Goal: Information Seeking & Learning: Find contact information

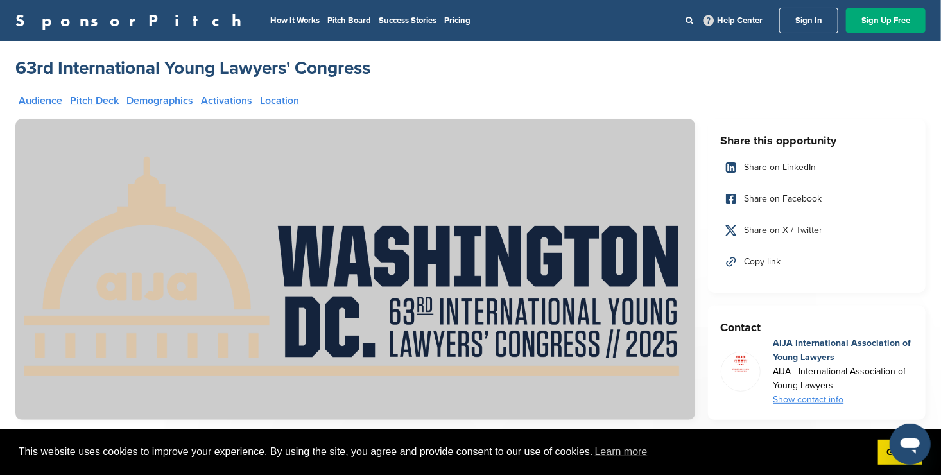
click at [803, 15] on link "Sign In" at bounding box center [808, 21] width 59 height 26
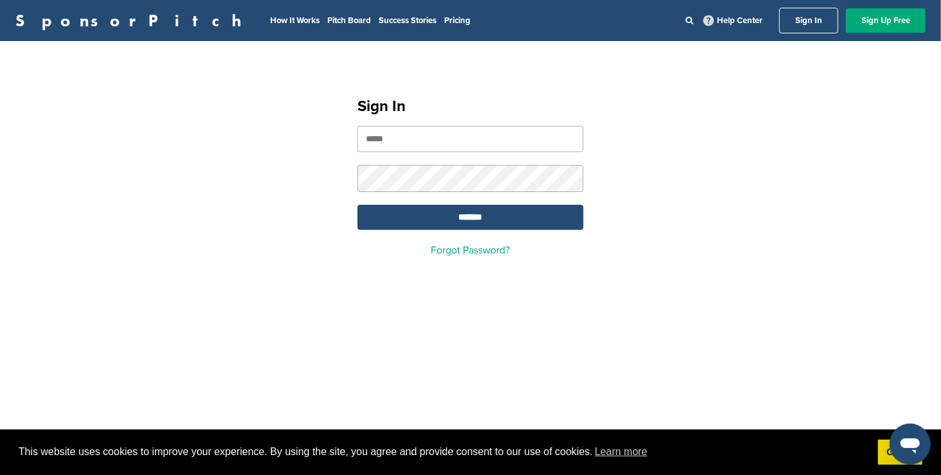
type input "**********"
click at [327, 212] on div "**********" at bounding box center [470, 171] width 941 height 230
click at [432, 215] on input "*******" at bounding box center [470, 217] width 226 height 25
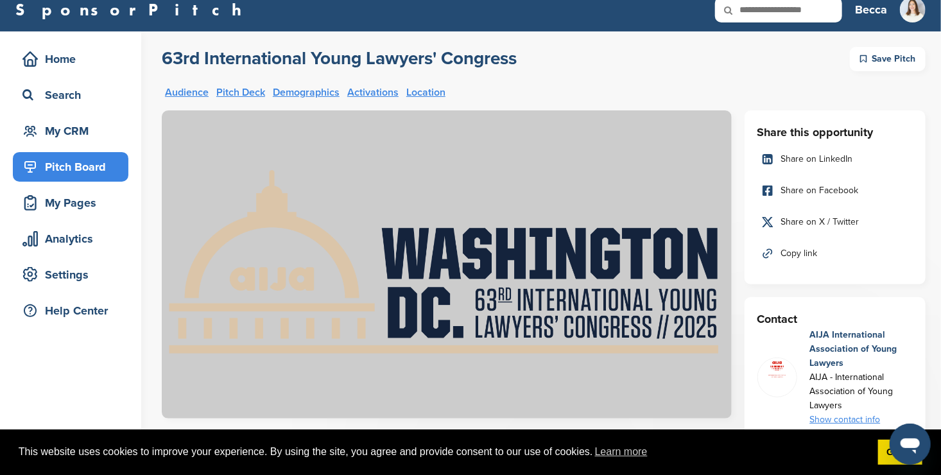
scroll to position [13, 0]
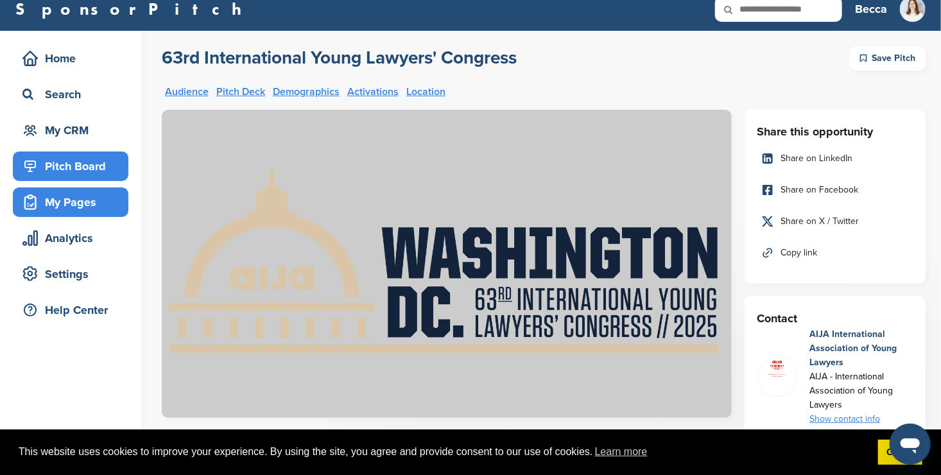
click at [61, 207] on div "My Pages" at bounding box center [73, 202] width 109 height 23
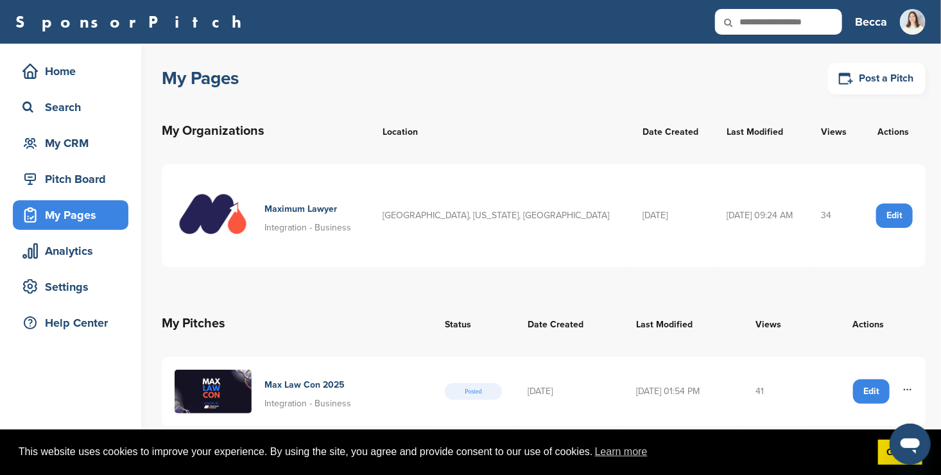
click at [898, 214] on div "Edit" at bounding box center [894, 215] width 37 height 24
click at [301, 207] on h4 "Maximum Lawyer" at bounding box center [307, 209] width 87 height 14
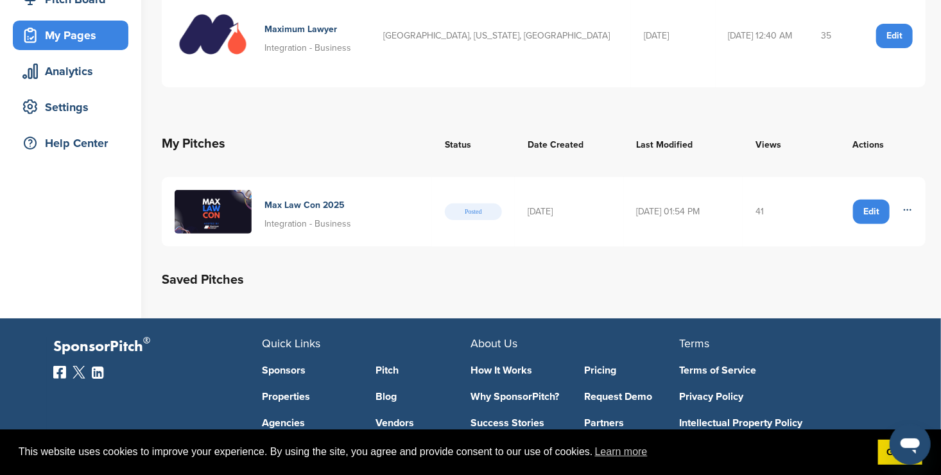
scroll to position [191, 0]
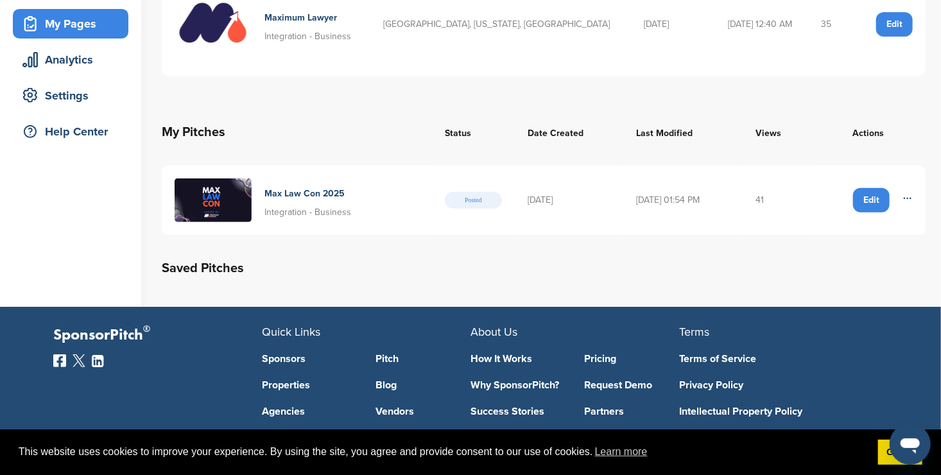
click at [285, 192] on h4 "Max Law Con 2025" at bounding box center [307, 194] width 87 height 14
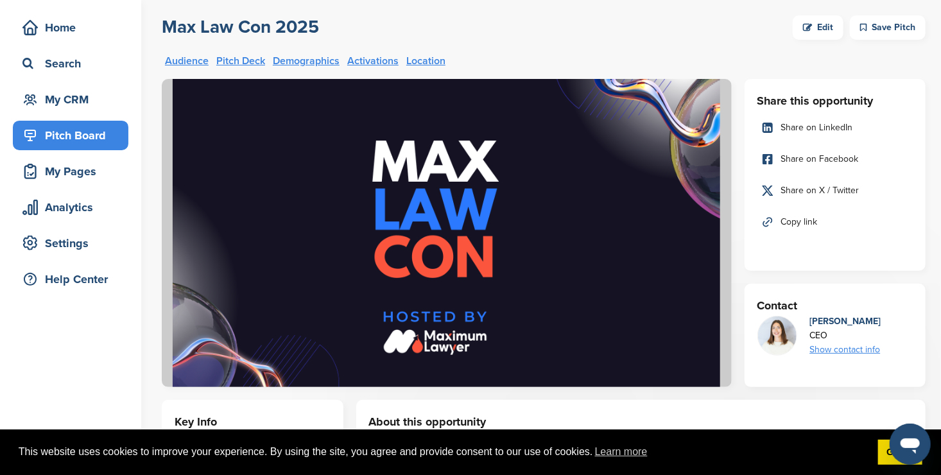
scroll to position [42, 0]
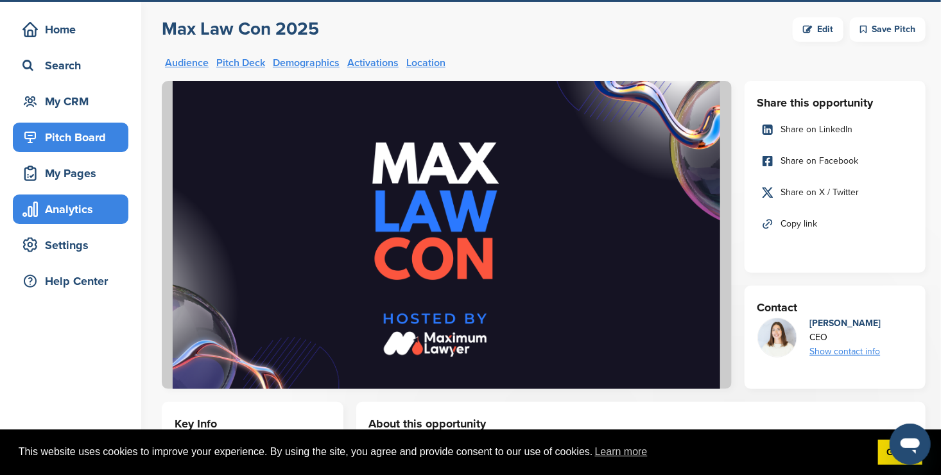
click at [71, 216] on div "Analytics" at bounding box center [73, 209] width 109 height 23
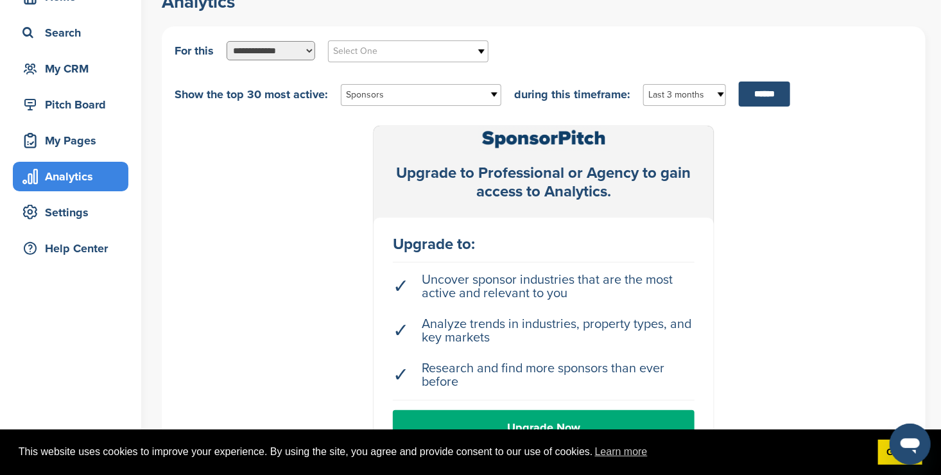
scroll to position [73, 0]
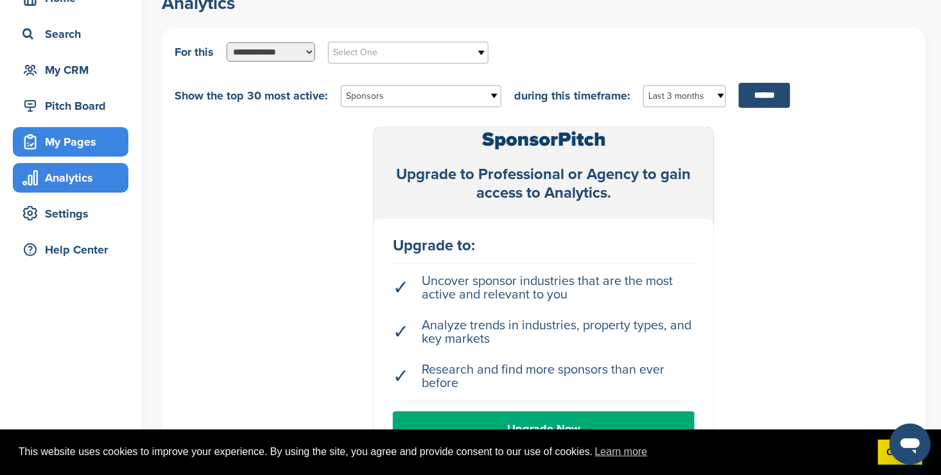
click at [77, 138] on div "My Pages" at bounding box center [73, 141] width 109 height 23
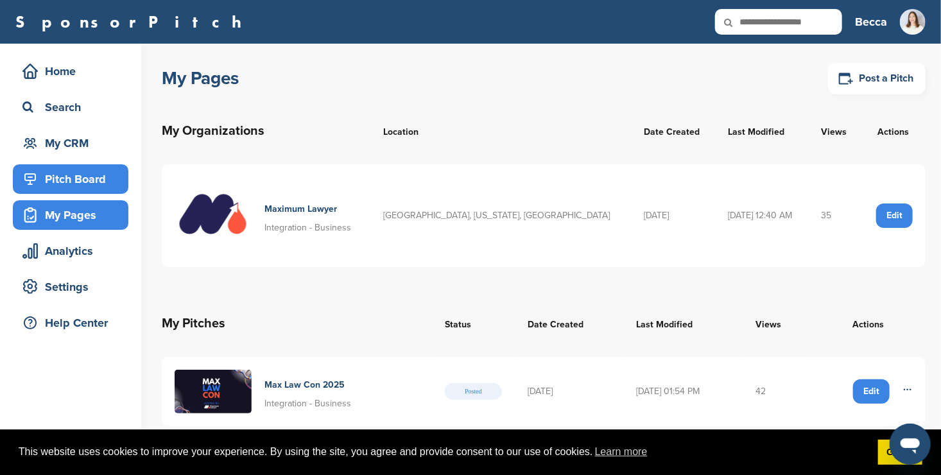
click at [78, 184] on div "Pitch Board" at bounding box center [73, 178] width 109 height 23
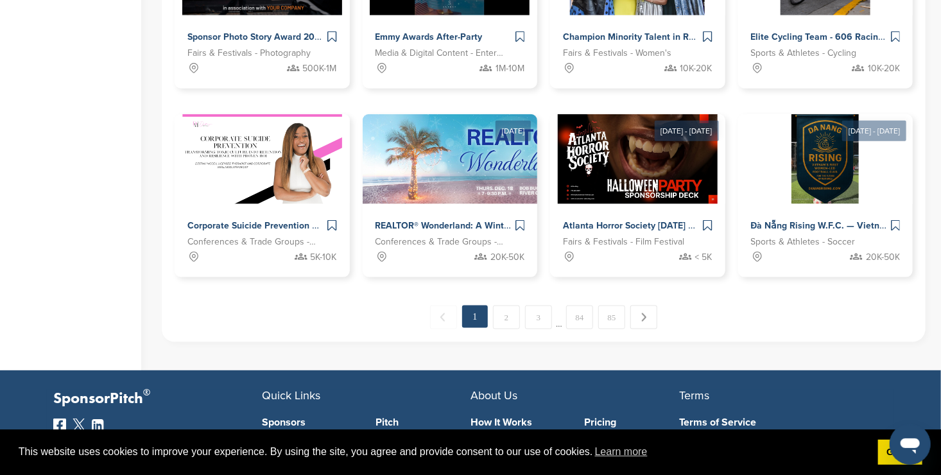
scroll to position [705, 0]
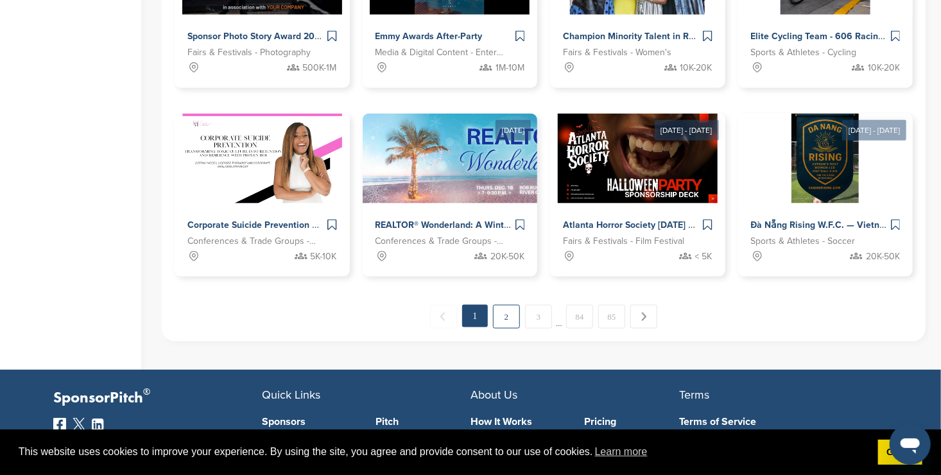
click at [502, 321] on link "2" at bounding box center [506, 317] width 27 height 24
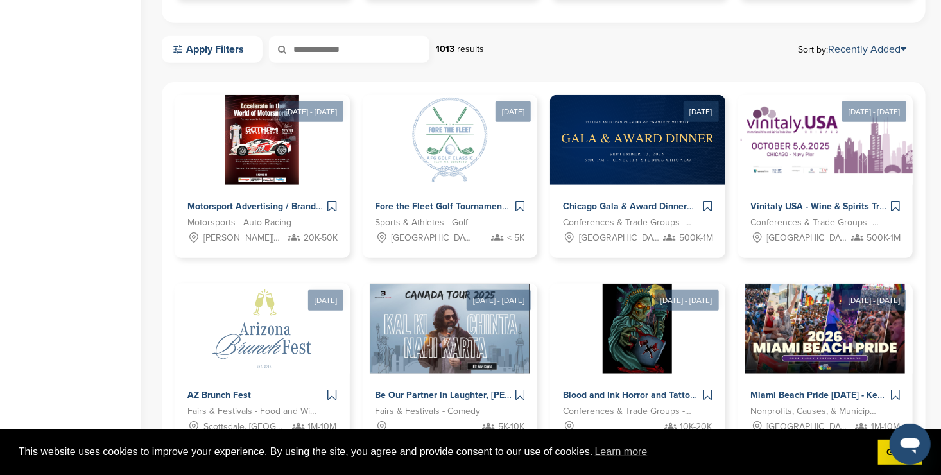
scroll to position [0, 0]
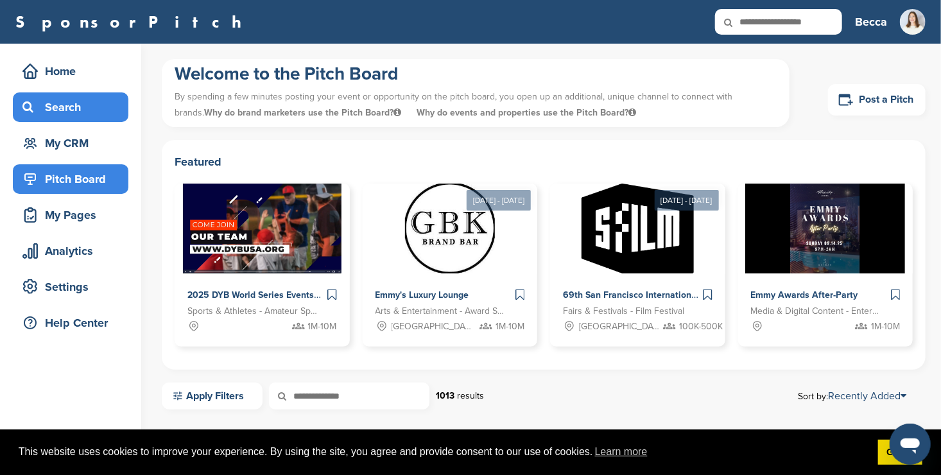
click at [67, 107] on div "Search" at bounding box center [73, 107] width 109 height 23
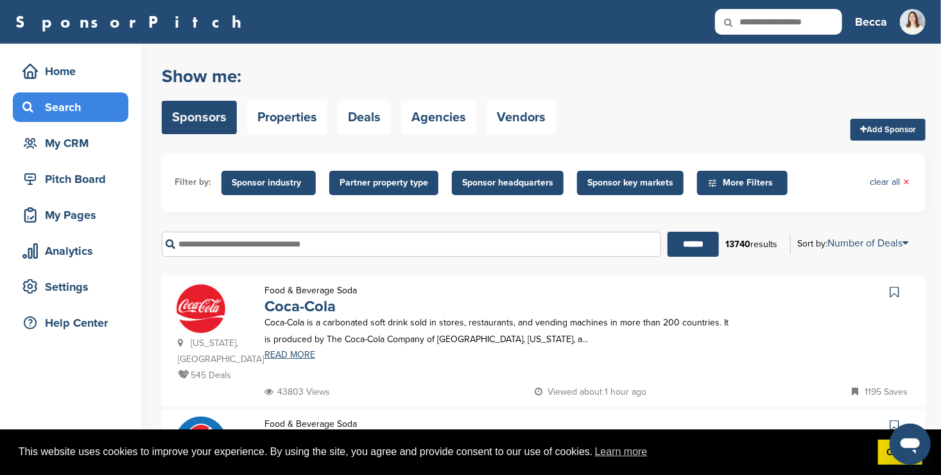
click at [275, 183] on span "Sponsor industry" at bounding box center [269, 183] width 74 height 14
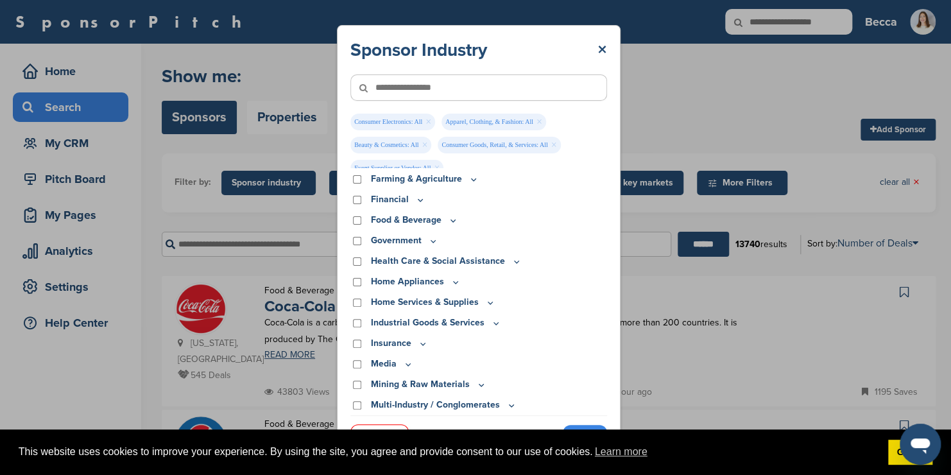
scroll to position [251, 0]
click at [452, 220] on icon at bounding box center [453, 219] width 4 height 2
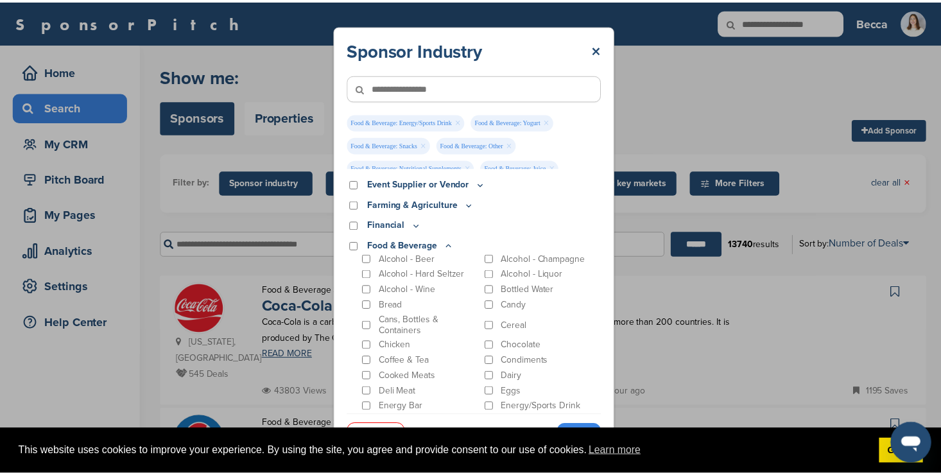
scroll to position [143, 0]
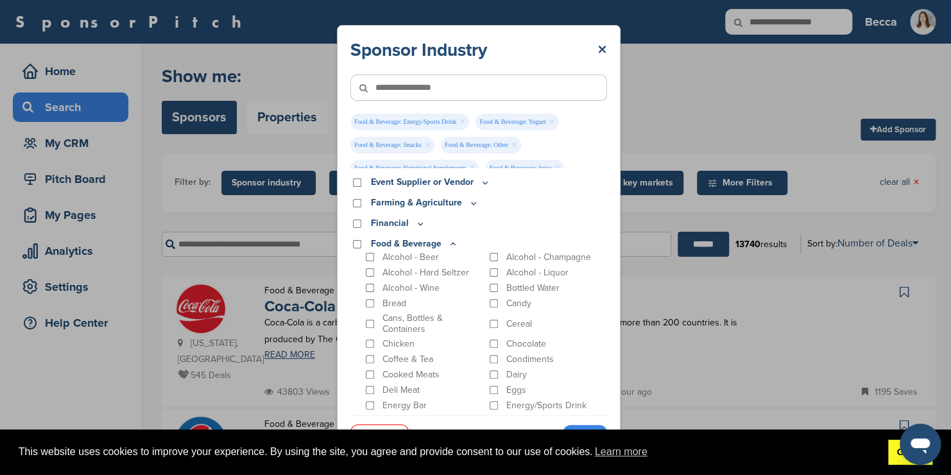
click at [888, 449] on link "Got it!" at bounding box center [910, 452] width 44 height 26
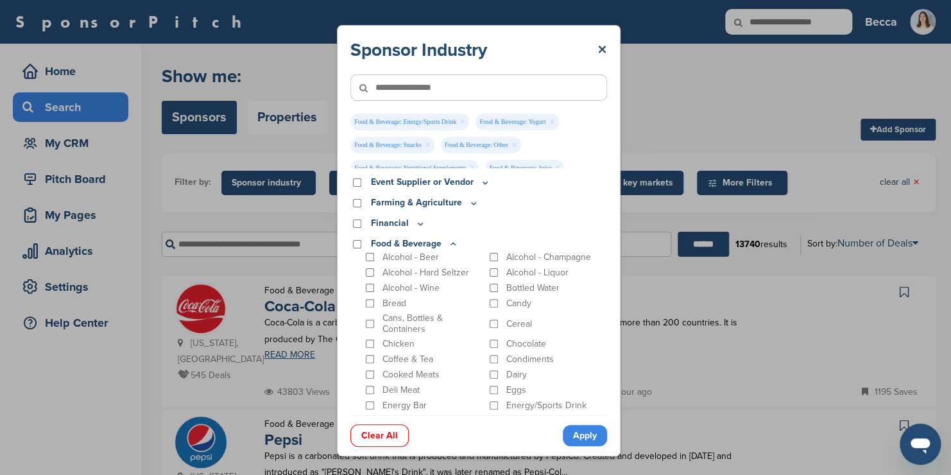
click at [584, 436] on link "Apply" at bounding box center [585, 435] width 44 height 21
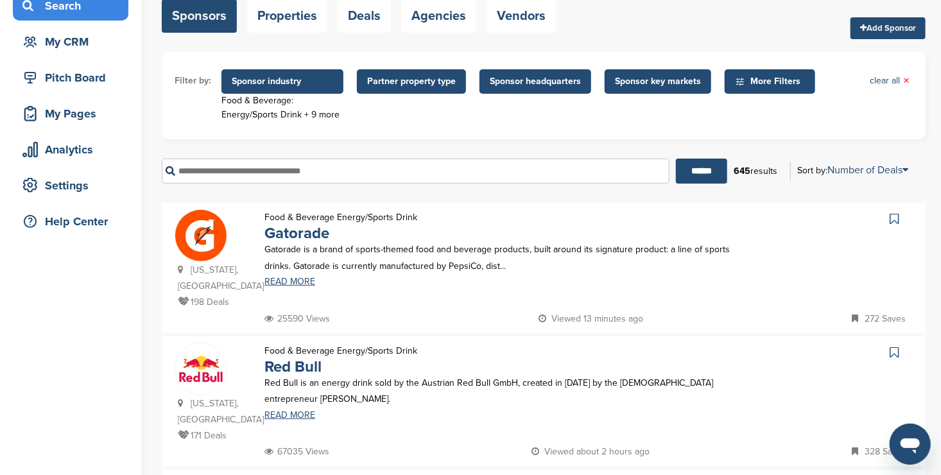
scroll to position [103, 0]
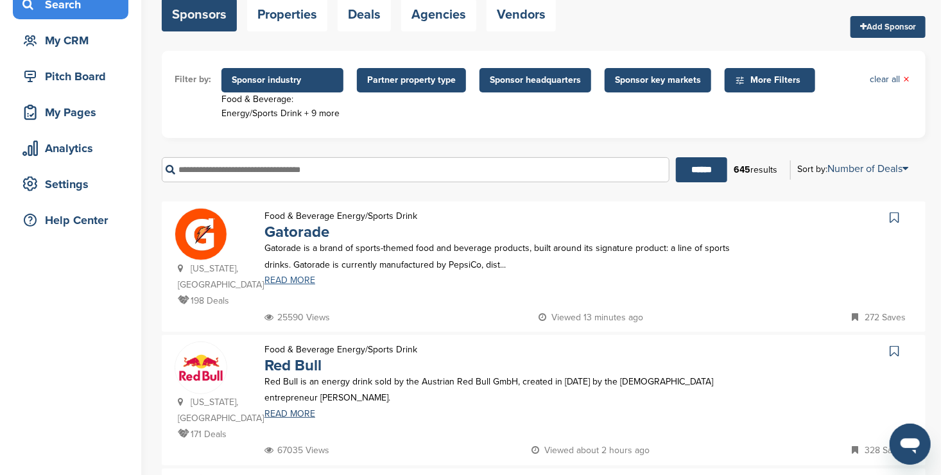
click at [296, 279] on link "READ MORE" at bounding box center [499, 280] width 470 height 9
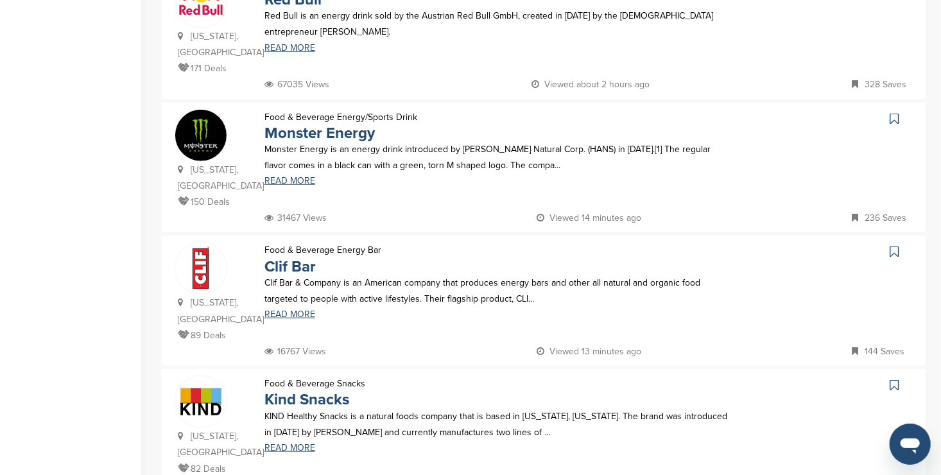
scroll to position [470, 0]
click at [298, 309] on link "READ MORE" at bounding box center [499, 313] width 470 height 9
click at [297, 309] on link "READ MORE" at bounding box center [499, 313] width 470 height 9
click at [896, 244] on icon at bounding box center [893, 250] width 9 height 13
click at [892, 377] on icon at bounding box center [893, 383] width 9 height 13
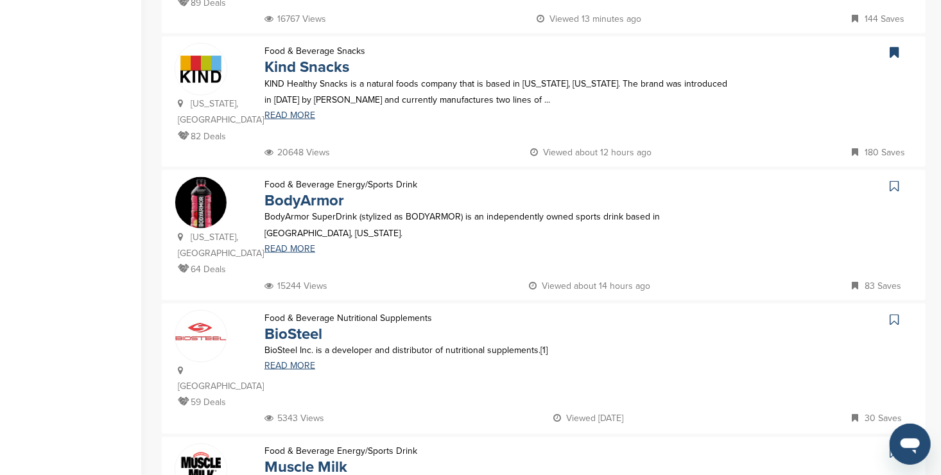
scroll to position [803, 0]
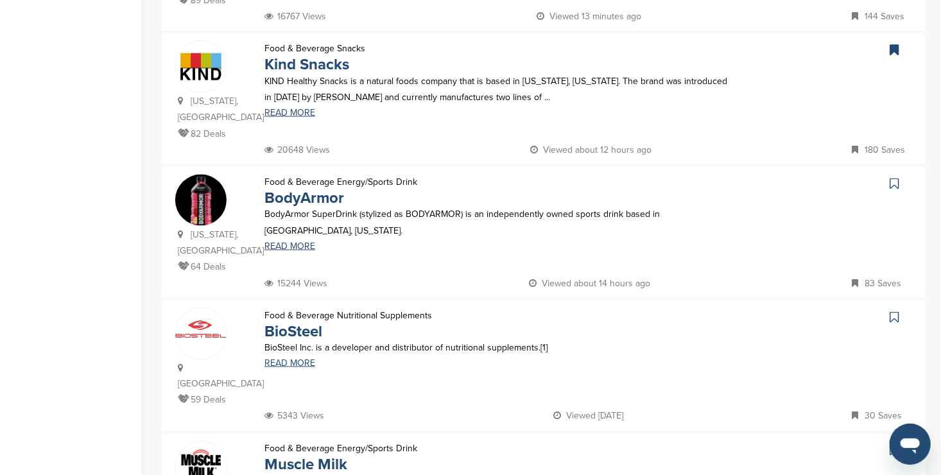
click at [891, 177] on icon at bounding box center [893, 183] width 9 height 13
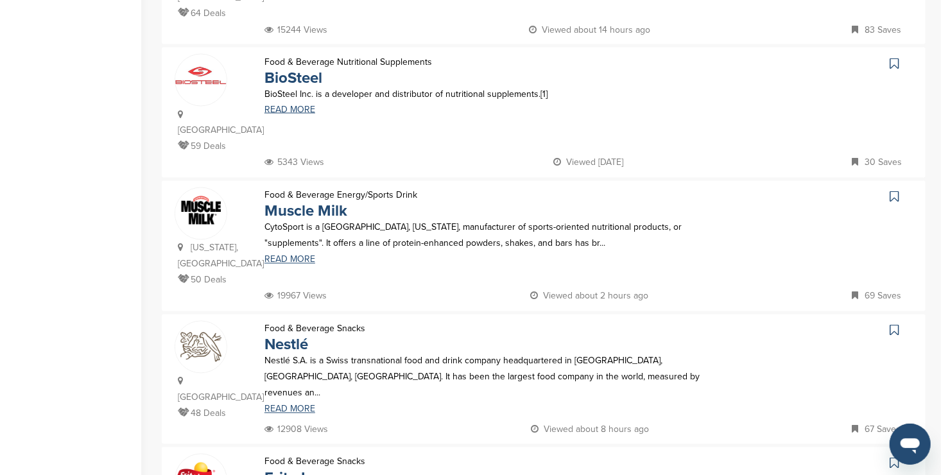
scroll to position [1062, 0]
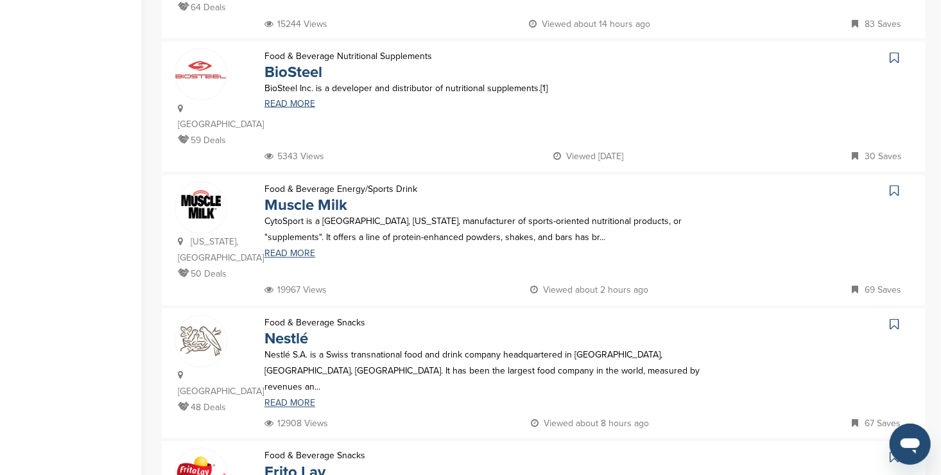
drag, startPoint x: 766, startPoint y: 326, endPoint x: 676, endPoint y: 218, distance: 140.7
click at [676, 218] on div "Food & Beverage Energy/Sports Drink Muscle Milk CytoSport is a Benicia, Califor…" at bounding box center [499, 232] width 496 height 101
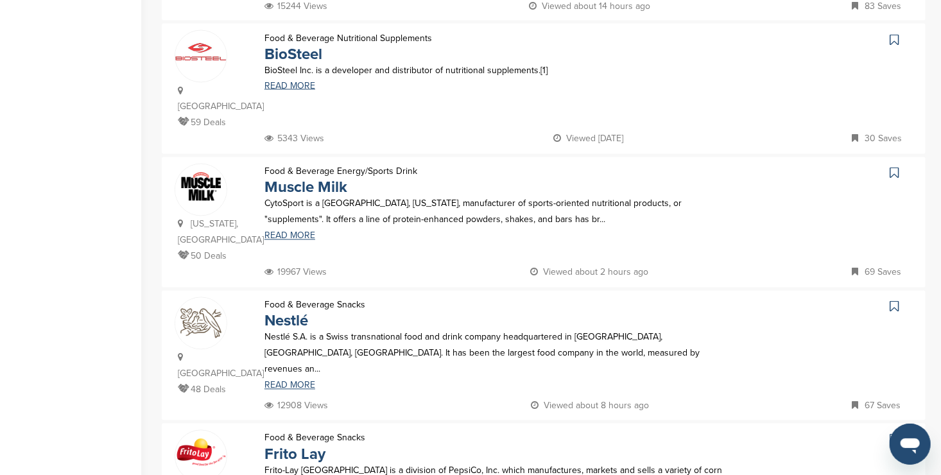
scroll to position [1082, 0]
click at [894, 166] on icon at bounding box center [893, 172] width 9 height 13
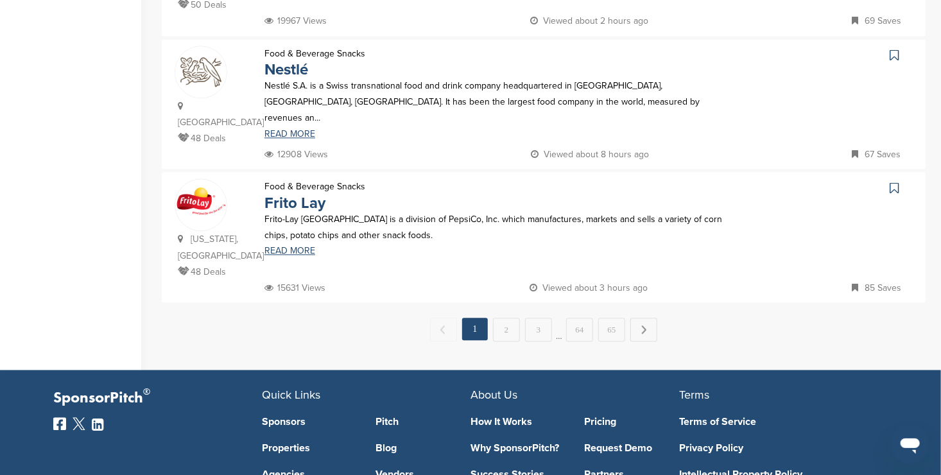
scroll to position [1334, 0]
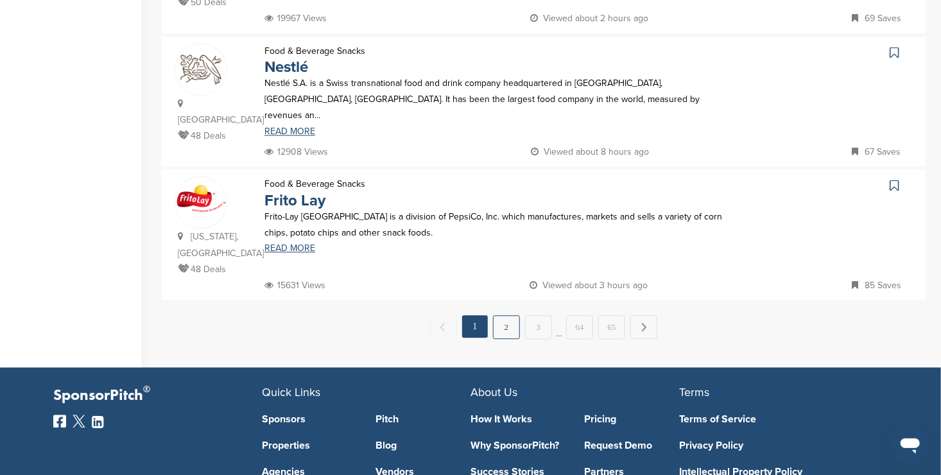
click at [503, 315] on link "2" at bounding box center [506, 327] width 27 height 24
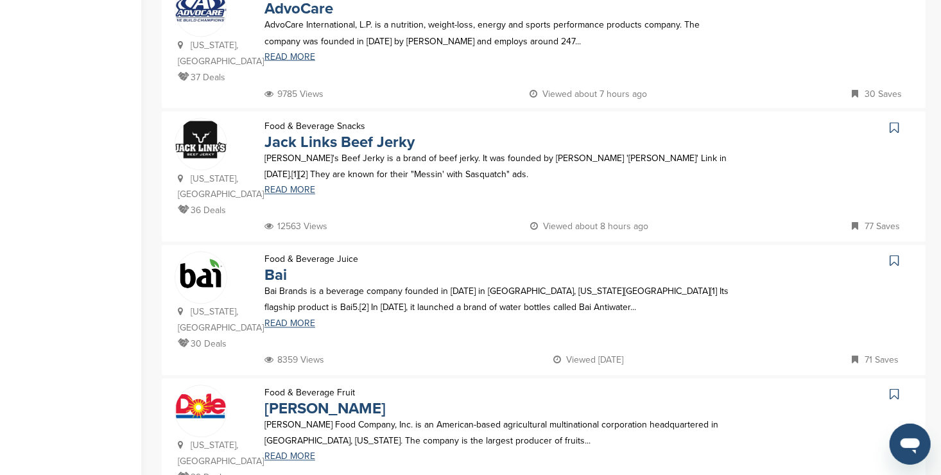
scroll to position [996, 0]
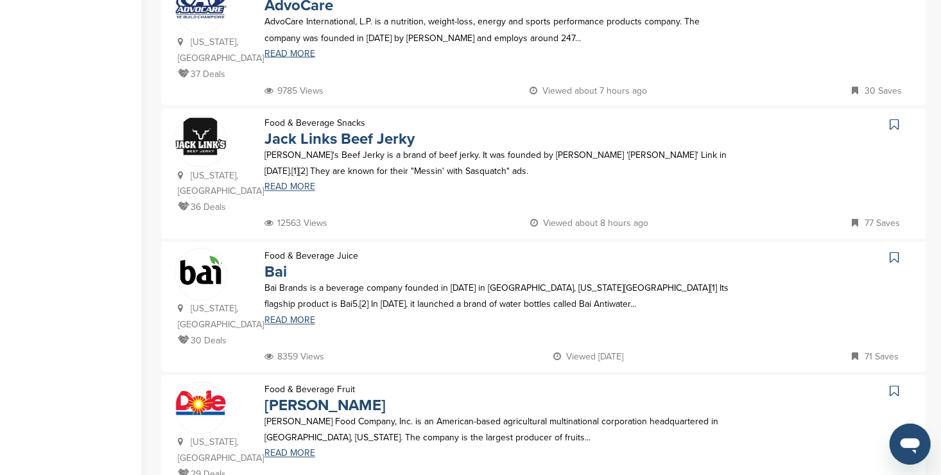
click at [894, 251] on icon at bounding box center [893, 257] width 9 height 13
click at [894, 385] on icon at bounding box center [893, 391] width 9 height 13
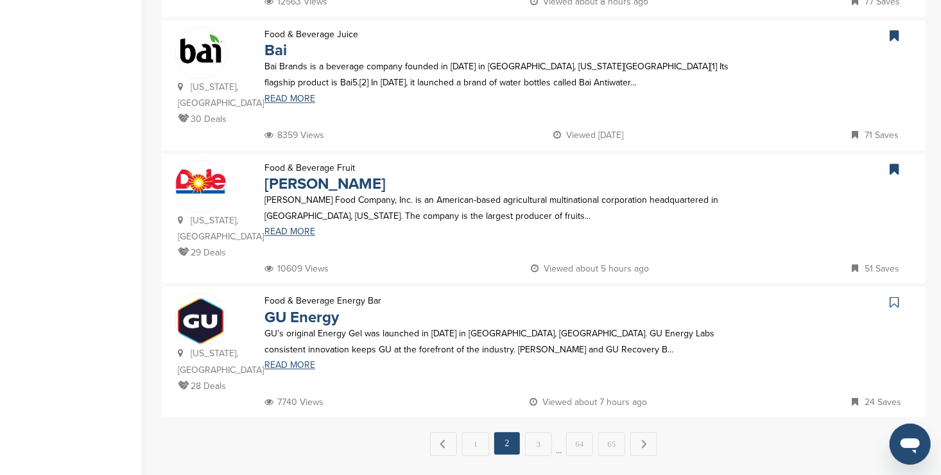
scroll to position [1223, 0]
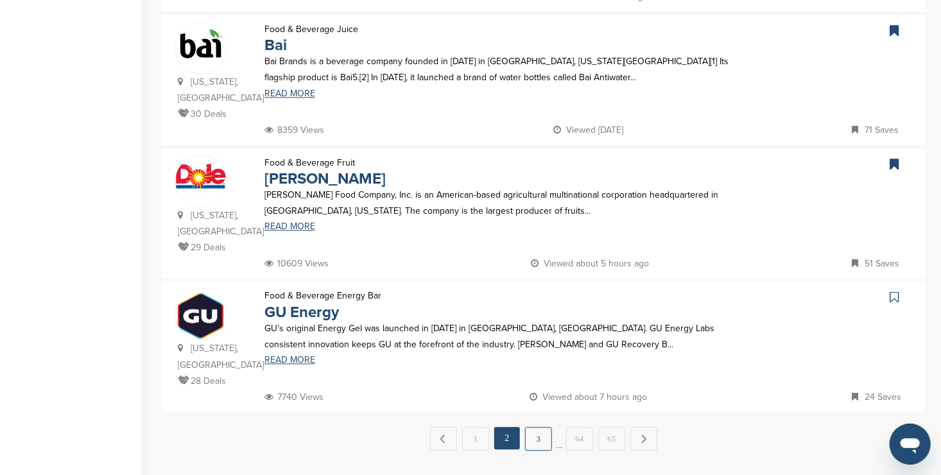
click at [534, 427] on link "3" at bounding box center [538, 439] width 27 height 24
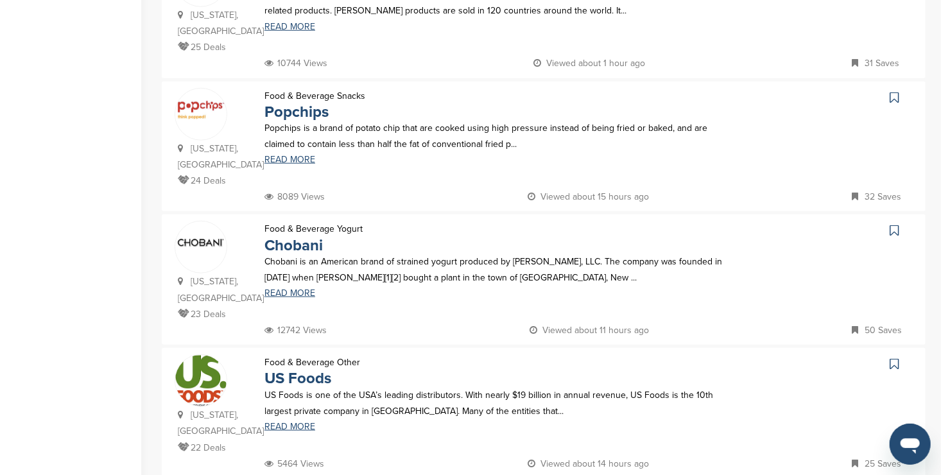
scroll to position [492, 0]
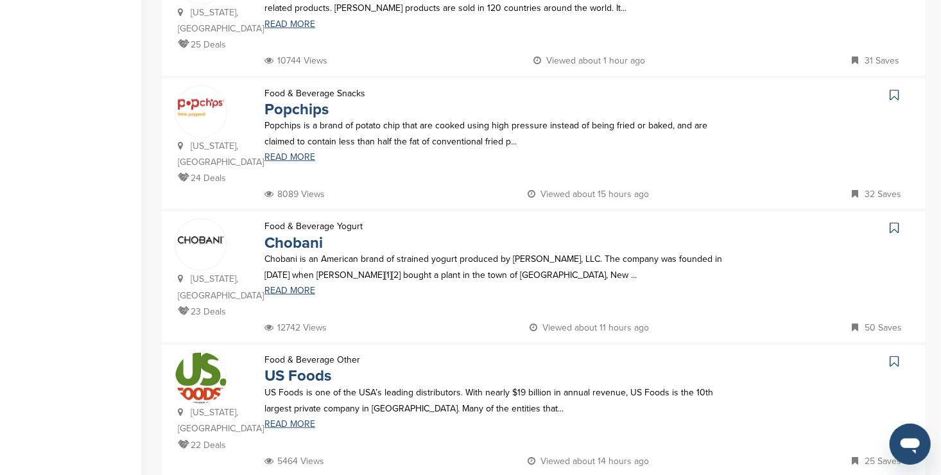
click at [894, 221] on icon at bounding box center [893, 227] width 9 height 13
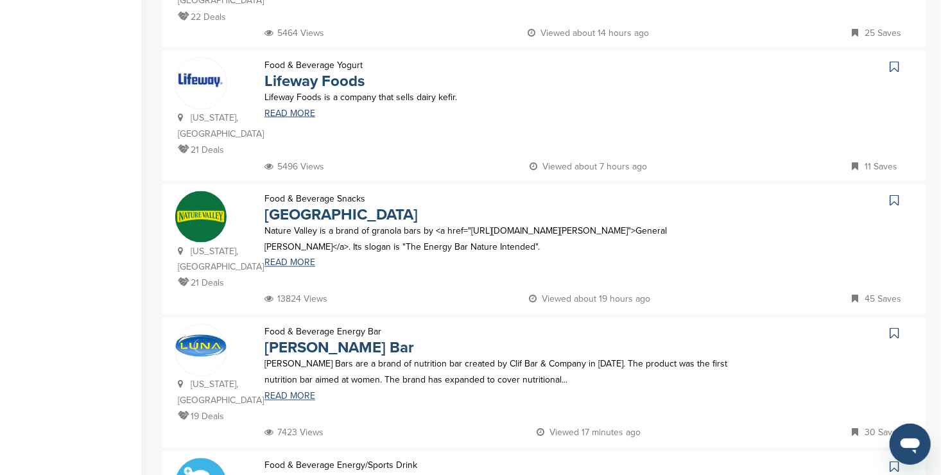
scroll to position [921, 0]
click at [893, 193] on icon at bounding box center [893, 199] width 9 height 13
click at [895, 327] on icon at bounding box center [893, 333] width 9 height 13
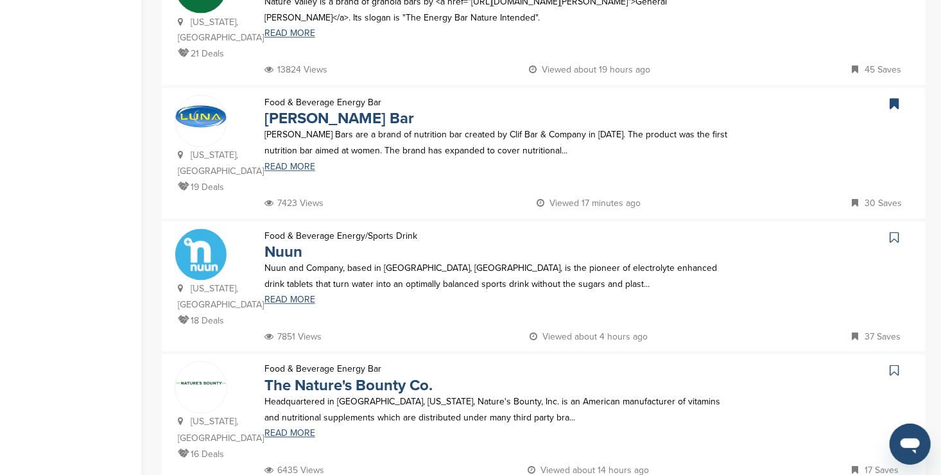
scroll to position [1150, 0]
click at [894, 231] on icon at bounding box center [893, 237] width 9 height 13
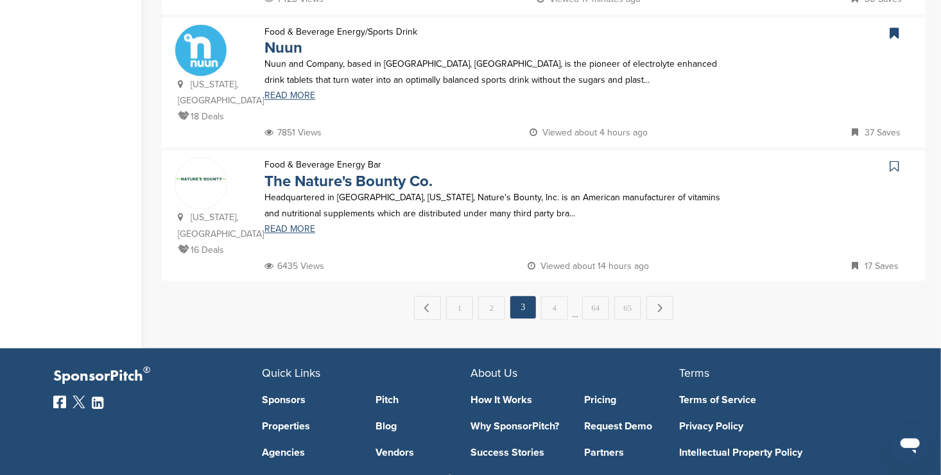
scroll to position [1355, 0]
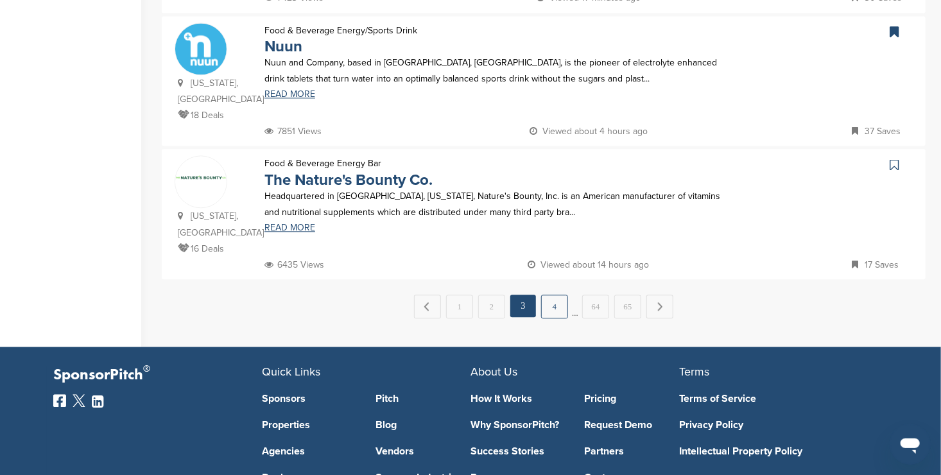
click at [555, 294] on link "4" at bounding box center [554, 306] width 27 height 24
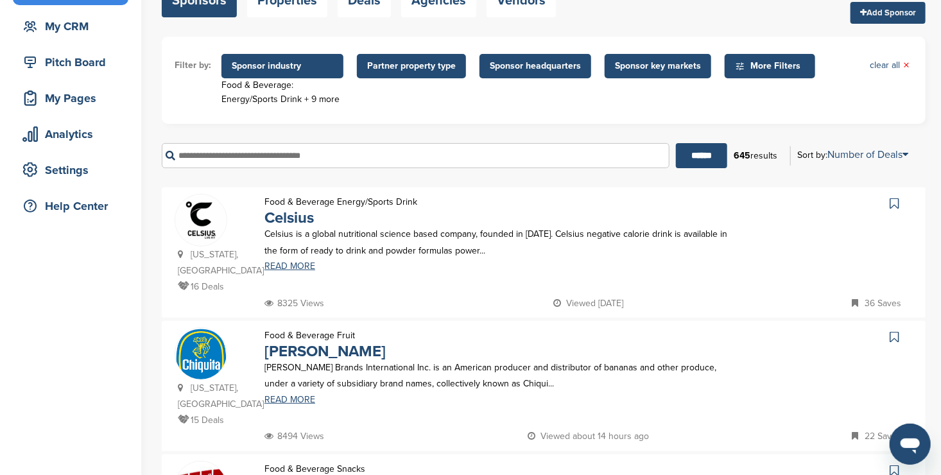
scroll to position [117, 0]
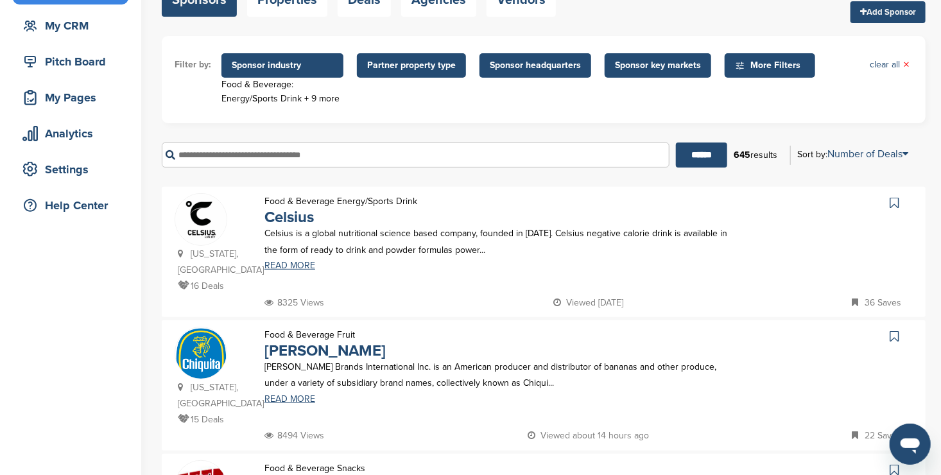
click at [891, 205] on icon at bounding box center [893, 202] width 9 height 13
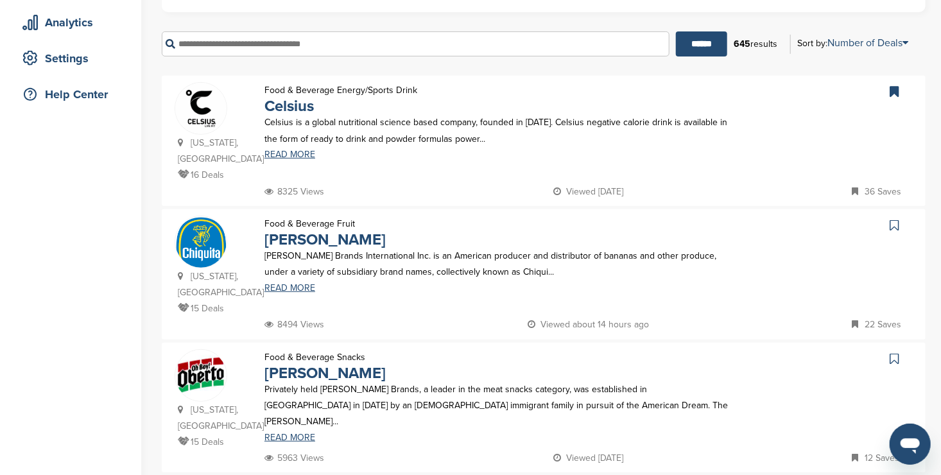
scroll to position [230, 0]
click at [890, 217] on icon at bounding box center [893, 223] width 9 height 13
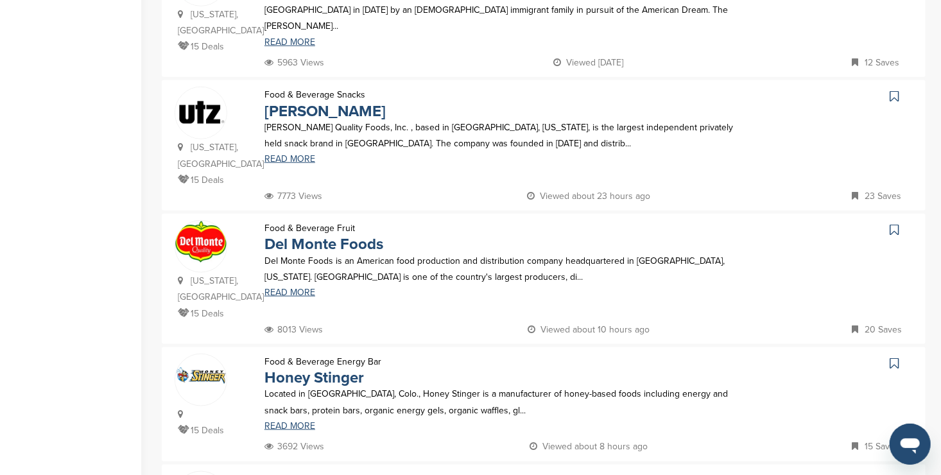
scroll to position [636, 0]
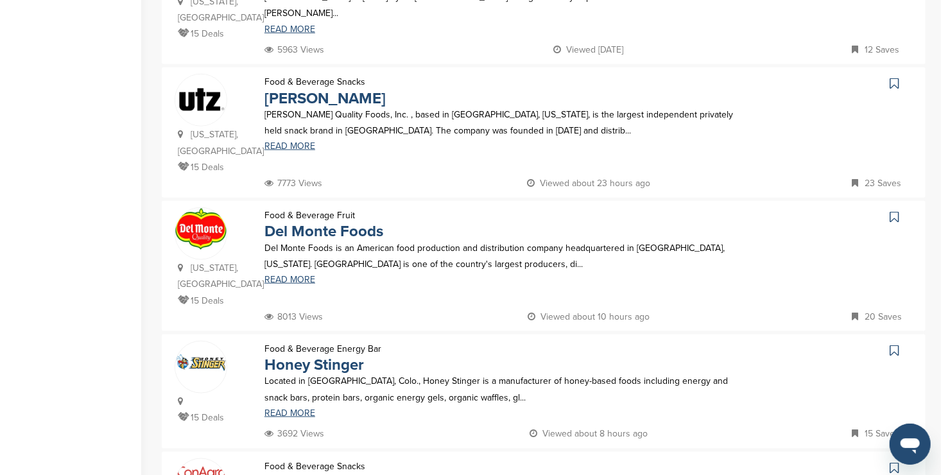
click at [891, 210] on icon at bounding box center [893, 216] width 9 height 13
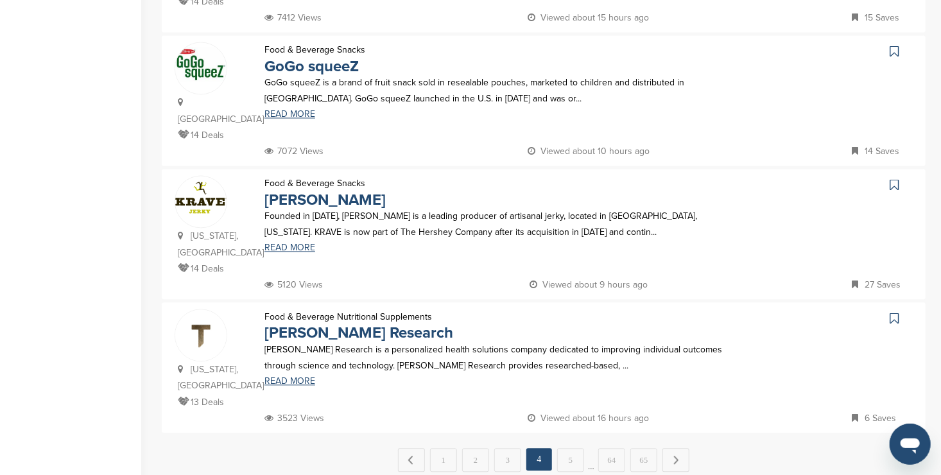
scroll to position [1187, 0]
click at [573, 447] on link "5" at bounding box center [570, 459] width 27 height 24
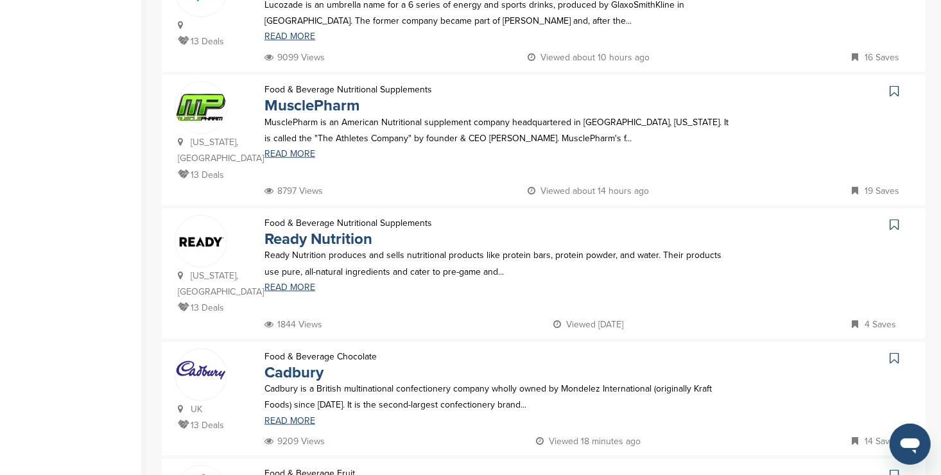
scroll to position [613, 0]
click at [892, 217] on icon at bounding box center [893, 223] width 9 height 13
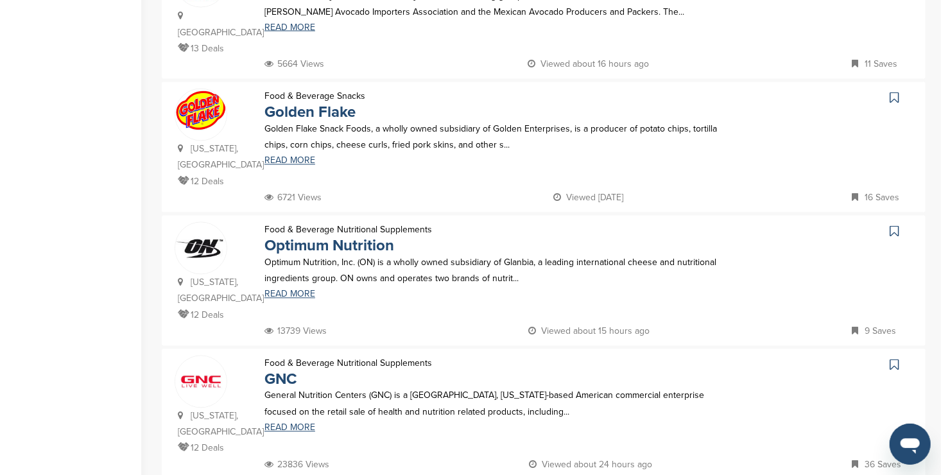
scroll to position [1123, 0]
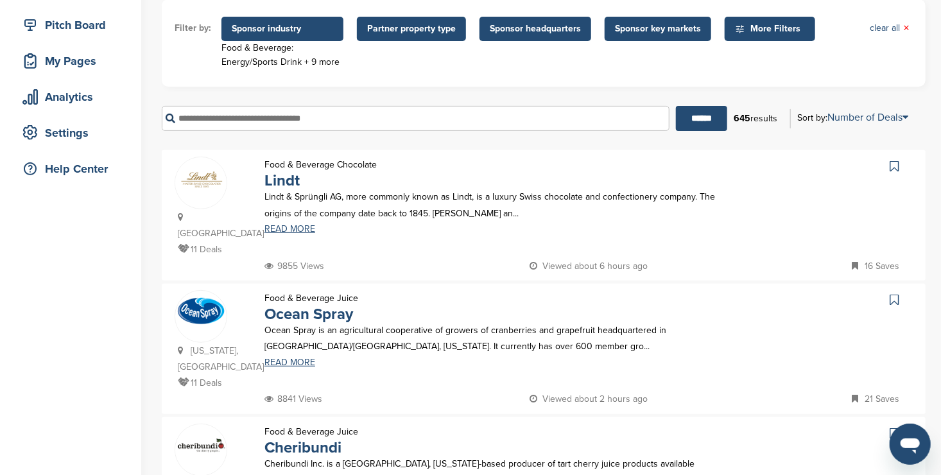
scroll to position [157, 0]
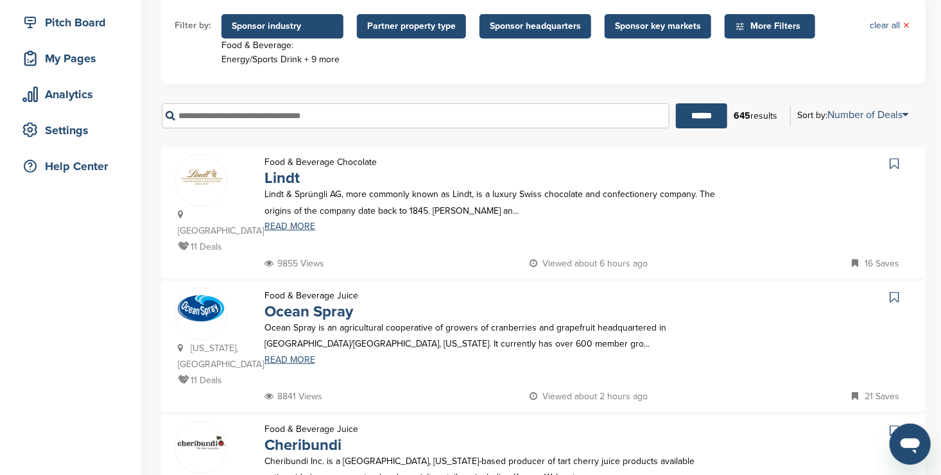
click at [890, 158] on icon at bounding box center [893, 163] width 9 height 13
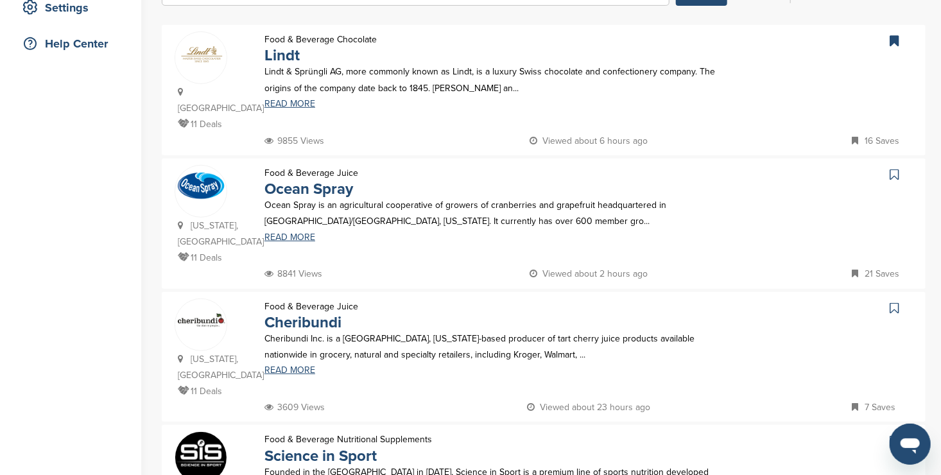
scroll to position [280, 0]
click at [892, 167] on icon at bounding box center [893, 173] width 9 height 13
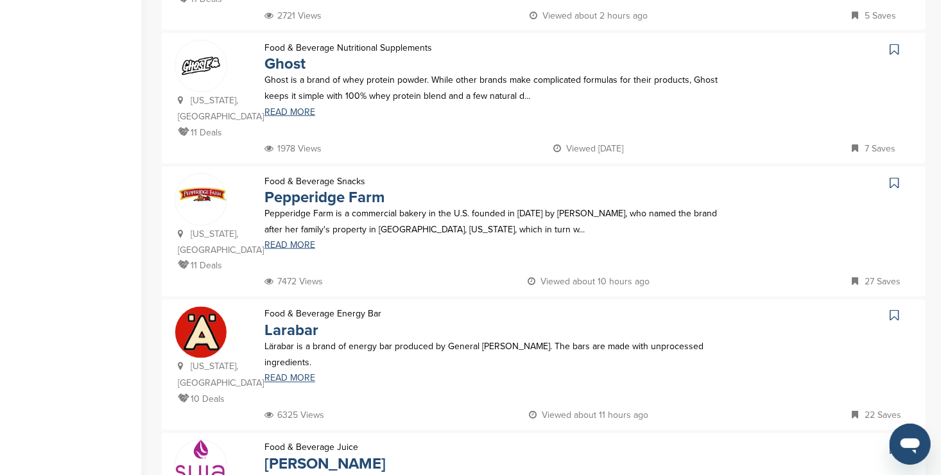
scroll to position [926, 0]
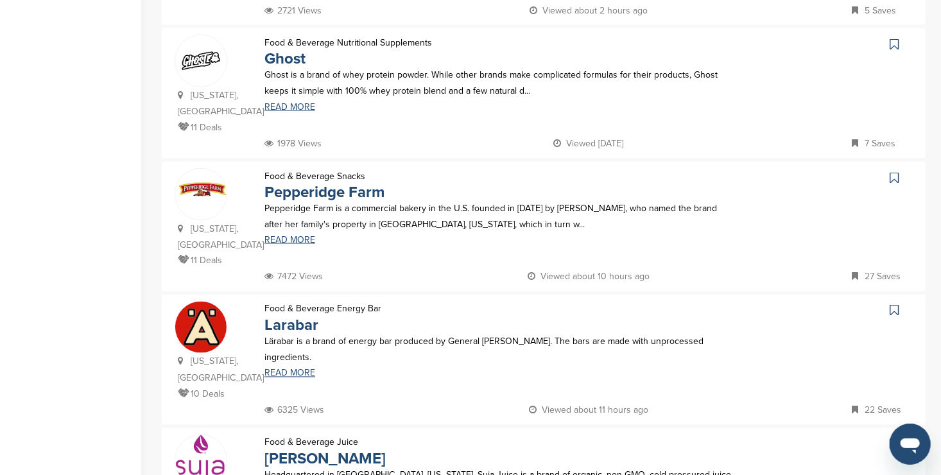
click at [894, 304] on icon at bounding box center [893, 310] width 9 height 13
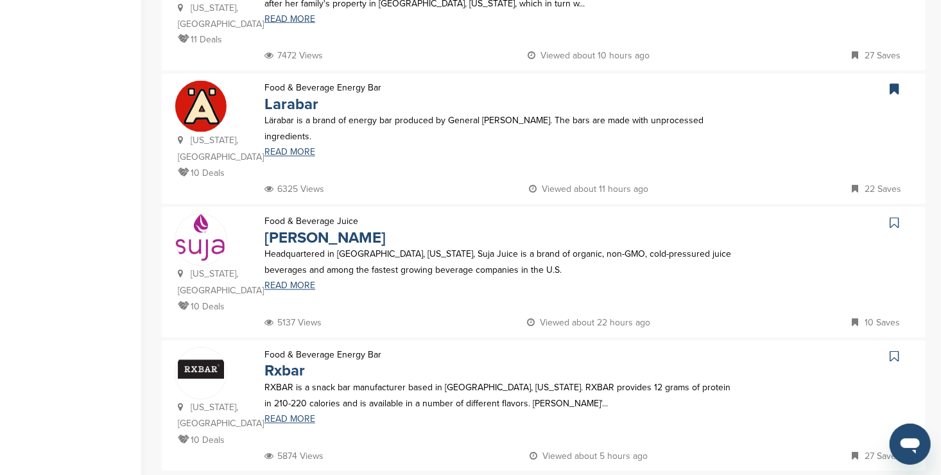
scroll to position [1148, 0]
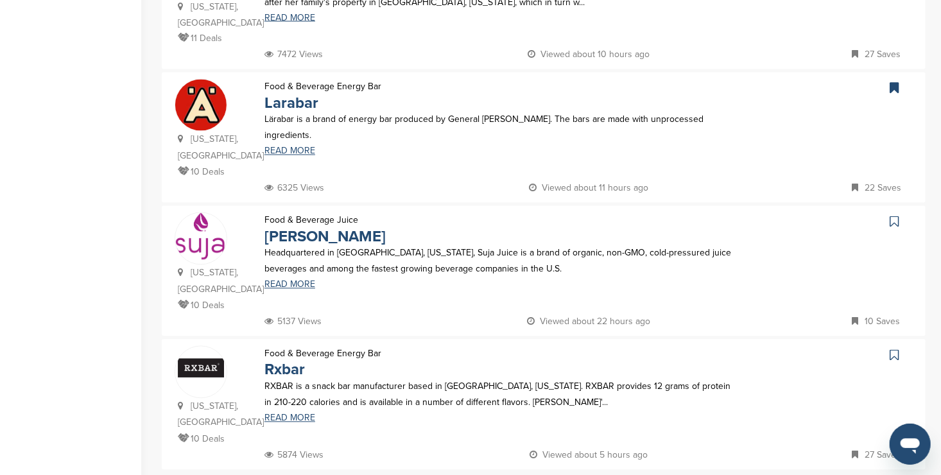
click at [896, 216] on icon at bounding box center [893, 222] width 9 height 13
click at [895, 349] on icon at bounding box center [893, 355] width 9 height 13
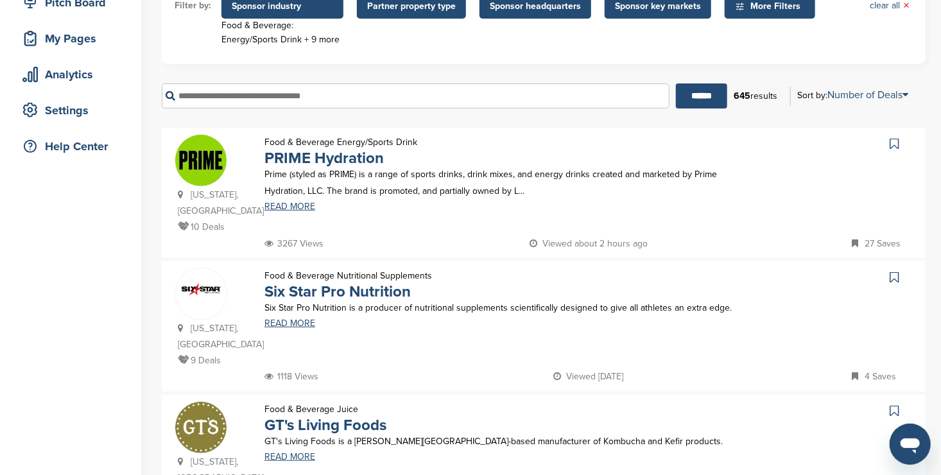
scroll to position [178, 0]
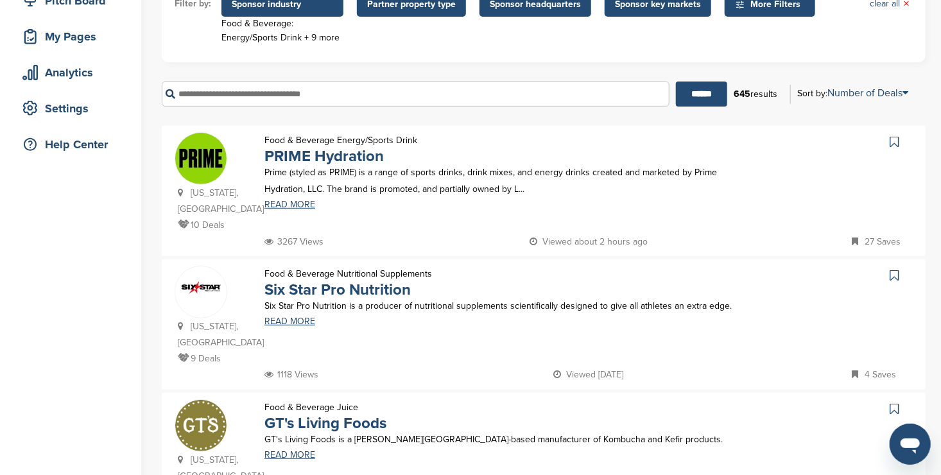
click at [895, 140] on icon at bounding box center [893, 141] width 9 height 13
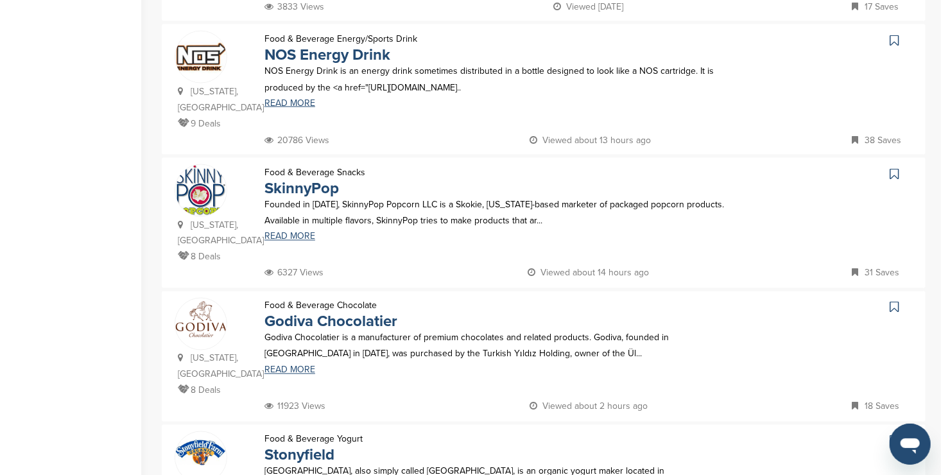
scroll to position [947, 0]
click at [895, 300] on icon at bounding box center [893, 306] width 9 height 13
click at [893, 167] on icon at bounding box center [893, 173] width 9 height 13
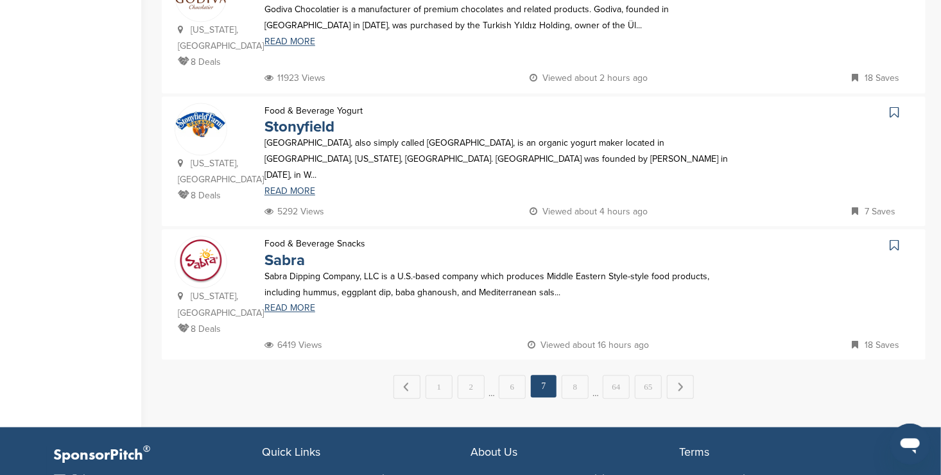
scroll to position [1275, 0]
click at [576, 375] on link "8" at bounding box center [574, 387] width 27 height 24
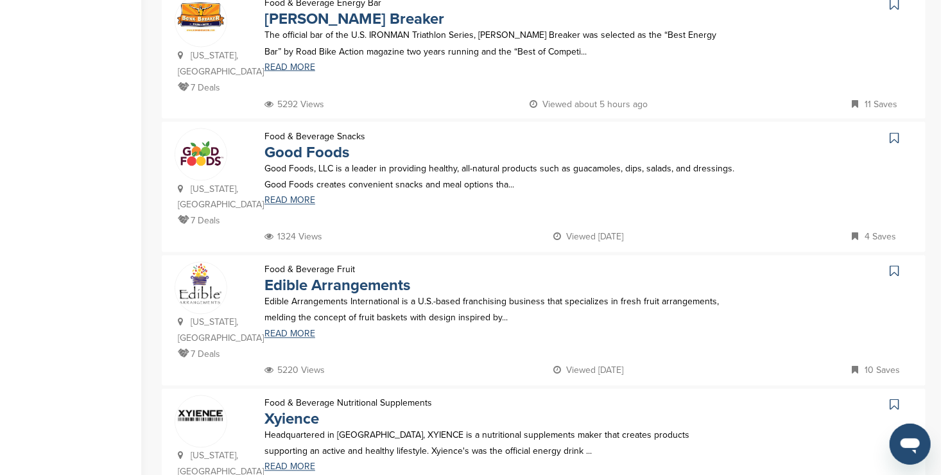
scroll to position [983, 0]
click at [895, 264] on icon at bounding box center [893, 270] width 9 height 13
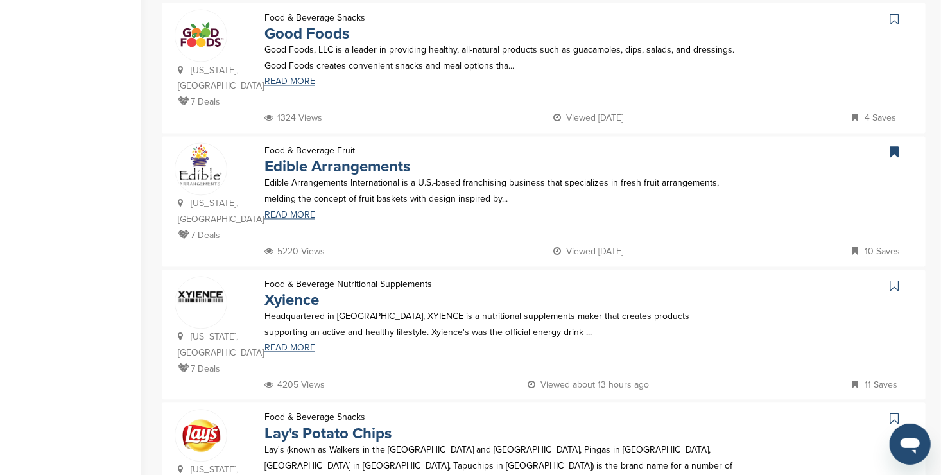
scroll to position [1106, 0]
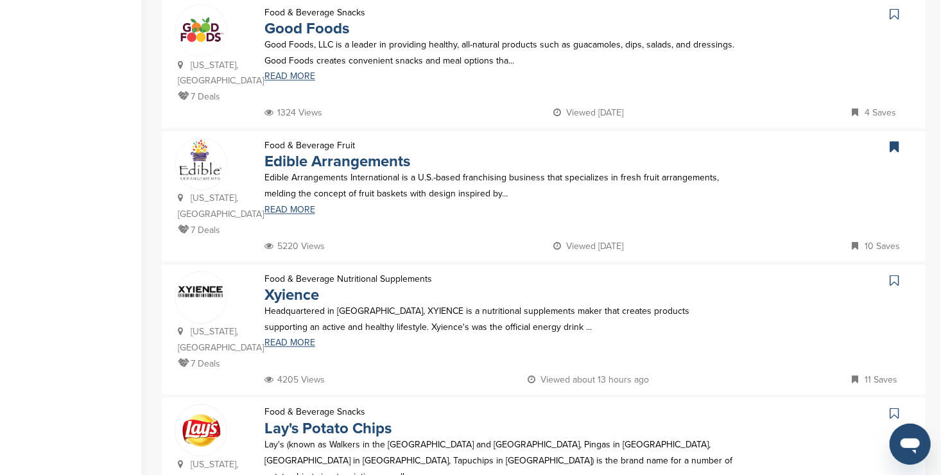
click at [895, 275] on icon at bounding box center [893, 281] width 9 height 13
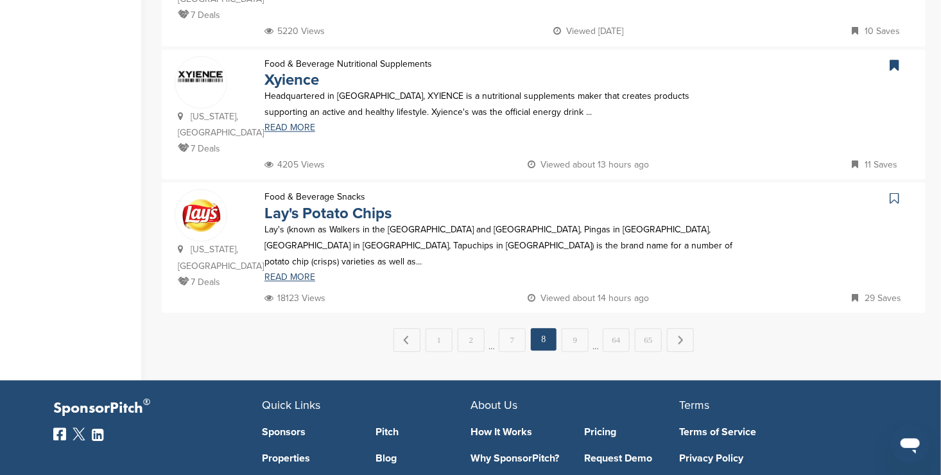
scroll to position [1322, 0]
click at [572, 328] on link "9" at bounding box center [574, 340] width 27 height 24
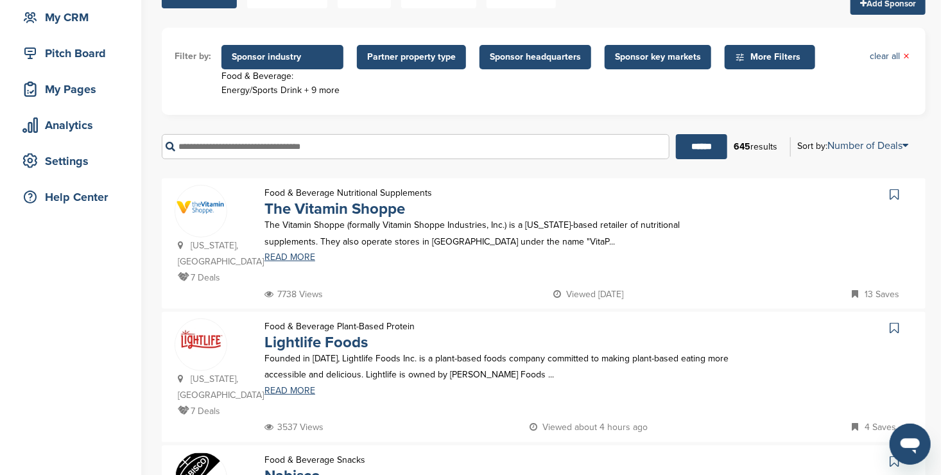
scroll to position [146, 0]
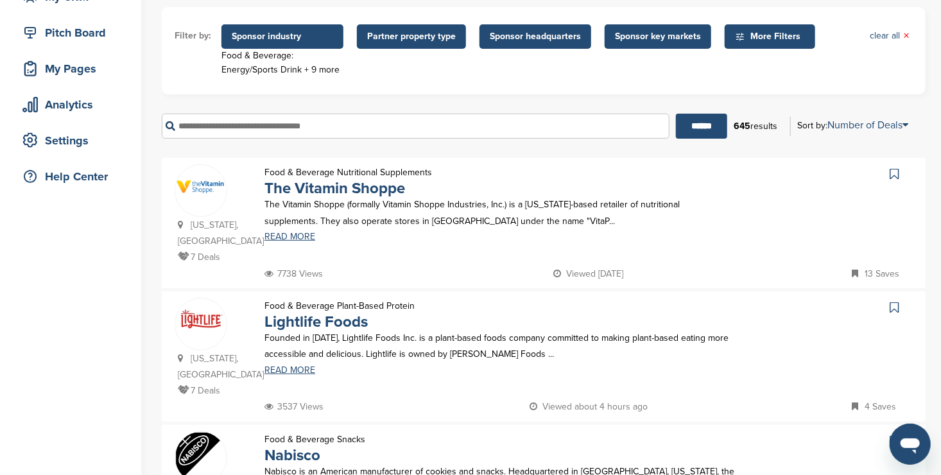
click at [893, 171] on icon at bounding box center [893, 173] width 9 height 13
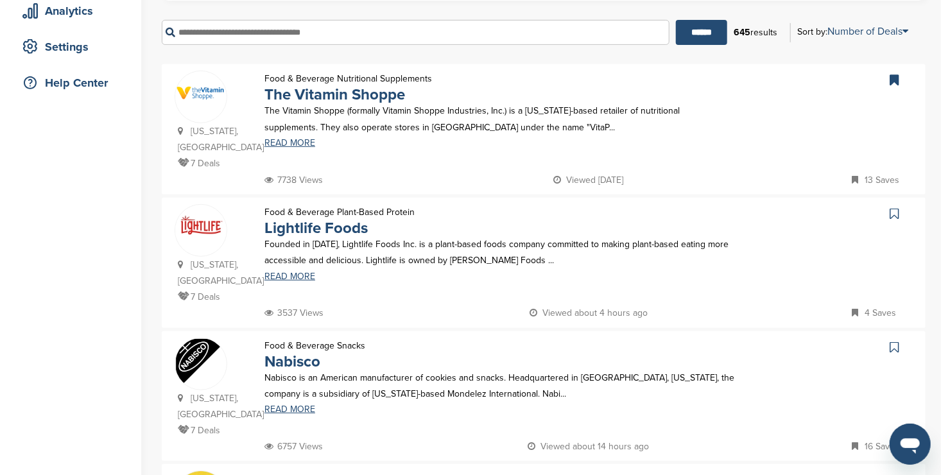
scroll to position [243, 0]
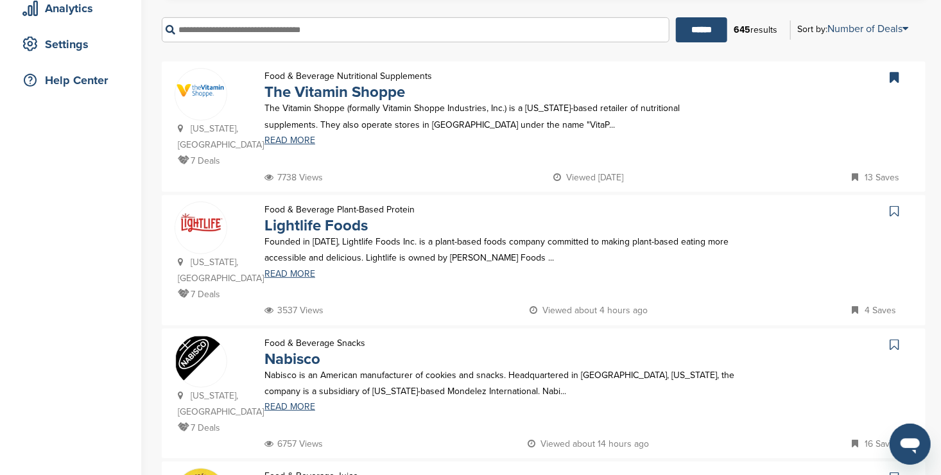
click at [894, 216] on icon at bounding box center [893, 211] width 9 height 13
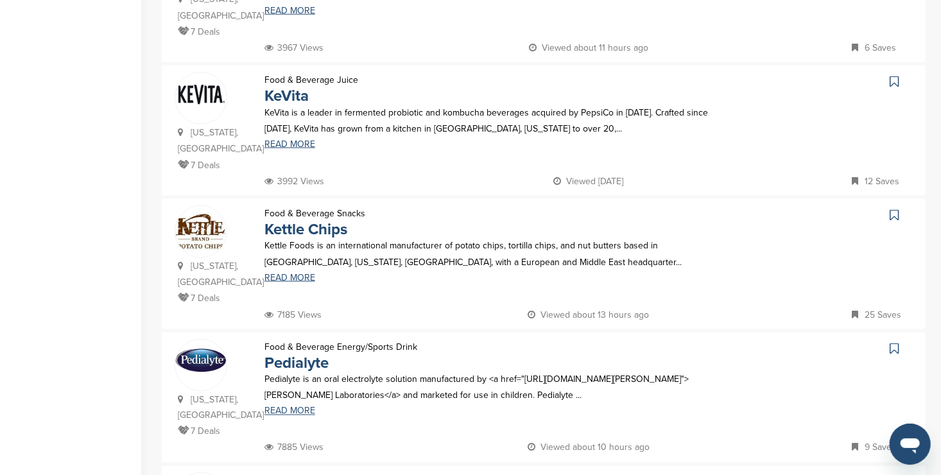
scroll to position [772, 0]
click at [894, 87] on icon at bounding box center [893, 80] width 9 height 13
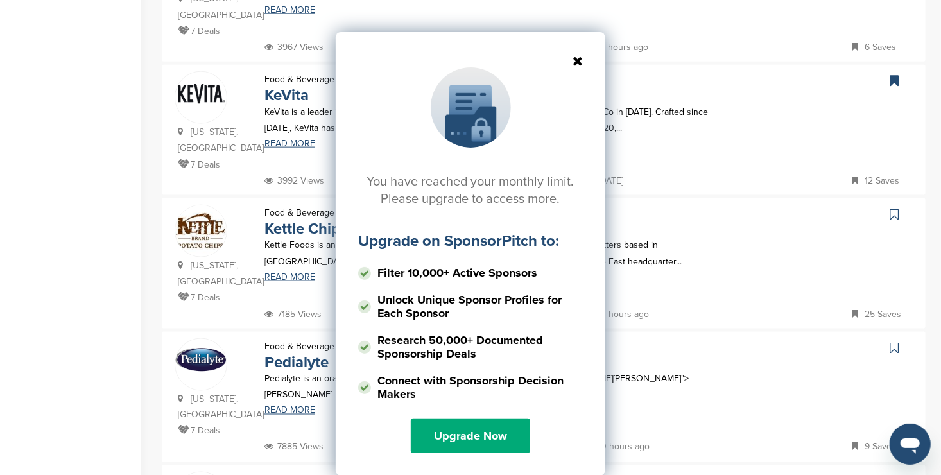
click at [579, 65] on icon at bounding box center [470, 61] width 225 height 13
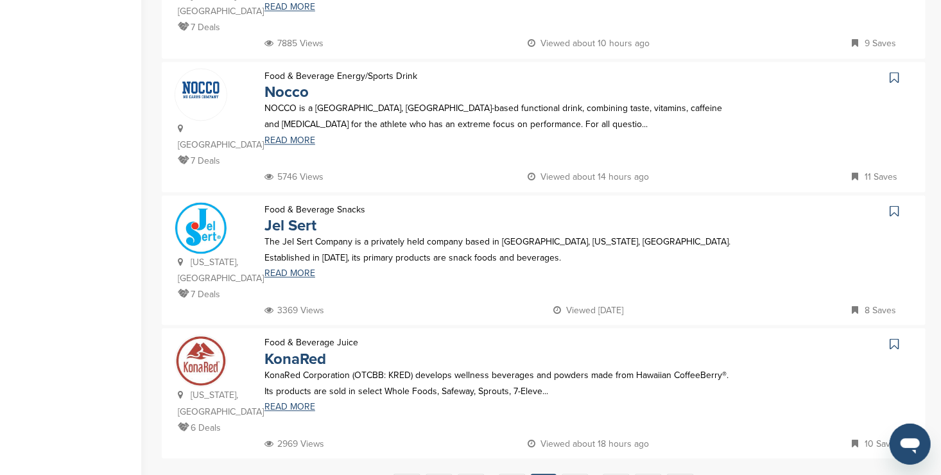
scroll to position [1177, 0]
click at [896, 336] on icon at bounding box center [893, 342] width 9 height 13
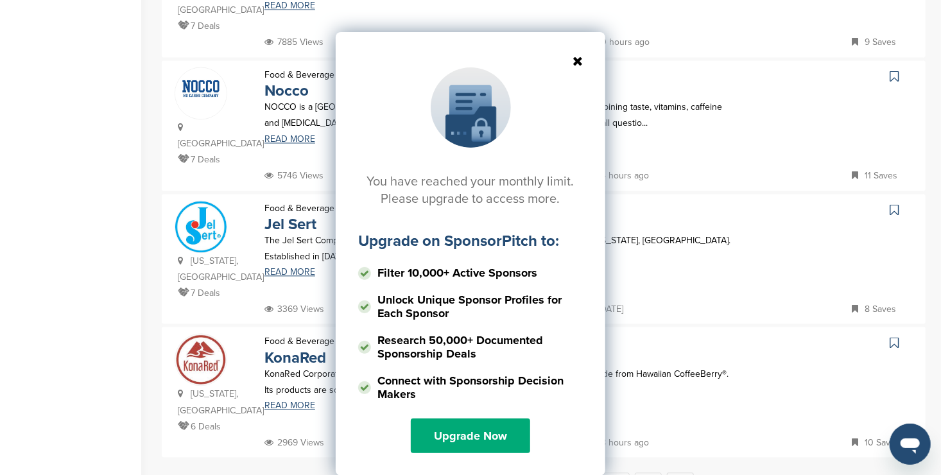
click at [574, 60] on icon at bounding box center [470, 61] width 225 height 13
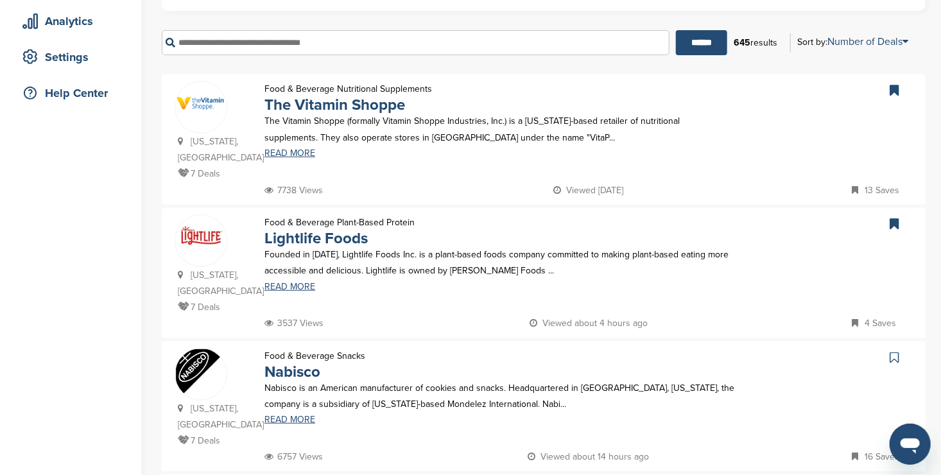
scroll to position [0, 0]
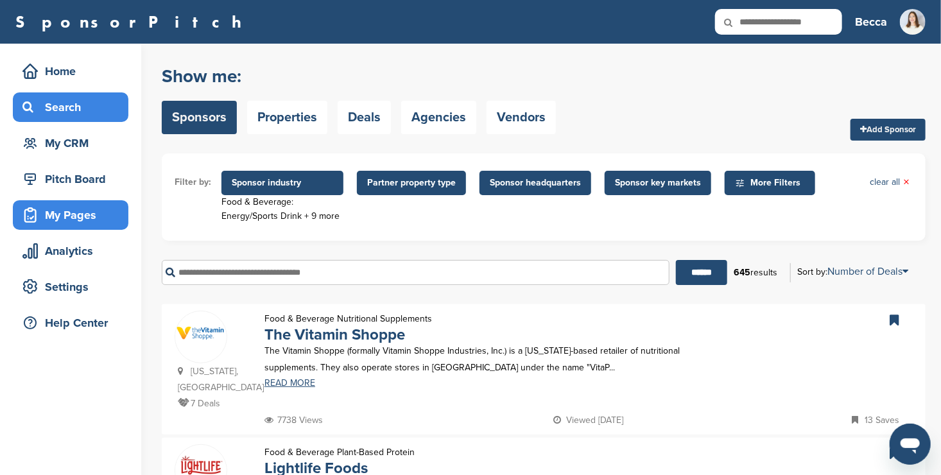
click at [65, 220] on div "My Pages" at bounding box center [73, 214] width 109 height 23
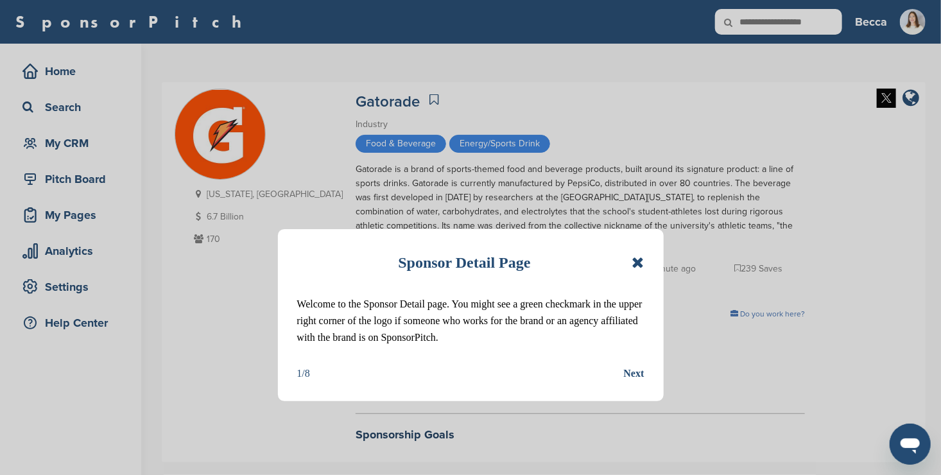
click at [633, 262] on icon at bounding box center [637, 262] width 12 height 15
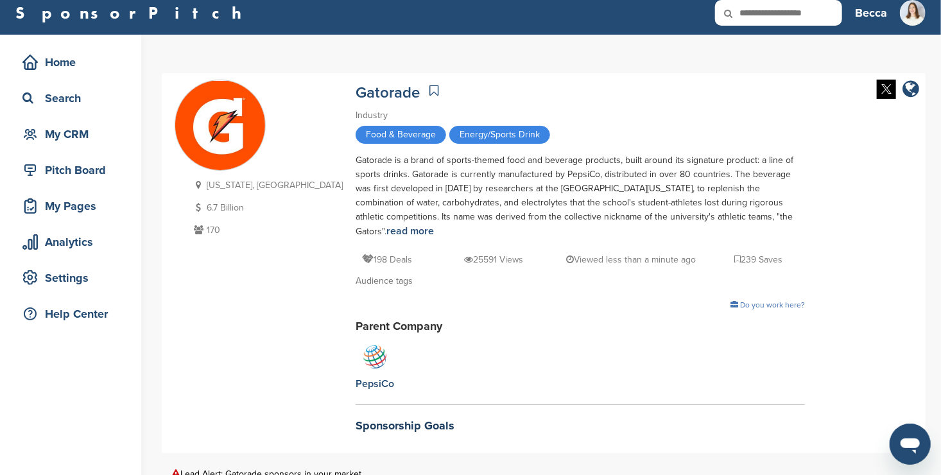
scroll to position [10, 0]
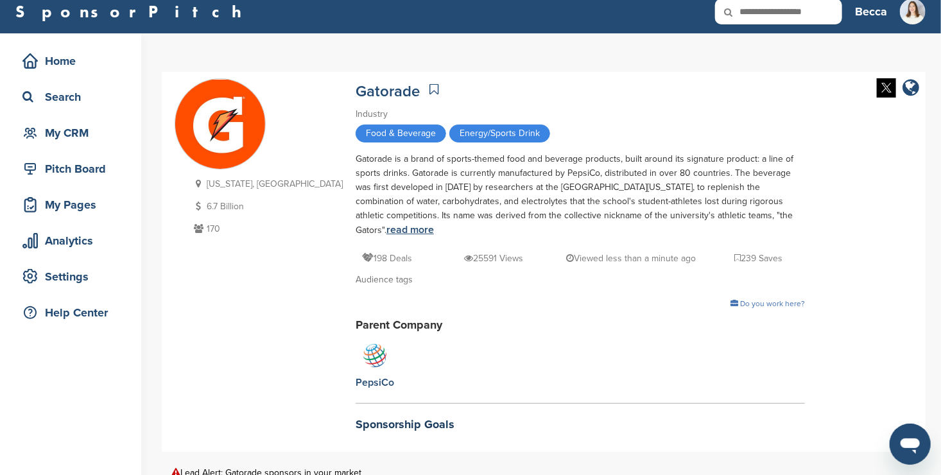
click at [434, 223] on link "read more" at bounding box center [409, 229] width 47 height 13
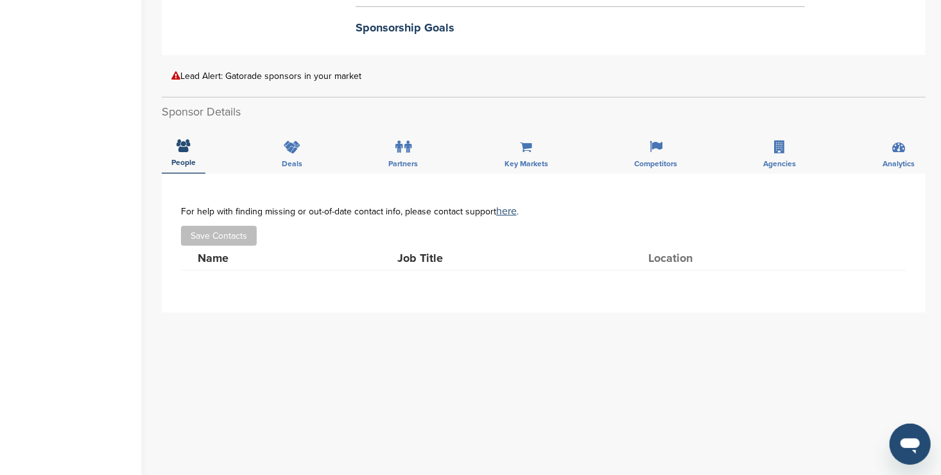
scroll to position [0, 0]
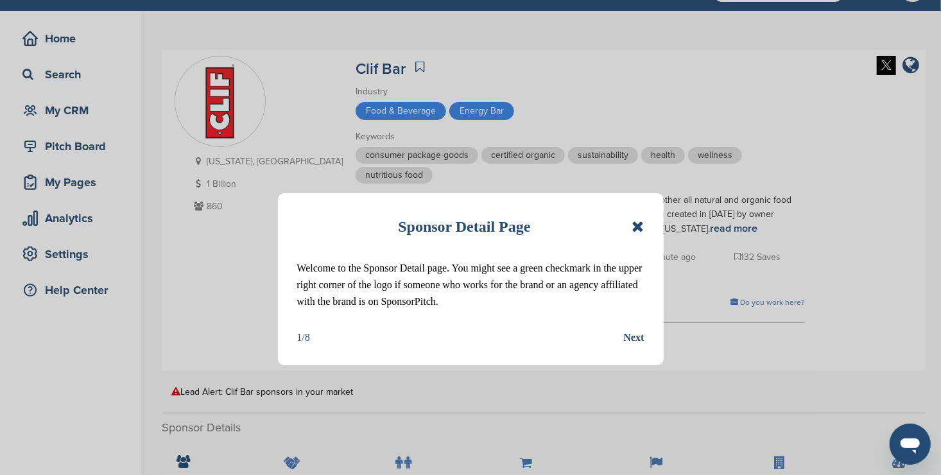
scroll to position [38, 0]
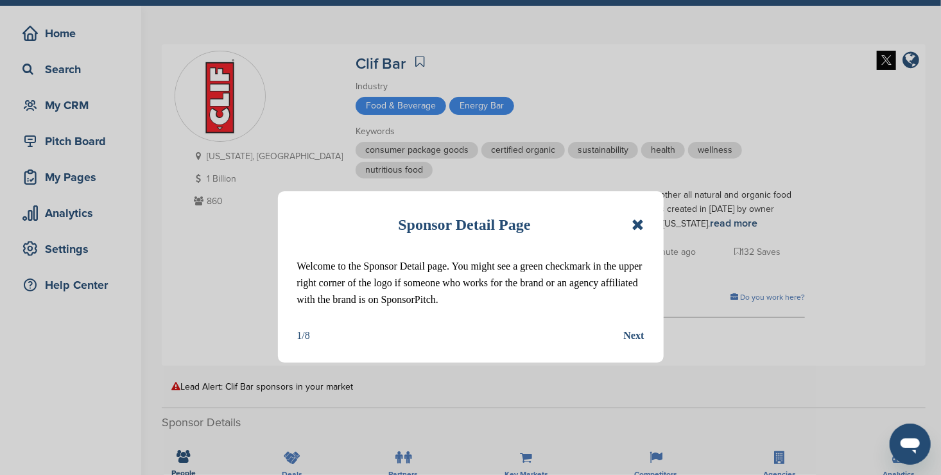
click at [639, 225] on icon at bounding box center [637, 224] width 12 height 15
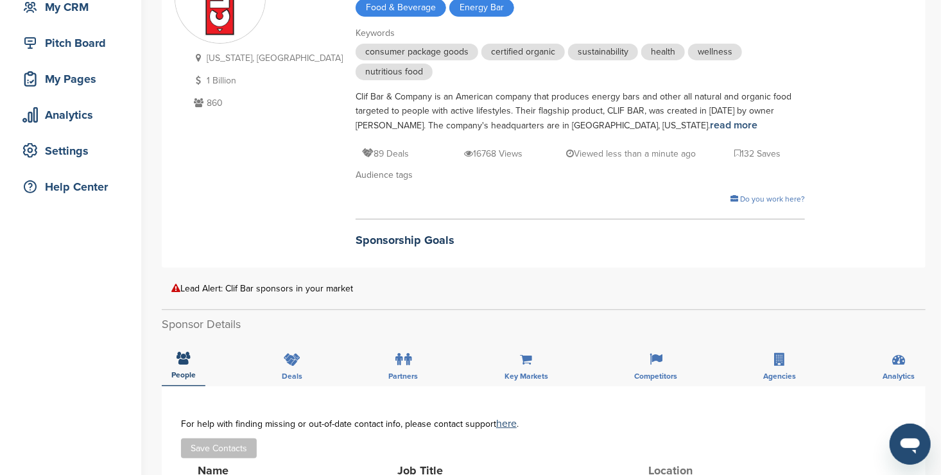
scroll to position [0, 0]
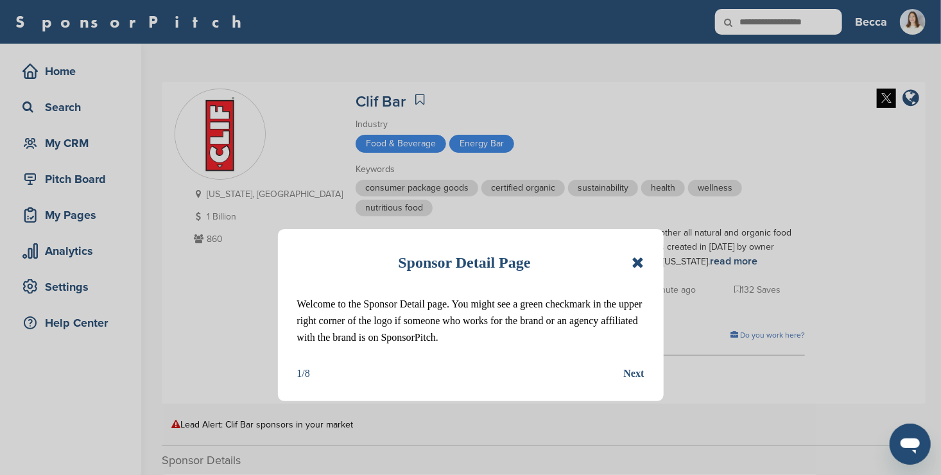
click at [632, 371] on div "Next" at bounding box center [634, 373] width 21 height 17
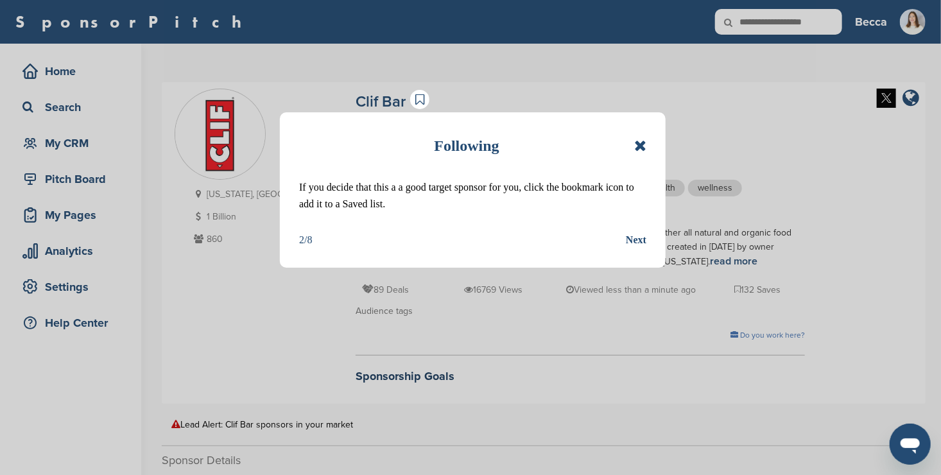
click at [633, 241] on div "Next" at bounding box center [636, 240] width 21 height 17
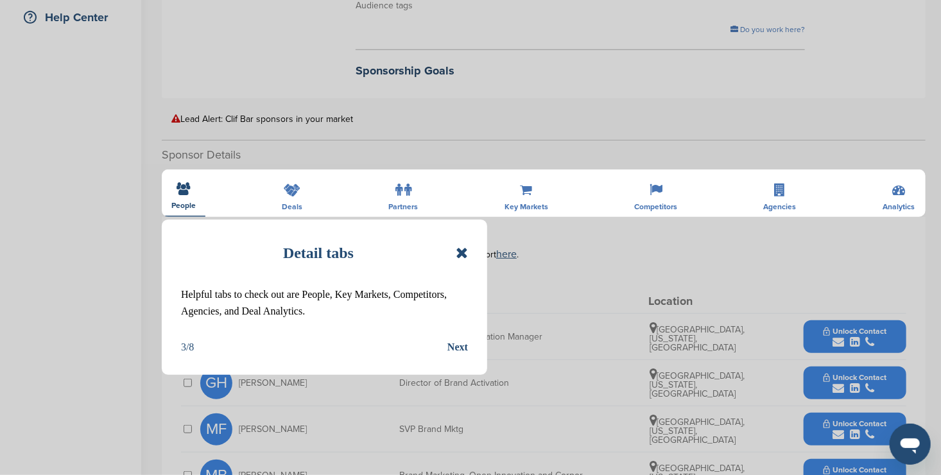
scroll to position [305, 0]
click at [459, 343] on div "Next" at bounding box center [457, 347] width 21 height 17
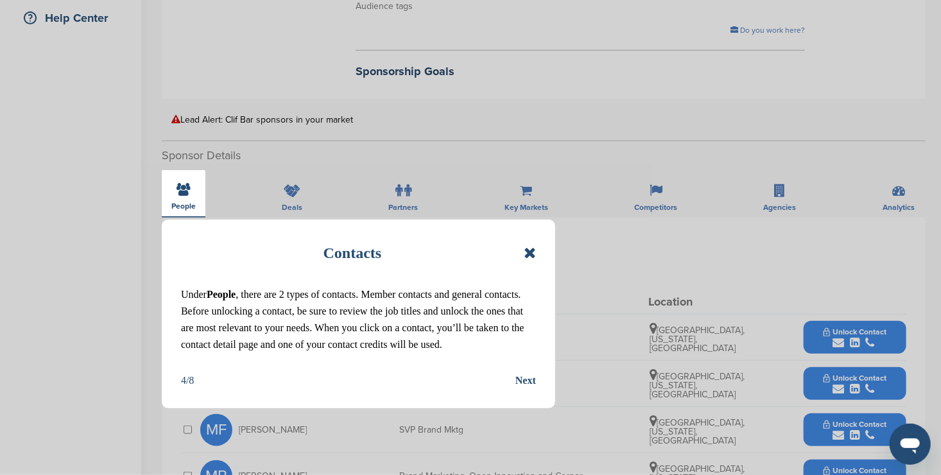
click at [525, 372] on div "Next" at bounding box center [525, 380] width 21 height 17
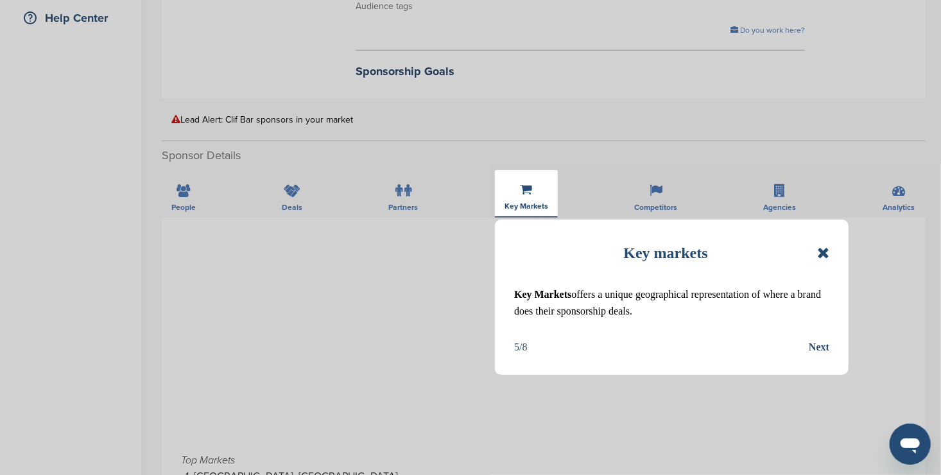
click at [819, 348] on div "Next" at bounding box center [818, 347] width 21 height 17
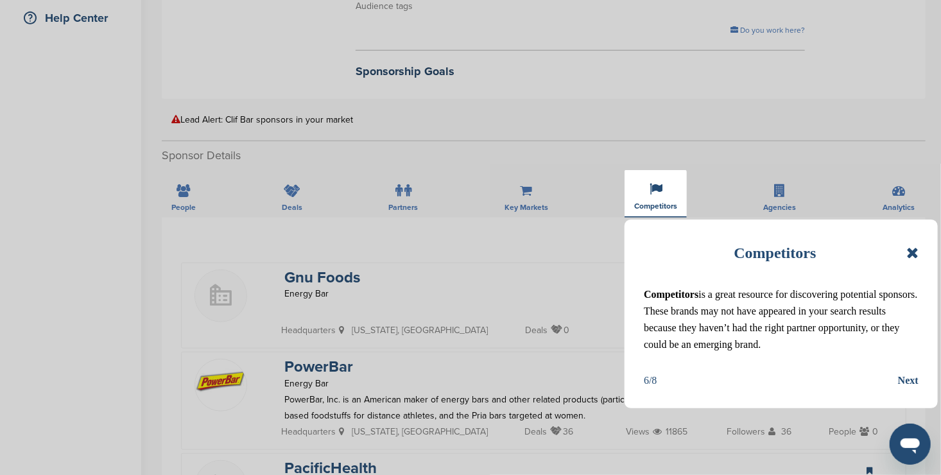
click at [907, 377] on div "Next" at bounding box center [908, 380] width 21 height 17
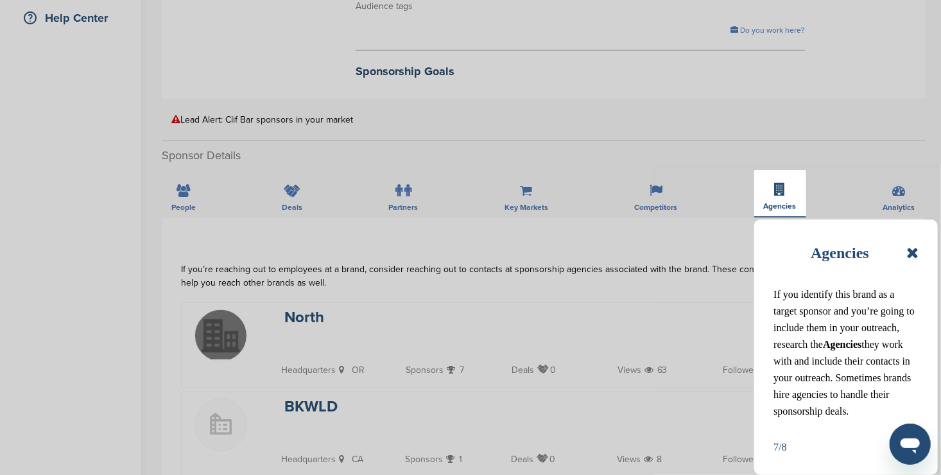
click at [913, 255] on icon at bounding box center [912, 252] width 12 height 15
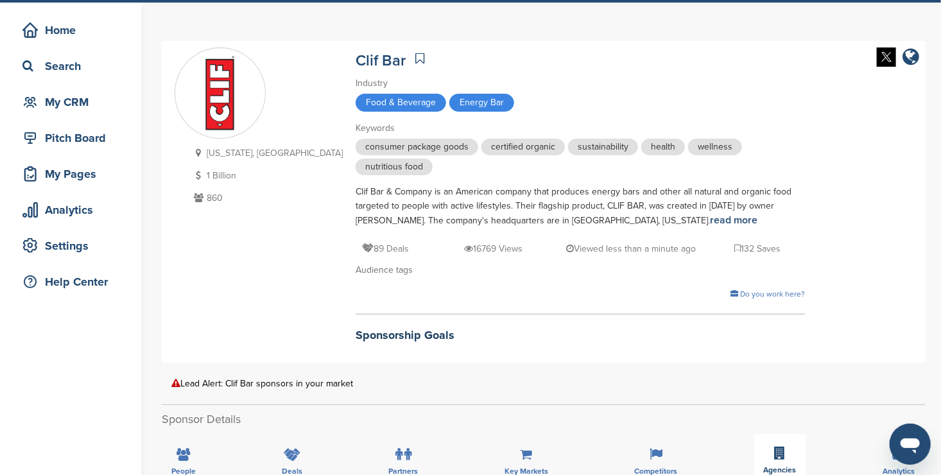
scroll to position [41, 0]
click at [415, 53] on icon at bounding box center [419, 58] width 9 height 13
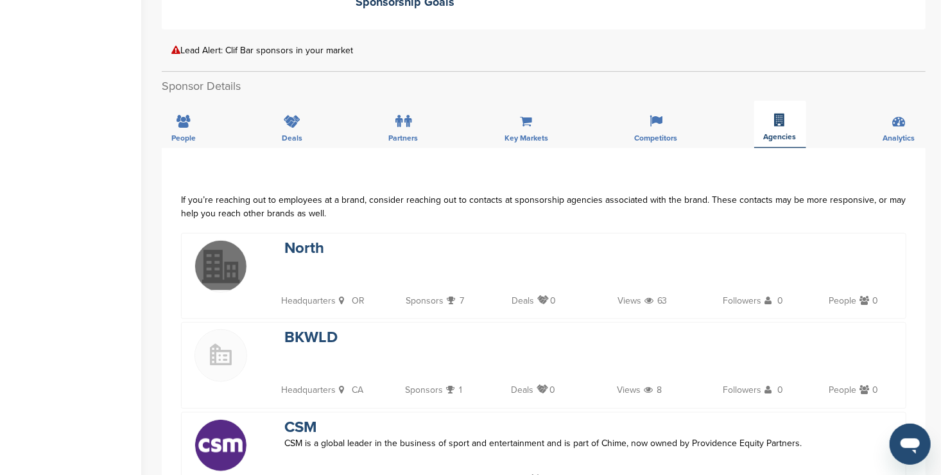
scroll to position [372, 0]
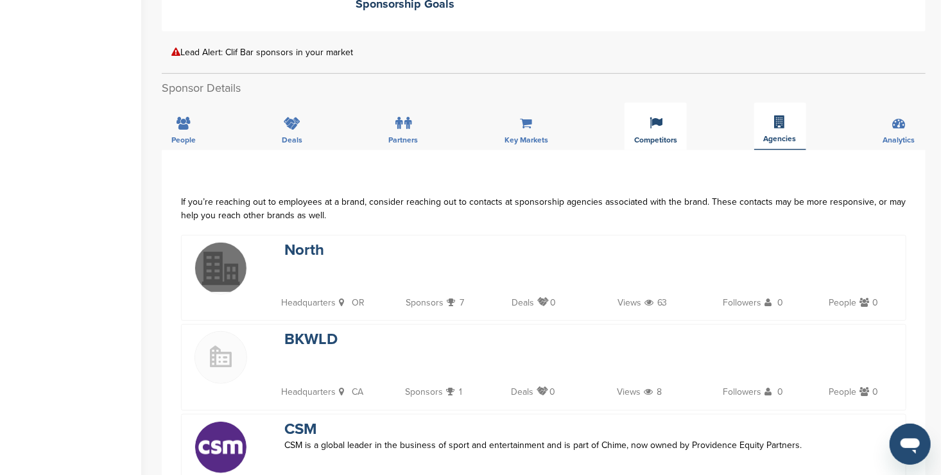
click at [642, 121] on div "Competitors" at bounding box center [655, 126] width 62 height 47
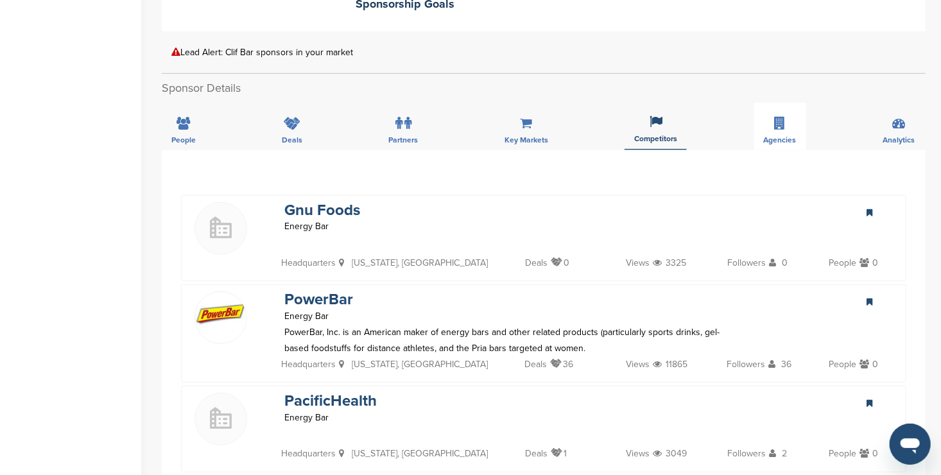
click at [871, 210] on icon at bounding box center [869, 213] width 6 height 8
click at [869, 298] on icon at bounding box center [869, 302] width 6 height 8
click at [332, 293] on link "PowerBar" at bounding box center [318, 299] width 69 height 19
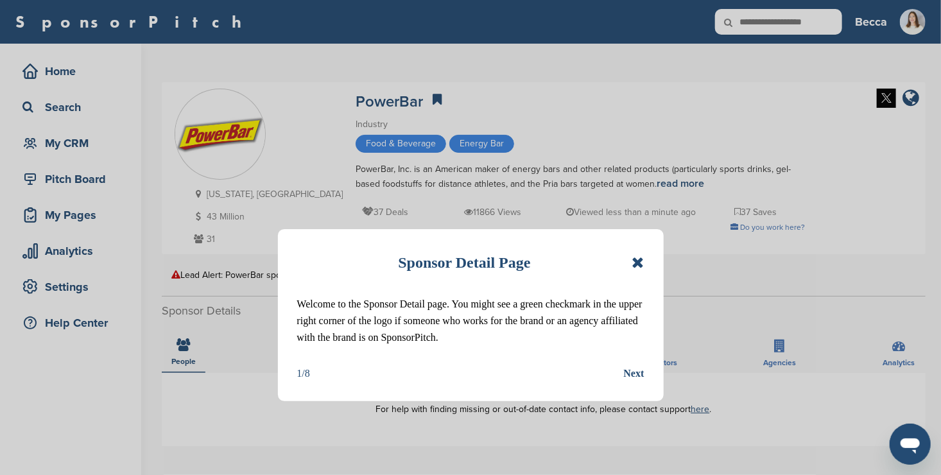
click at [635, 263] on icon at bounding box center [637, 262] width 12 height 15
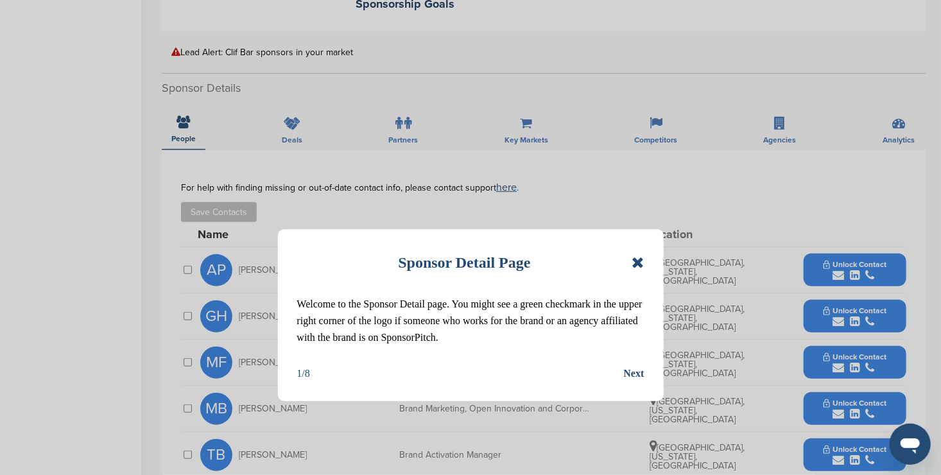
click at [635, 262] on icon at bounding box center [637, 262] width 12 height 15
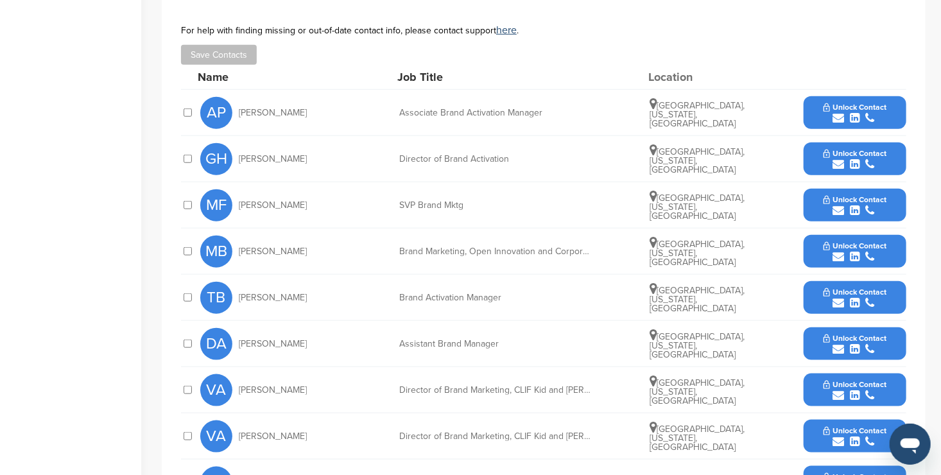
scroll to position [529, 0]
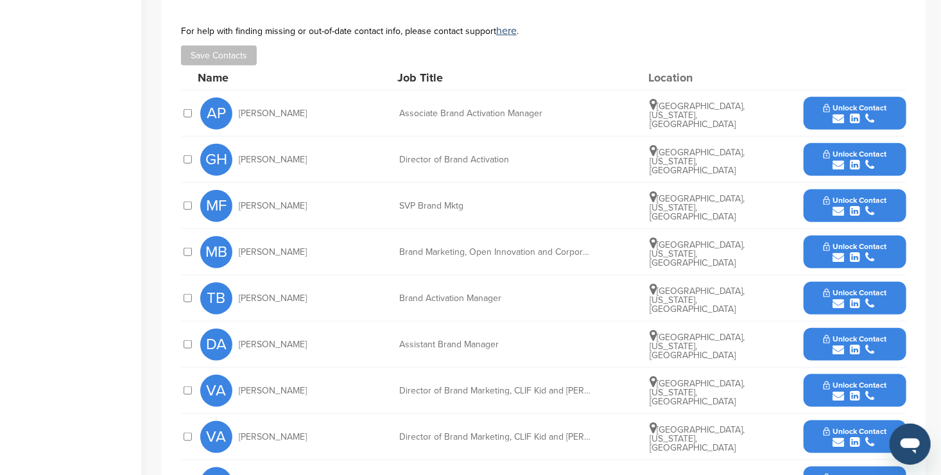
click at [828, 155] on span "Unlock Contact" at bounding box center [855, 153] width 64 height 9
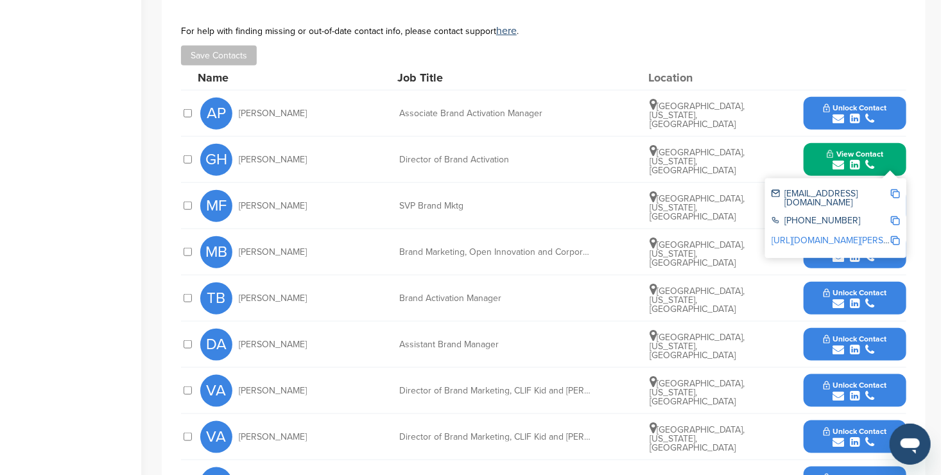
click at [776, 138] on div "GH Garett Heitman Director of Brand Activation Seattle, Washington, United Stat…" at bounding box center [553, 160] width 706 height 46
click at [776, 151] on div "GH Garett Heitman Director of Brand Activation Seattle, Washington, United Stat…" at bounding box center [553, 160] width 706 height 46
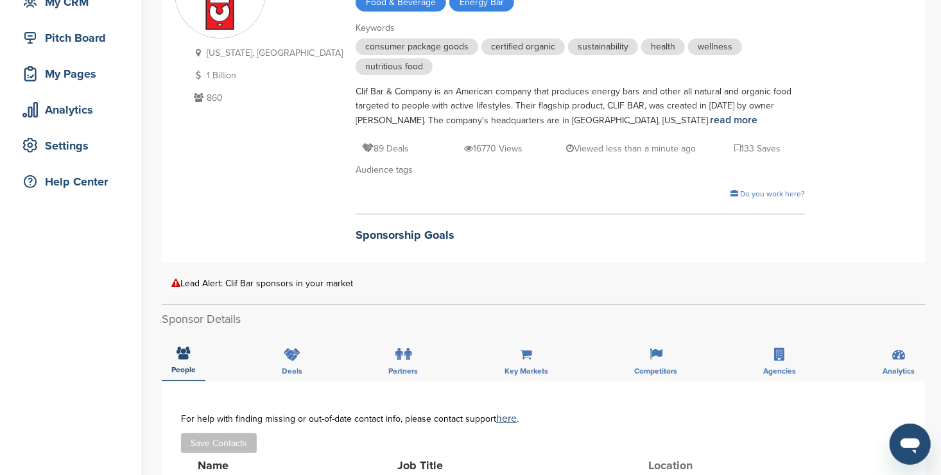
scroll to position [0, 0]
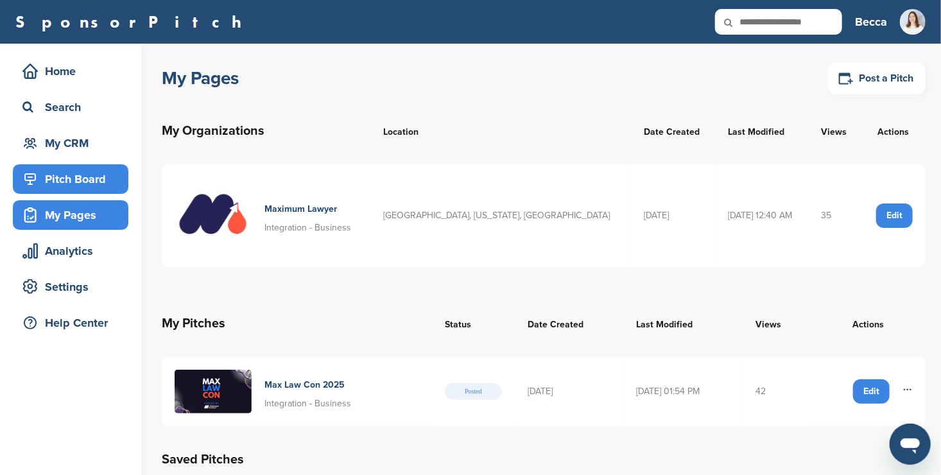
click at [72, 175] on div "Pitch Board" at bounding box center [73, 178] width 109 height 23
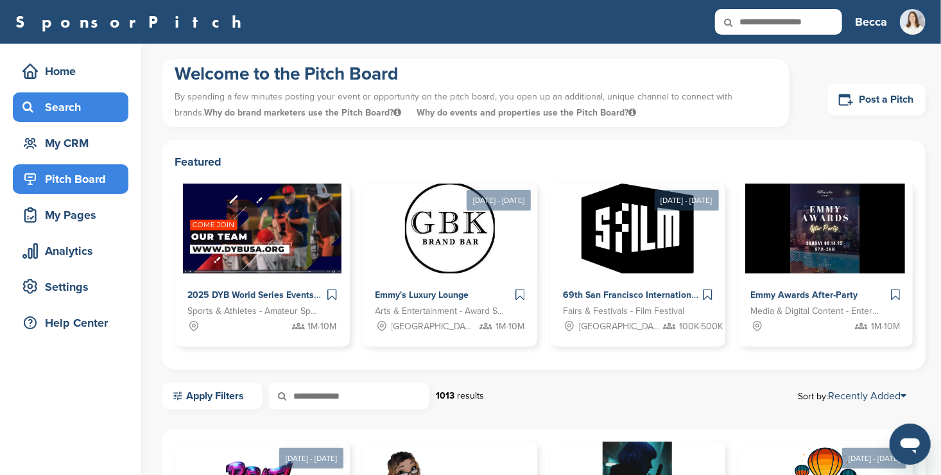
click at [62, 100] on div "Search" at bounding box center [73, 107] width 109 height 23
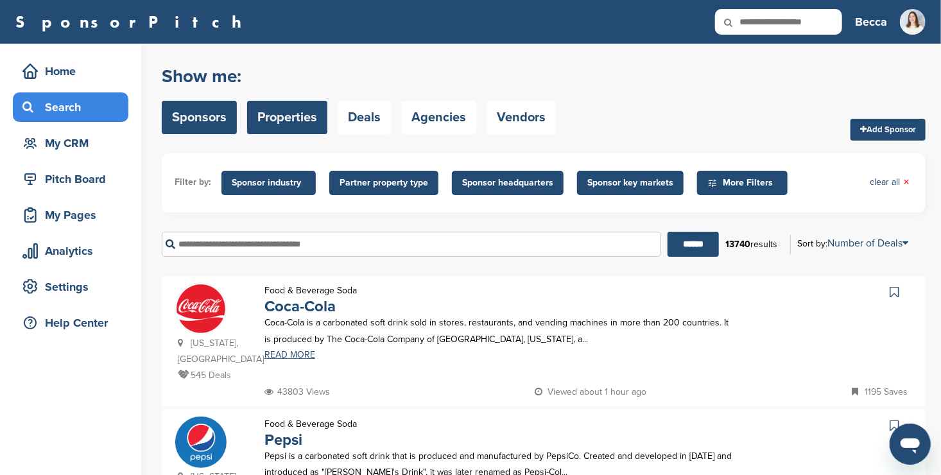
click at [301, 121] on link "Properties" at bounding box center [287, 117] width 80 height 33
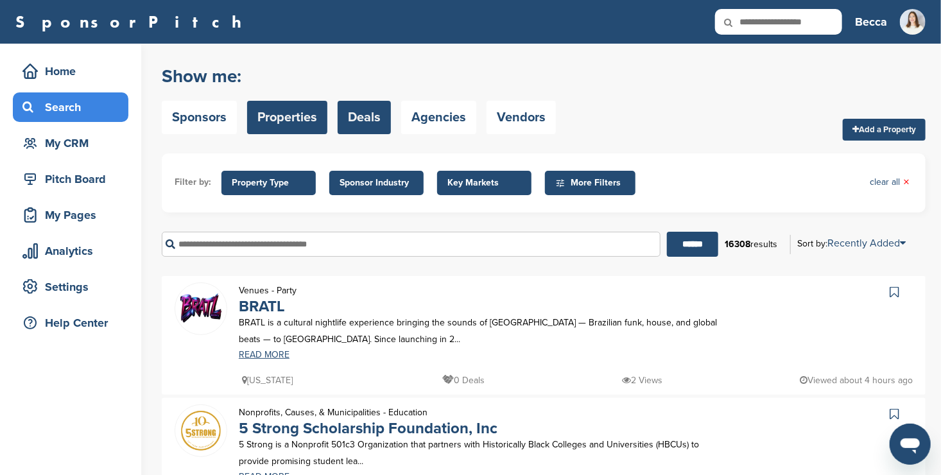
click at [360, 118] on link "Deals" at bounding box center [363, 117] width 53 height 33
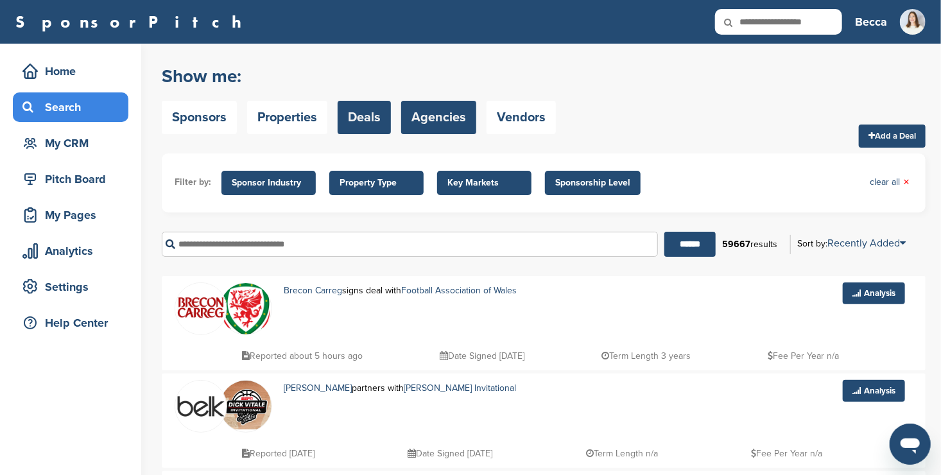
click at [445, 116] on link "Agencies" at bounding box center [438, 117] width 75 height 33
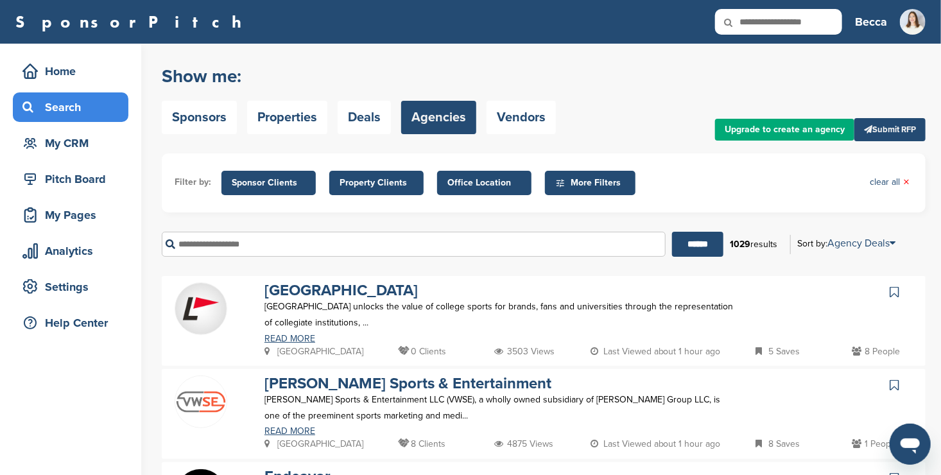
click at [509, 113] on link "Vendors" at bounding box center [520, 117] width 69 height 33
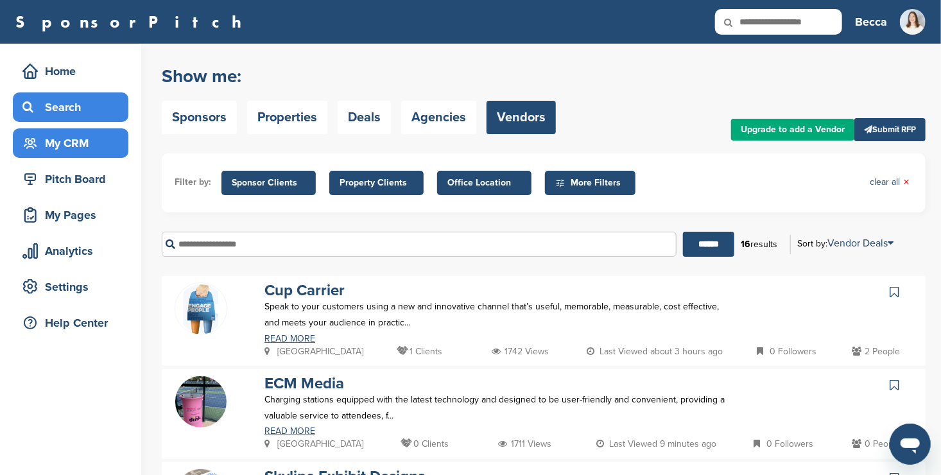
click at [96, 146] on div "My CRM" at bounding box center [73, 143] width 109 height 23
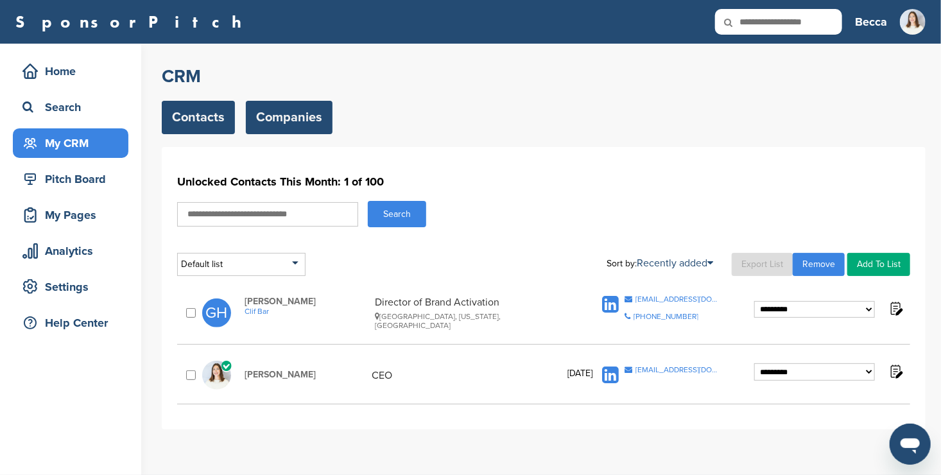
click at [275, 118] on link "Companies" at bounding box center [289, 117] width 87 height 33
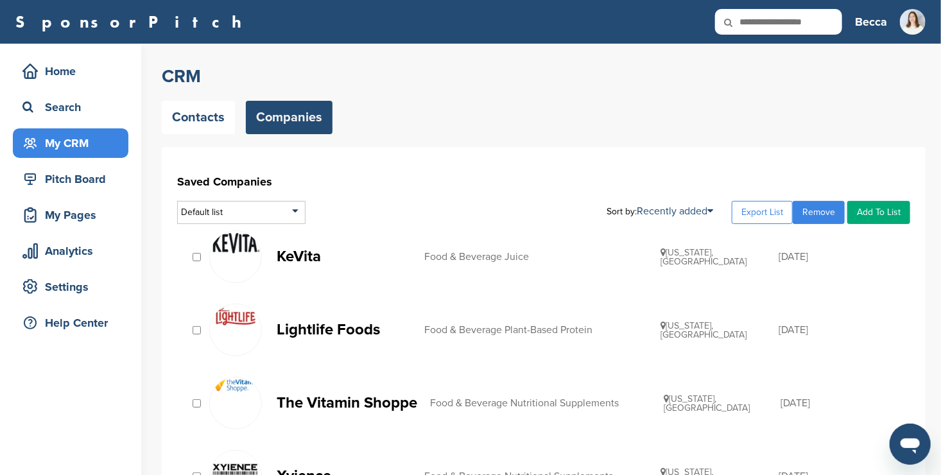
click at [312, 255] on p "KeVita" at bounding box center [344, 256] width 135 height 16
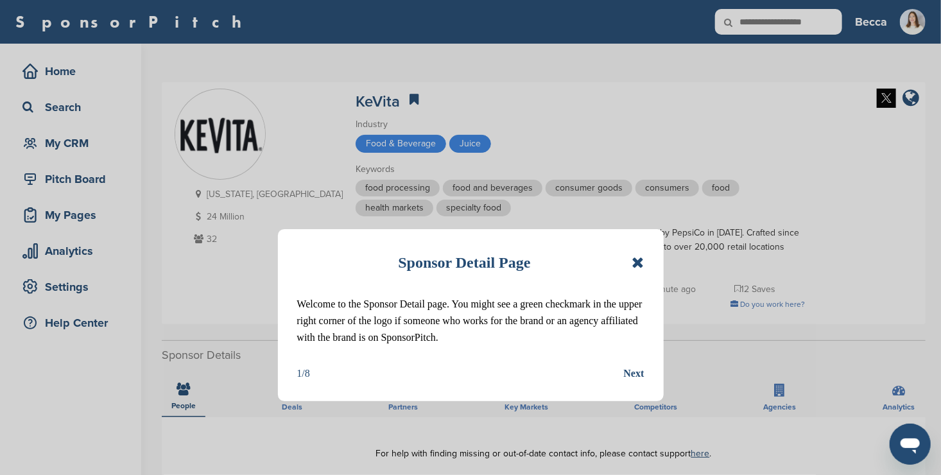
click at [634, 260] on icon at bounding box center [637, 262] width 12 height 15
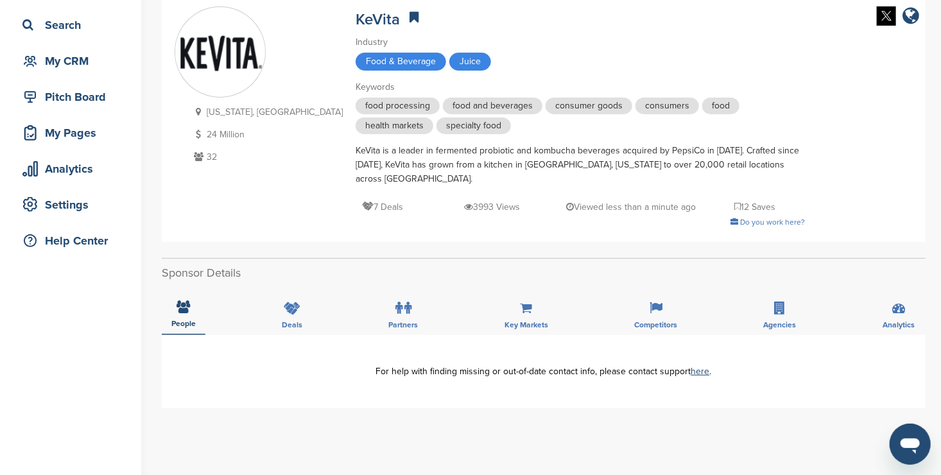
scroll to position [92, 0]
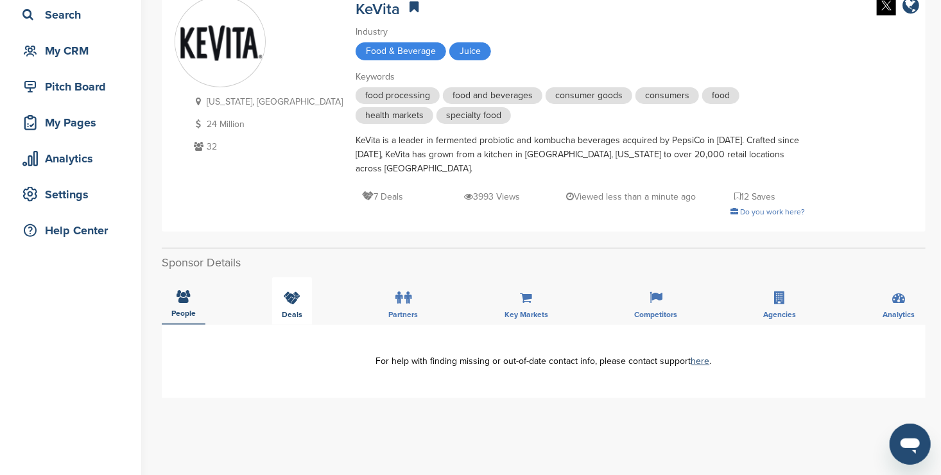
click at [293, 291] on icon at bounding box center [292, 297] width 17 height 13
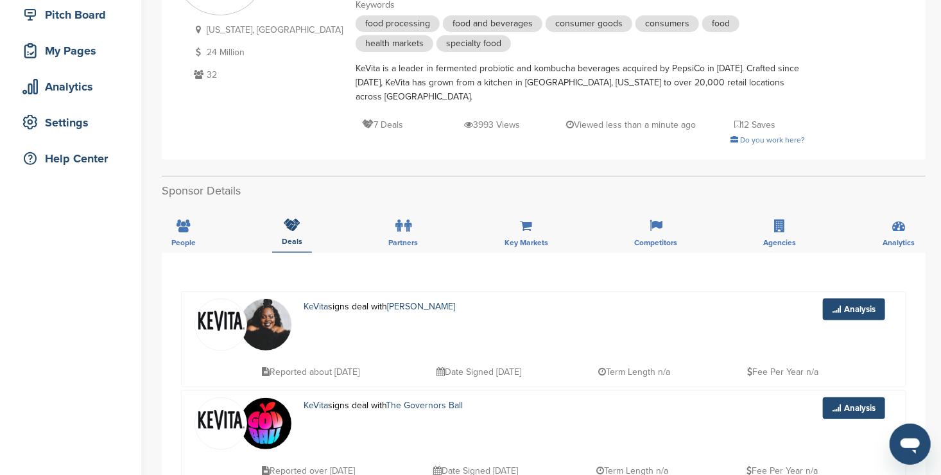
scroll to position [0, 0]
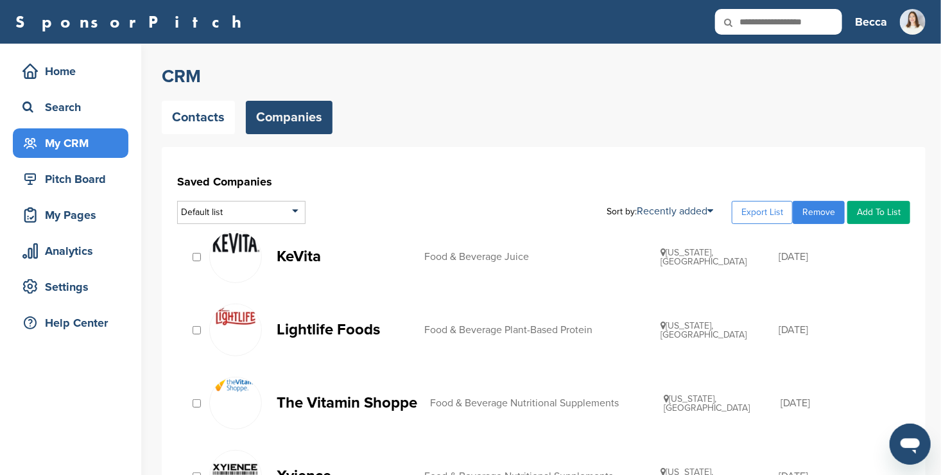
click at [815, 209] on link "Remove" at bounding box center [818, 212] width 52 height 23
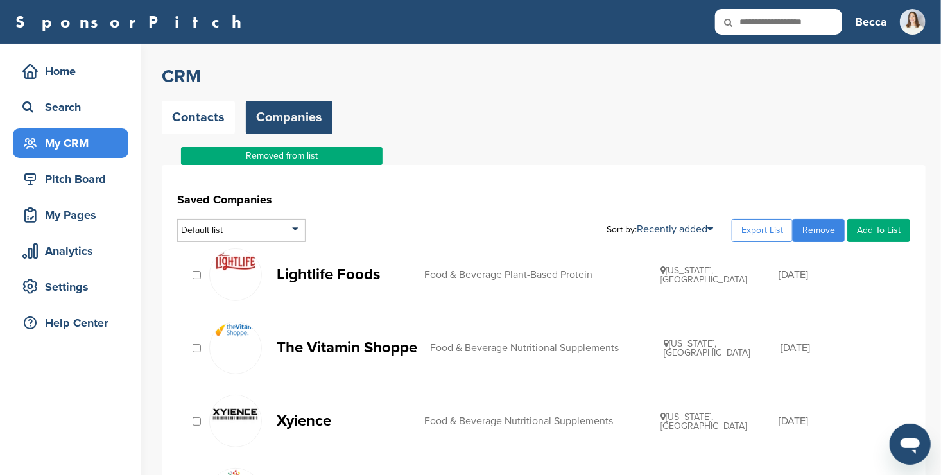
click at [347, 268] on p "Lightlife Foods" at bounding box center [344, 274] width 135 height 16
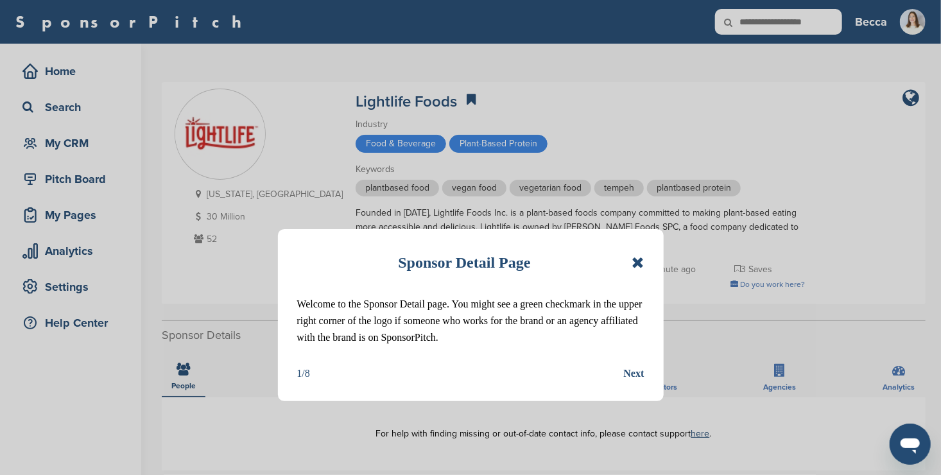
click at [637, 258] on icon at bounding box center [637, 262] width 12 height 15
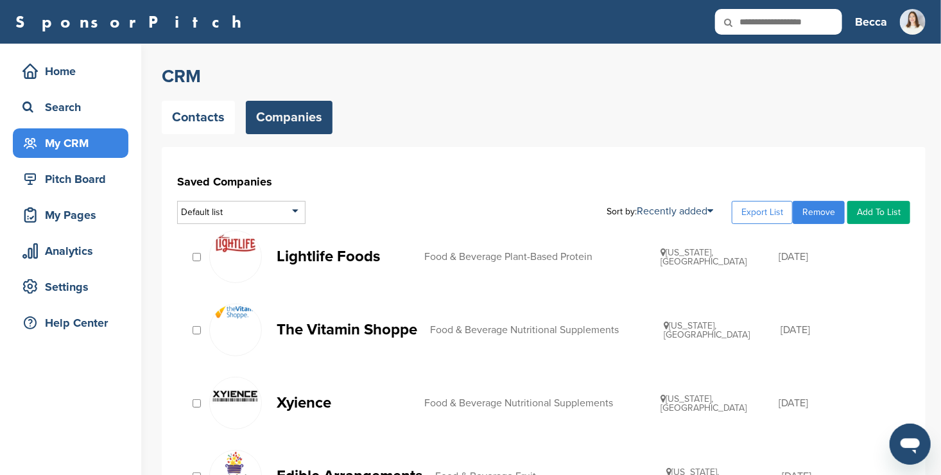
click at [196, 251] on div at bounding box center [196, 257] width 13 height 12
click at [822, 217] on link "Remove" at bounding box center [818, 212] width 52 height 23
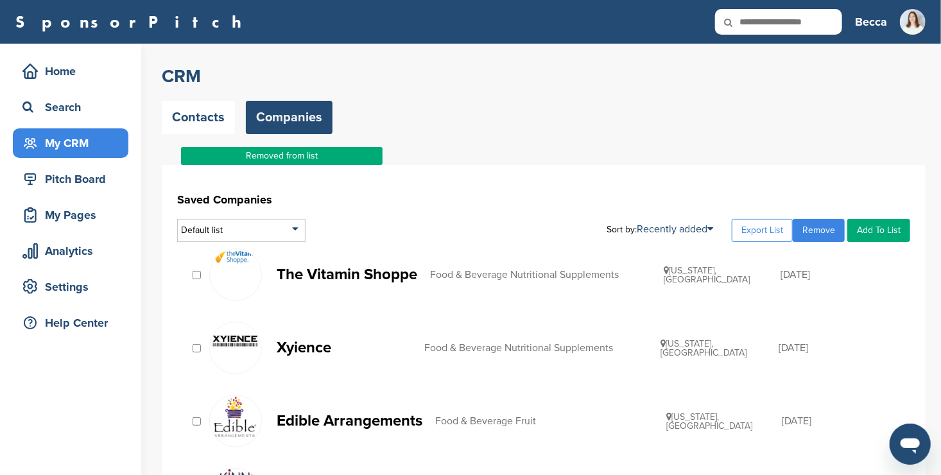
click at [333, 275] on p "The Vitamin Shoppe" at bounding box center [347, 274] width 141 height 16
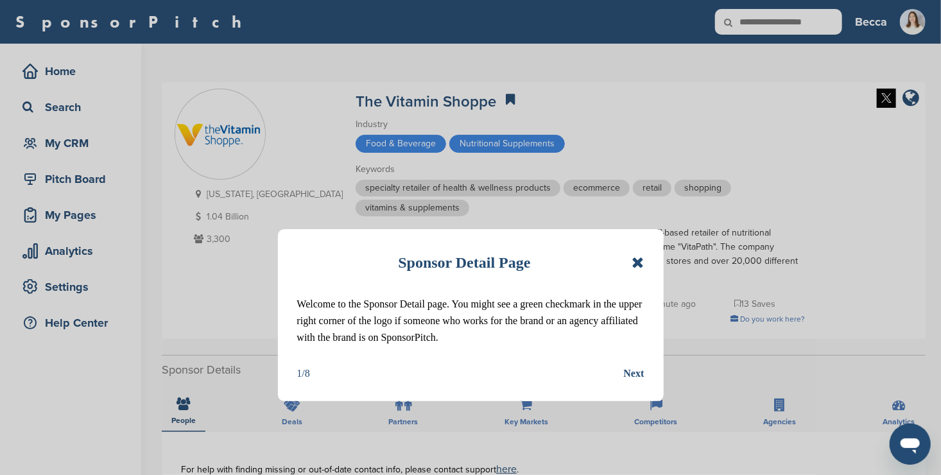
click at [638, 258] on icon at bounding box center [637, 262] width 12 height 15
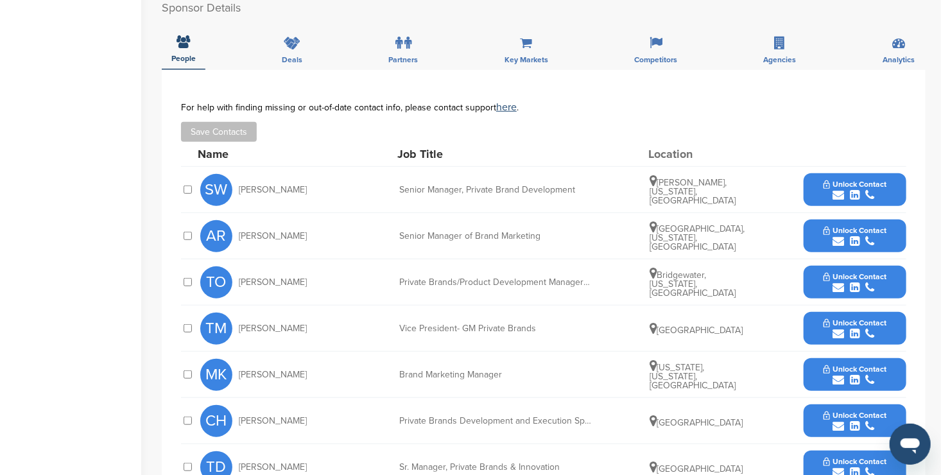
scroll to position [362, 0]
click at [823, 183] on span "Unlock Contact" at bounding box center [855, 184] width 64 height 9
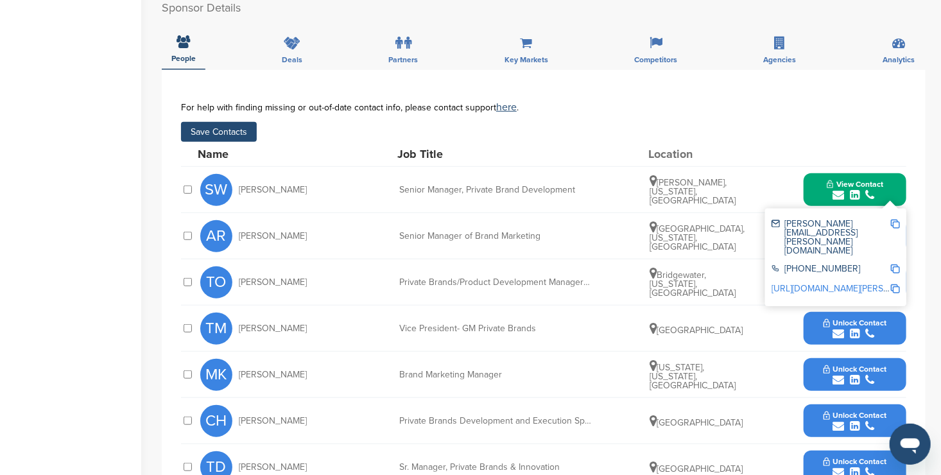
click at [756, 167] on div "SW [PERSON_NAME] Senior Manager, Private Brand Development [GEOGRAPHIC_DATA], […" at bounding box center [553, 190] width 706 height 46
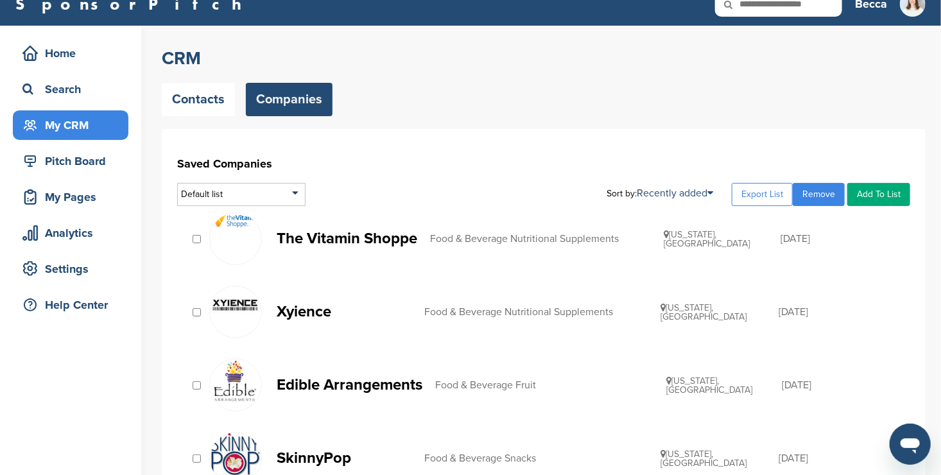
scroll to position [22, 0]
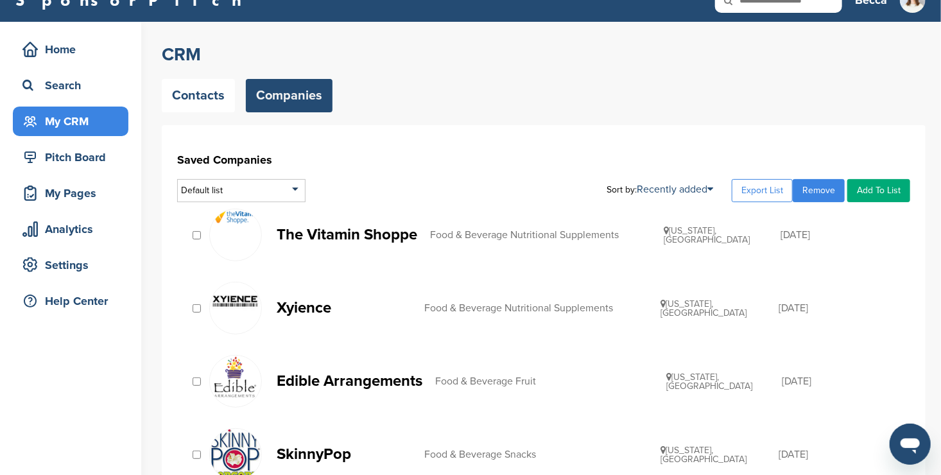
click at [311, 311] on p "Xyience" at bounding box center [344, 308] width 135 height 16
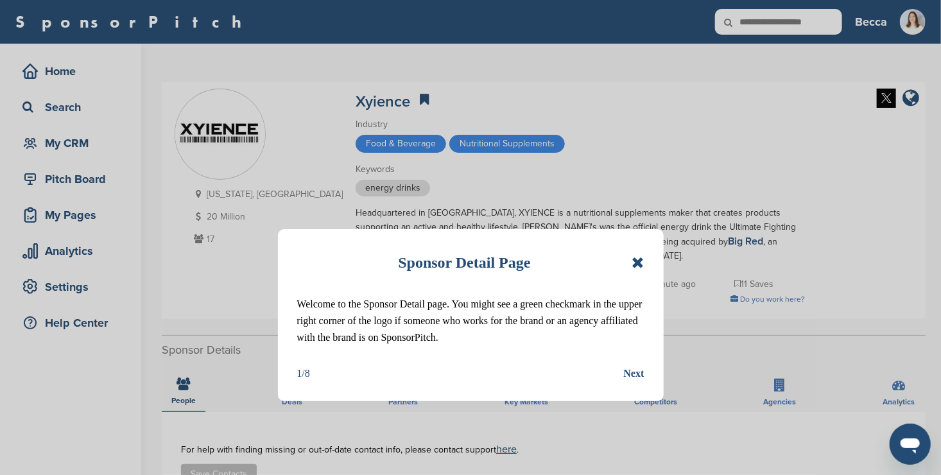
click at [637, 264] on icon at bounding box center [637, 262] width 12 height 15
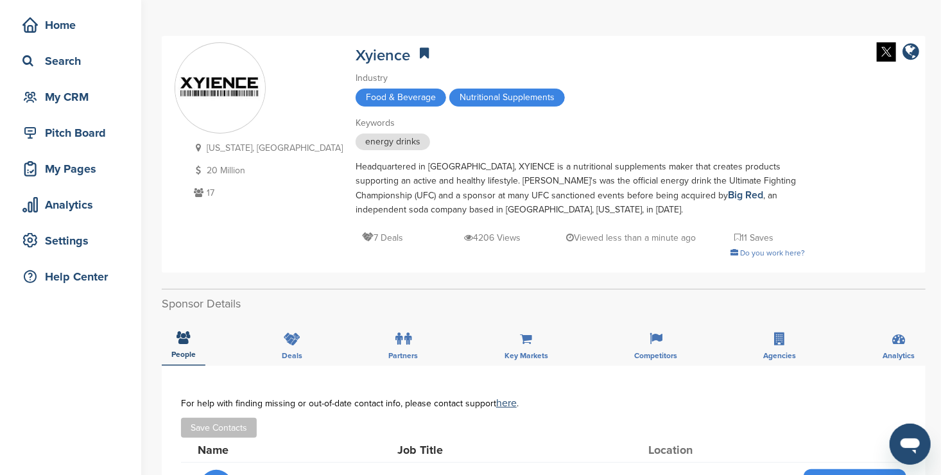
scroll to position [46, 0]
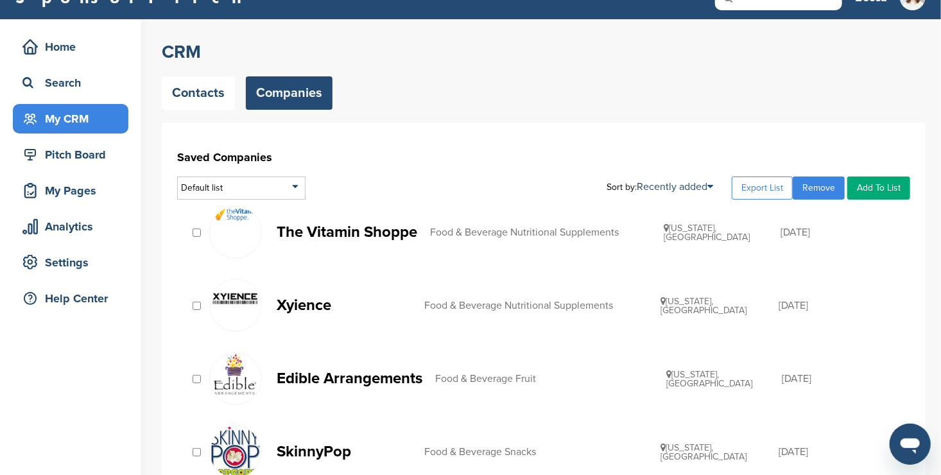
click at [819, 183] on link "Remove" at bounding box center [818, 187] width 52 height 23
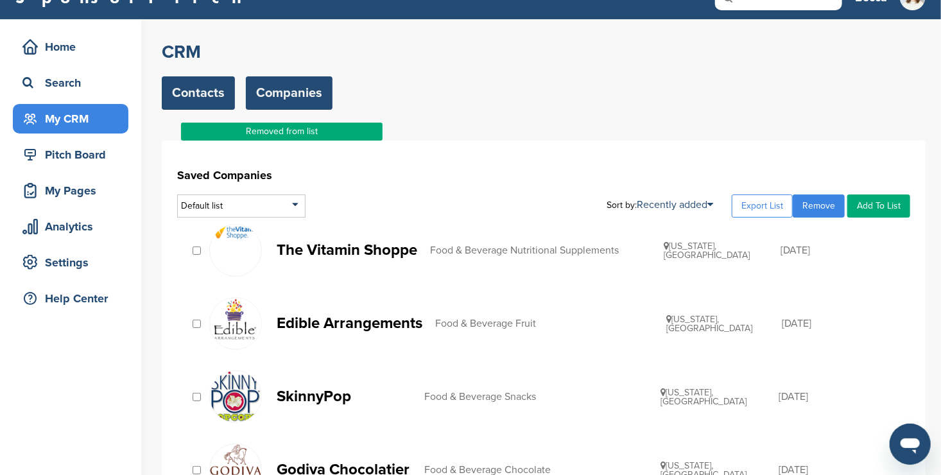
click at [208, 98] on link "Contacts" at bounding box center [198, 92] width 73 height 33
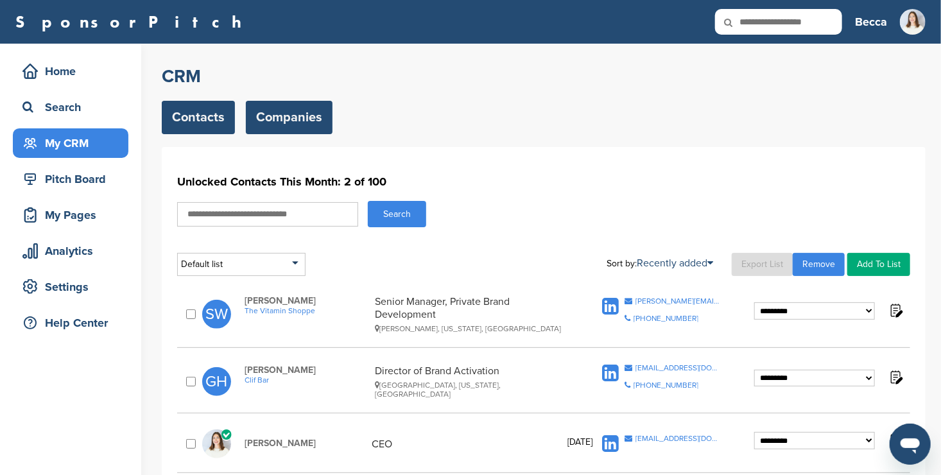
click at [268, 123] on link "Companies" at bounding box center [289, 117] width 87 height 33
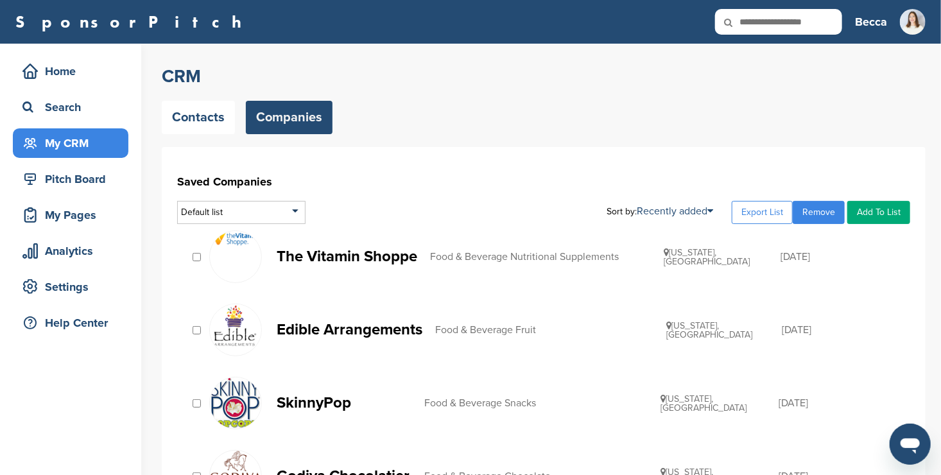
click at [330, 334] on p "Edible Arrangements" at bounding box center [350, 329] width 146 height 16
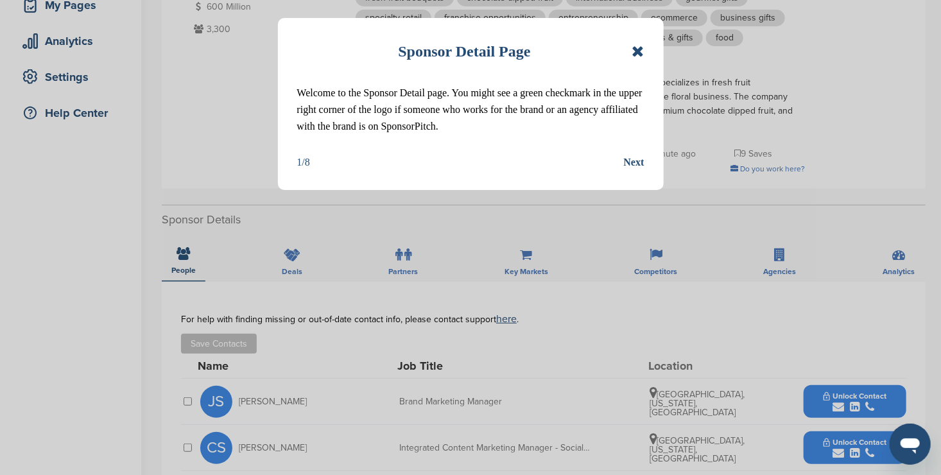
scroll to position [213, 0]
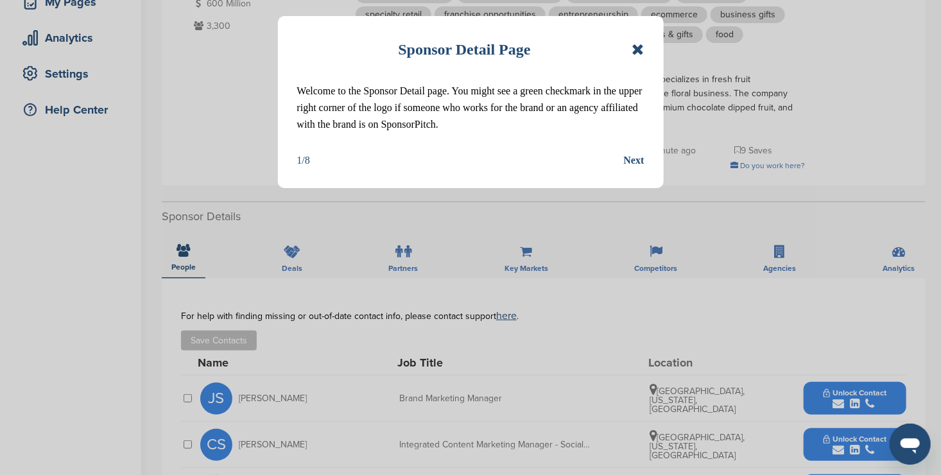
click at [638, 51] on icon at bounding box center [637, 49] width 12 height 15
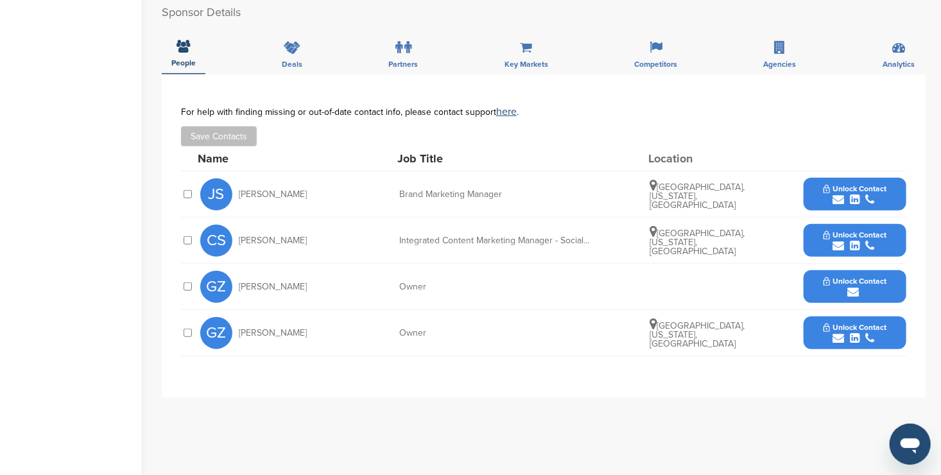
scroll to position [418, 0]
click at [814, 328] on button "Unlock Contact" at bounding box center [855, 332] width 94 height 38
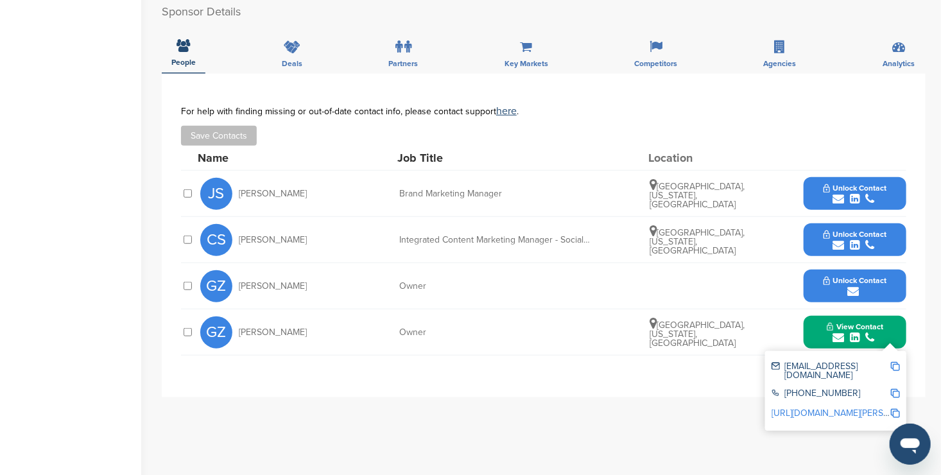
click at [650, 391] on div "**********" at bounding box center [543, 235] width 763 height 323
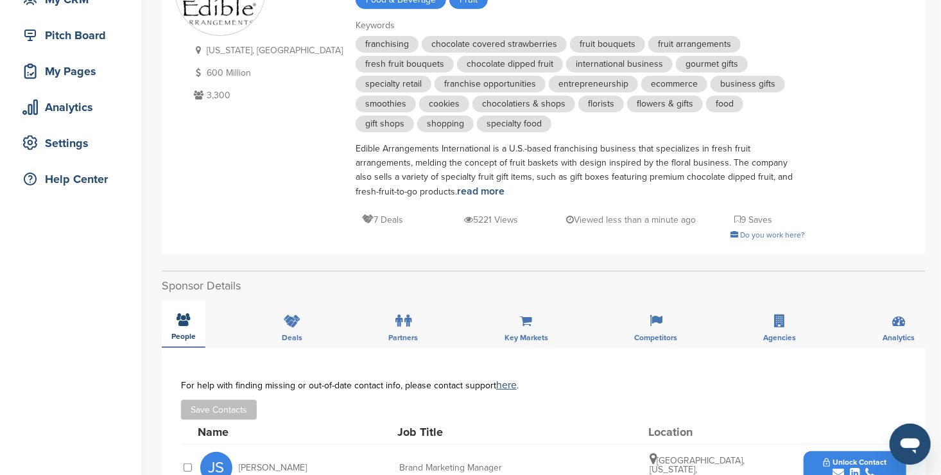
scroll to position [141, 0]
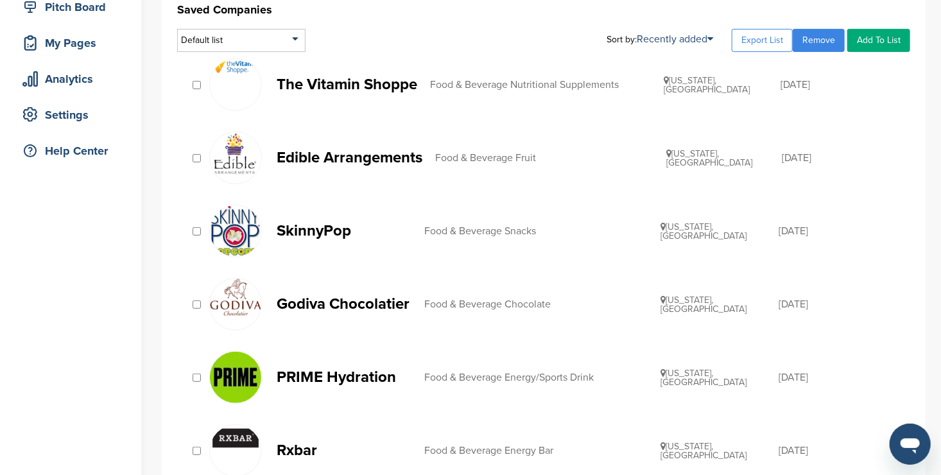
scroll to position [173, 0]
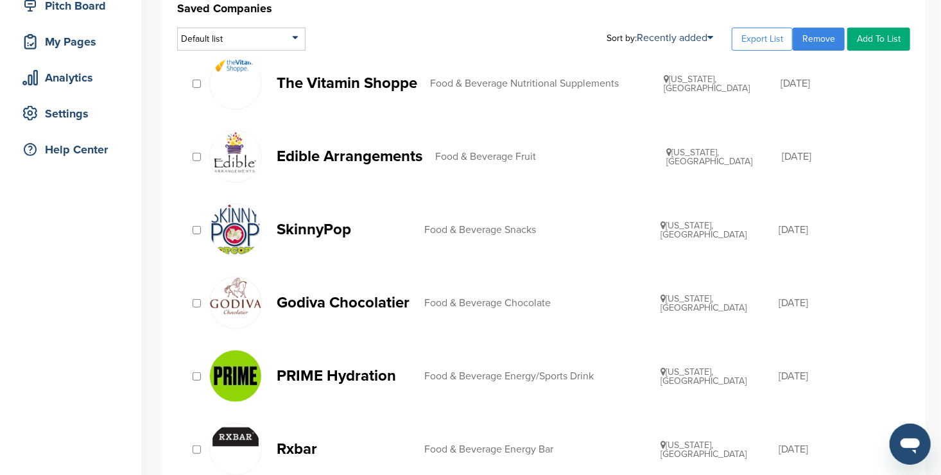
click at [310, 303] on p "Godiva Chocolatier" at bounding box center [344, 302] width 135 height 16
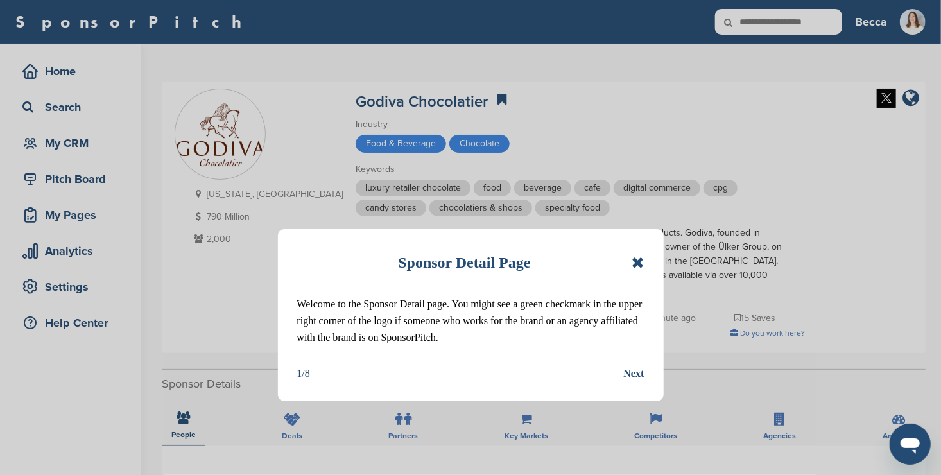
click at [634, 260] on icon at bounding box center [637, 262] width 12 height 15
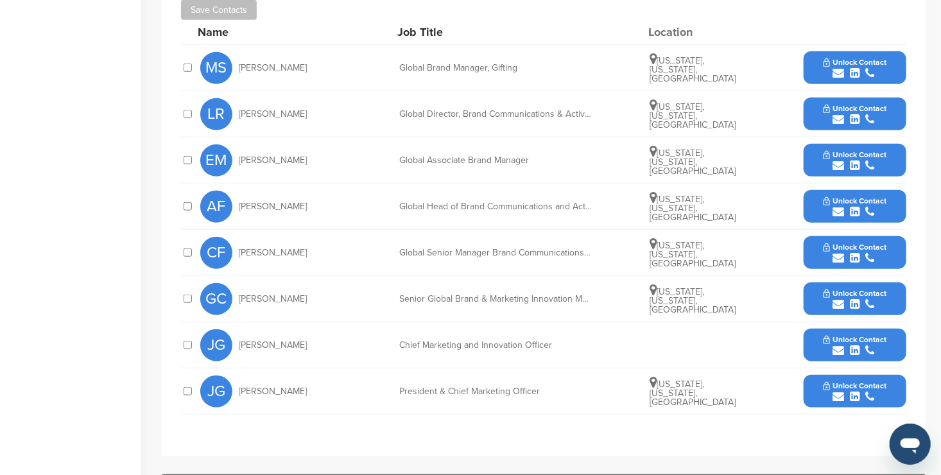
scroll to position [493, 0]
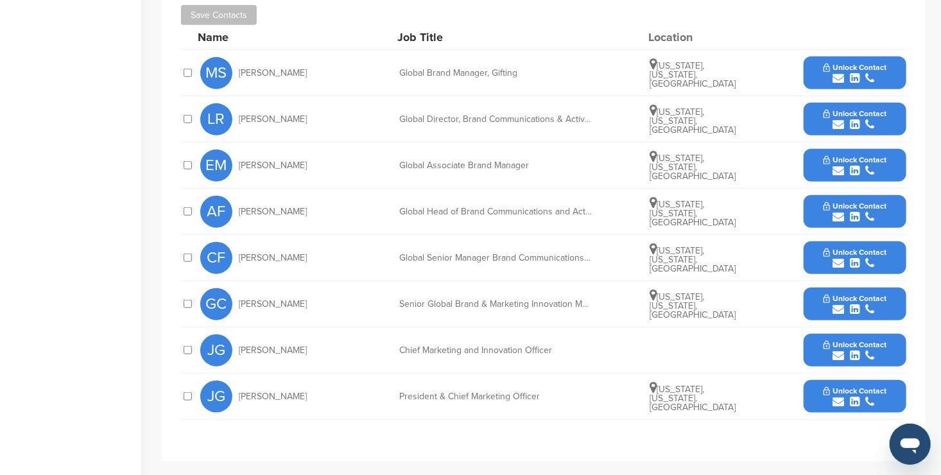
click at [368, 249] on div "CF [PERSON_NAME] Global Senior Manager Brand Communications & Activation [US_ST…" at bounding box center [553, 258] width 706 height 46
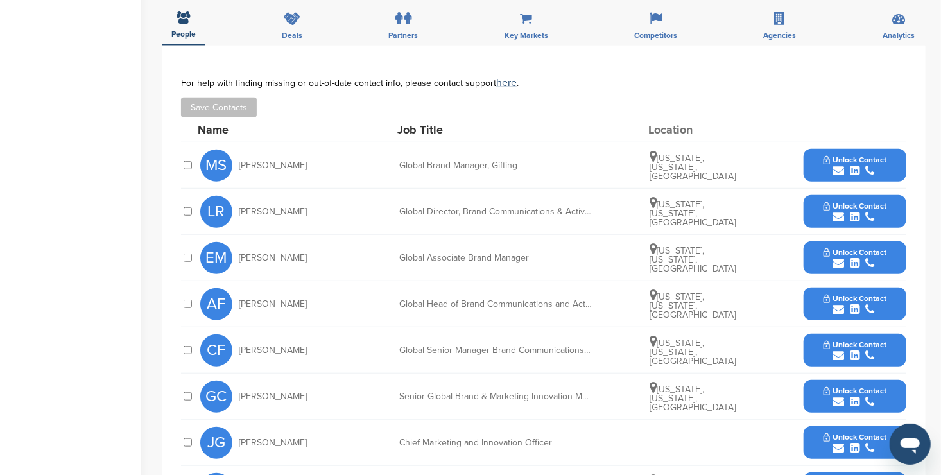
scroll to position [399, 0]
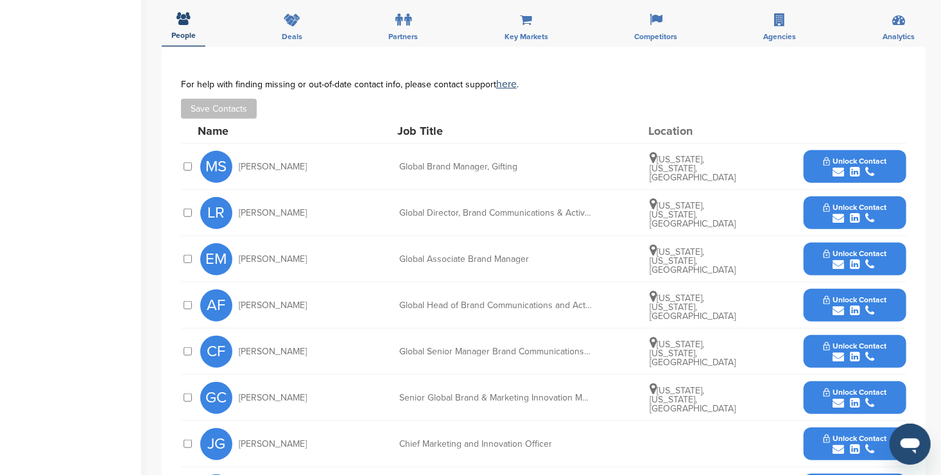
click at [828, 166] on div "submit" at bounding box center [855, 172] width 64 height 12
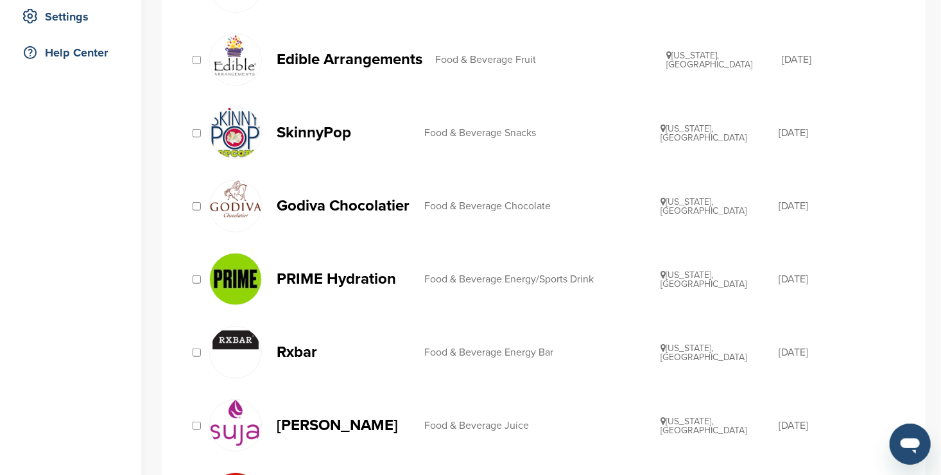
scroll to position [271, 0]
click at [319, 277] on p "PRIME Hydration" at bounding box center [344, 278] width 135 height 16
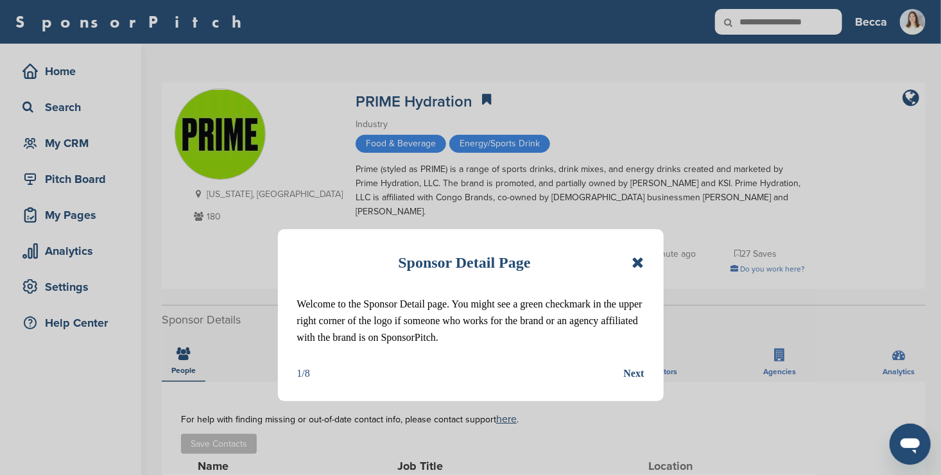
click at [638, 267] on icon at bounding box center [637, 262] width 12 height 15
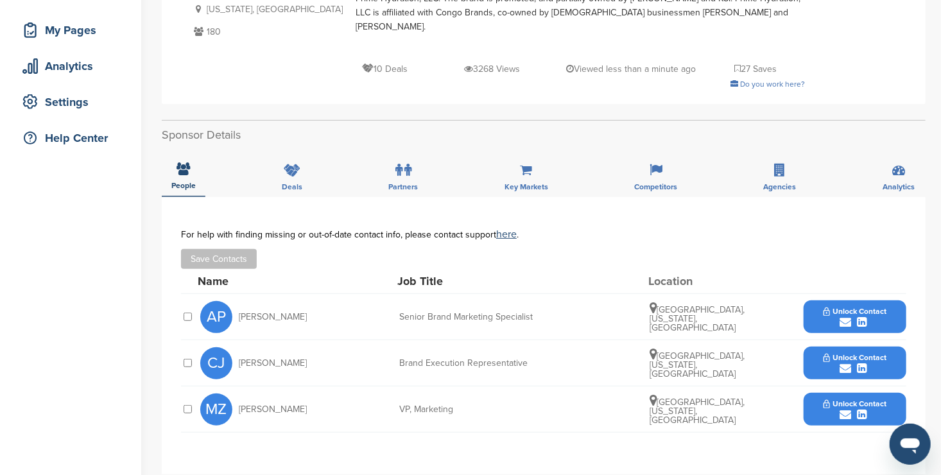
scroll to position [187, 0]
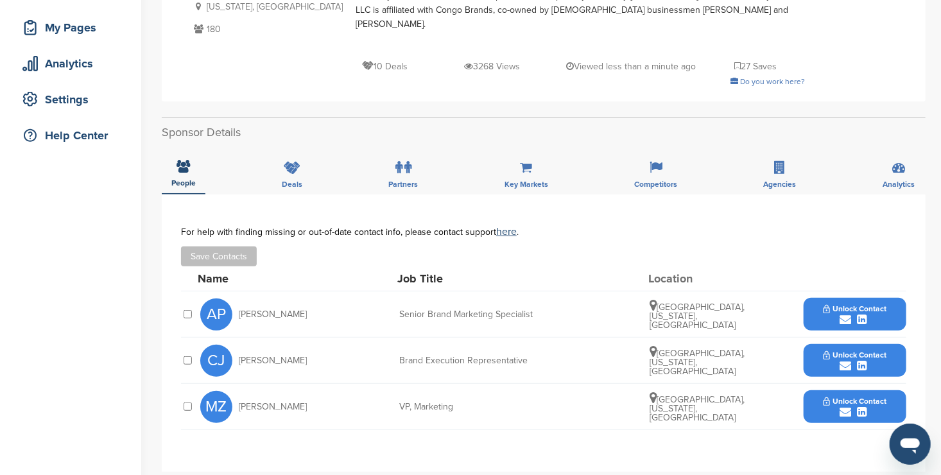
click at [813, 296] on button "Unlock Contact" at bounding box center [855, 314] width 94 height 38
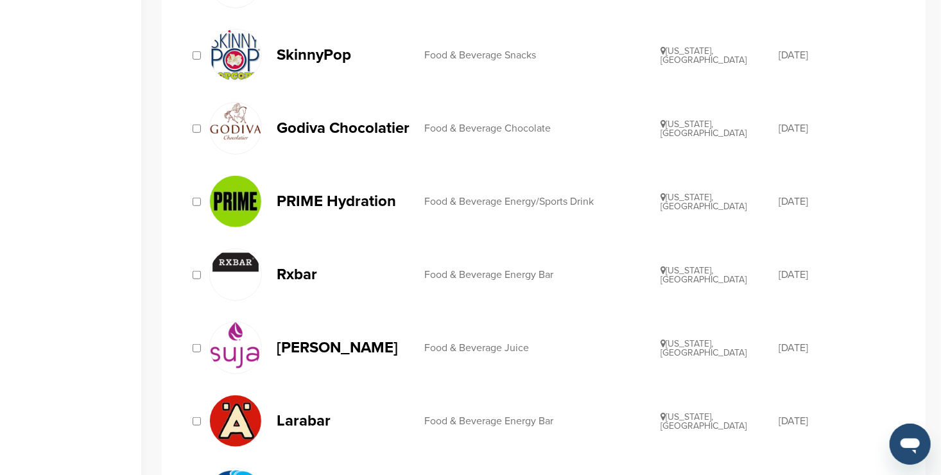
scroll to position [348, 0]
click at [296, 273] on p "Rxbar" at bounding box center [344, 274] width 135 height 16
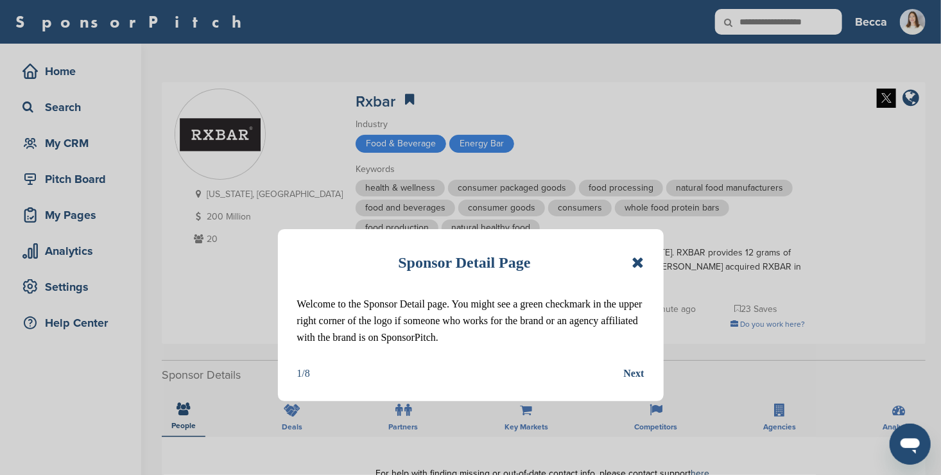
click at [633, 262] on icon at bounding box center [637, 262] width 12 height 15
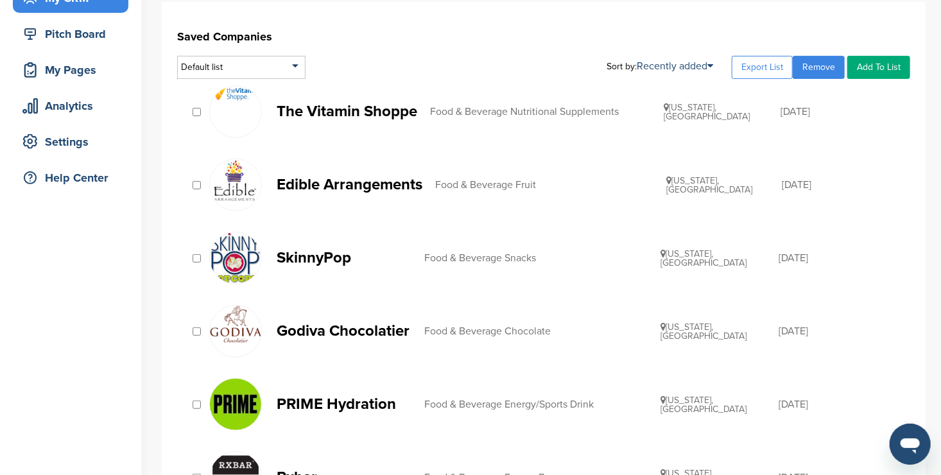
scroll to position [138, 0]
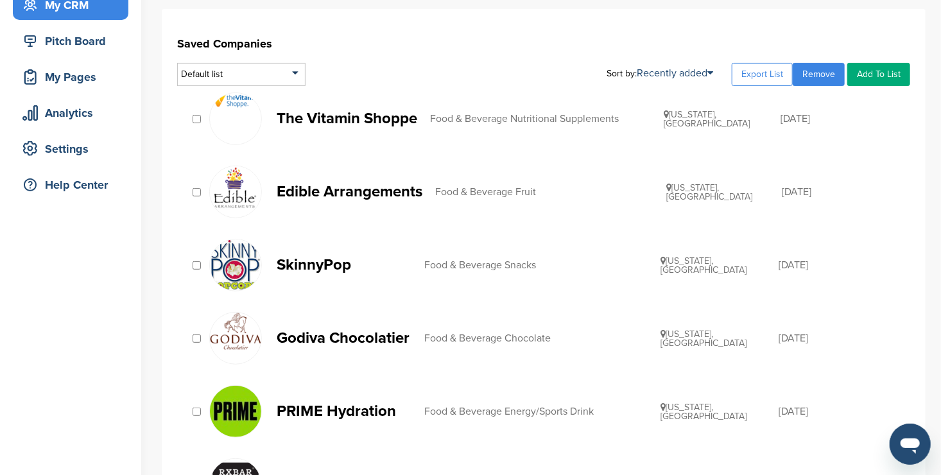
click at [814, 73] on link "Remove" at bounding box center [818, 74] width 52 height 23
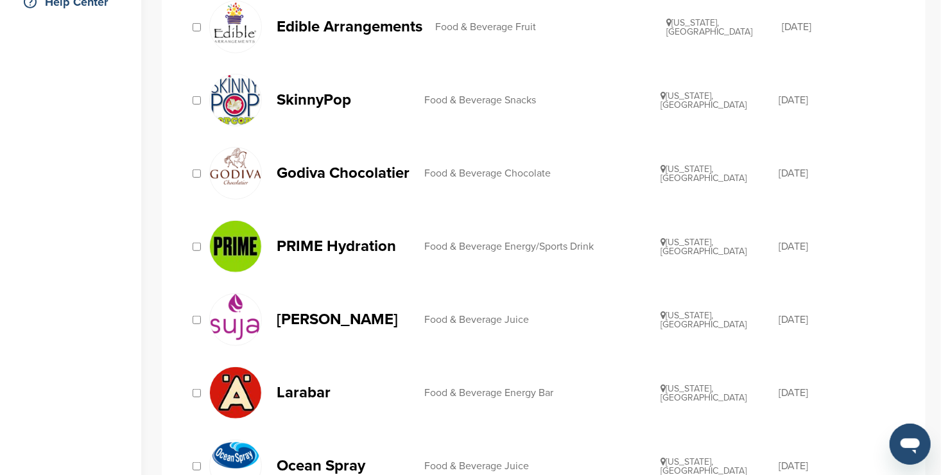
scroll to position [327, 0]
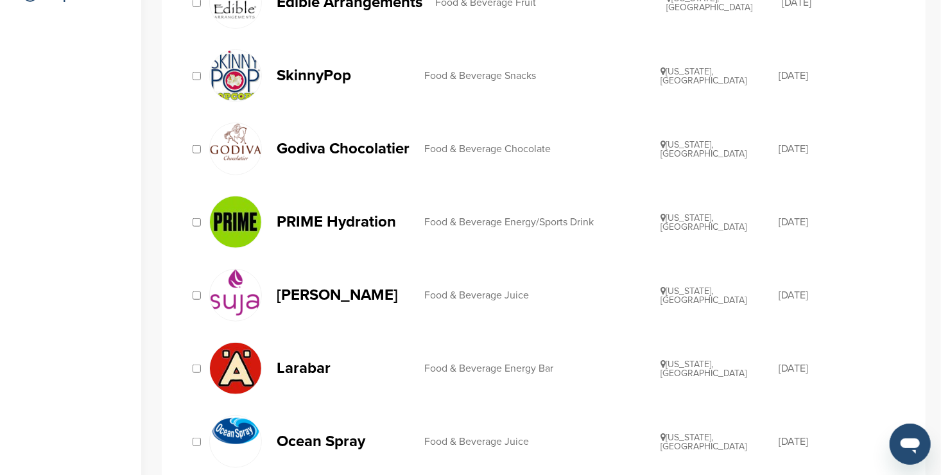
click at [337, 216] on p "PRIME Hydration" at bounding box center [344, 222] width 135 height 16
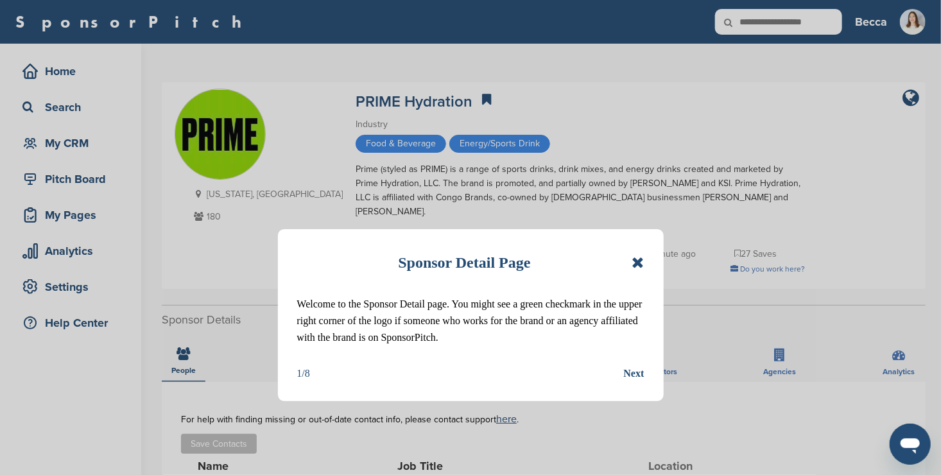
click at [640, 260] on icon at bounding box center [637, 262] width 12 height 15
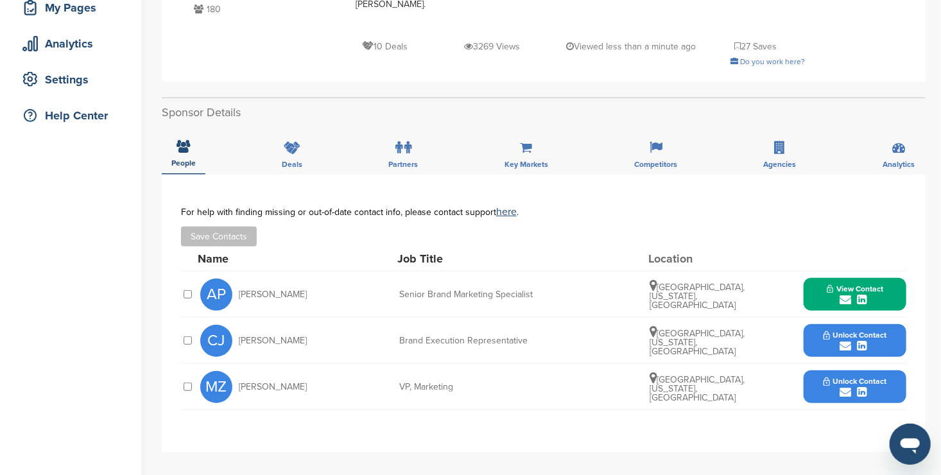
scroll to position [208, 0]
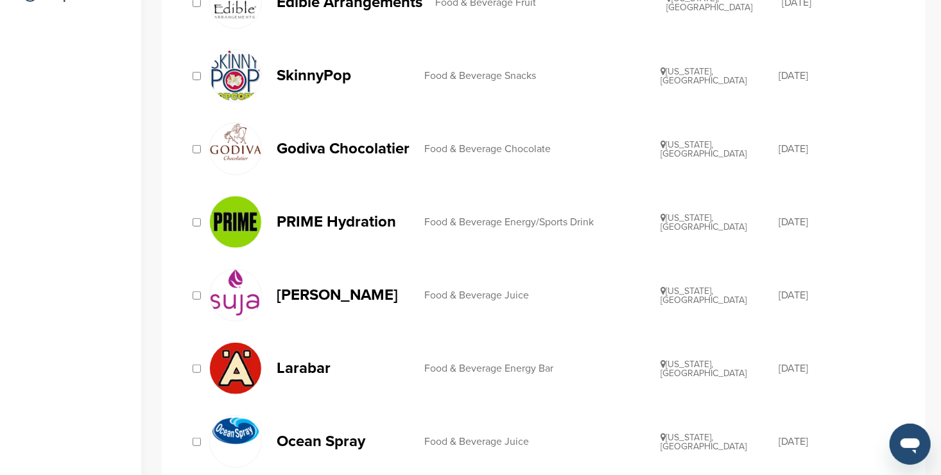
click at [318, 294] on p "[PERSON_NAME]" at bounding box center [344, 295] width 135 height 16
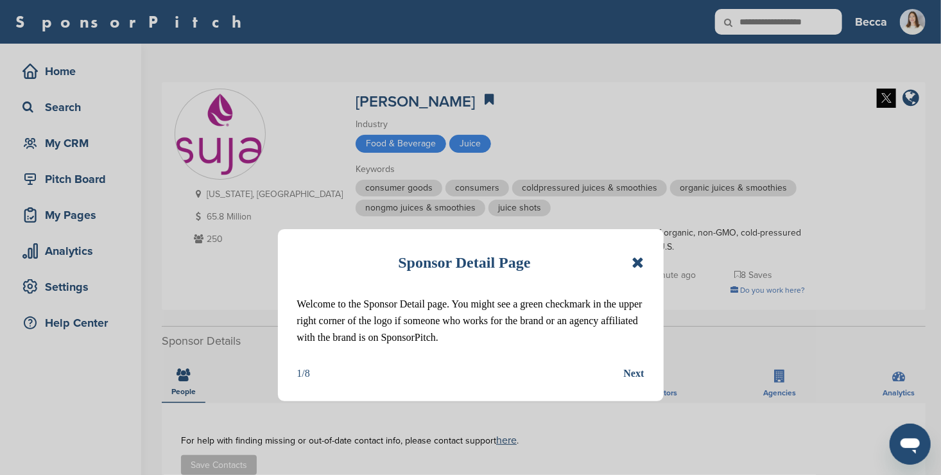
click at [640, 258] on icon at bounding box center [637, 262] width 12 height 15
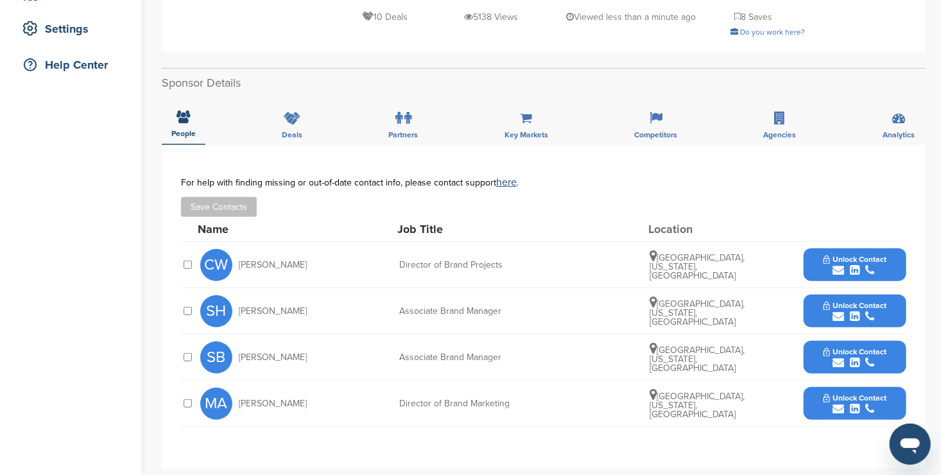
scroll to position [259, 0]
click at [817, 263] on button "Unlock Contact" at bounding box center [855, 264] width 94 height 38
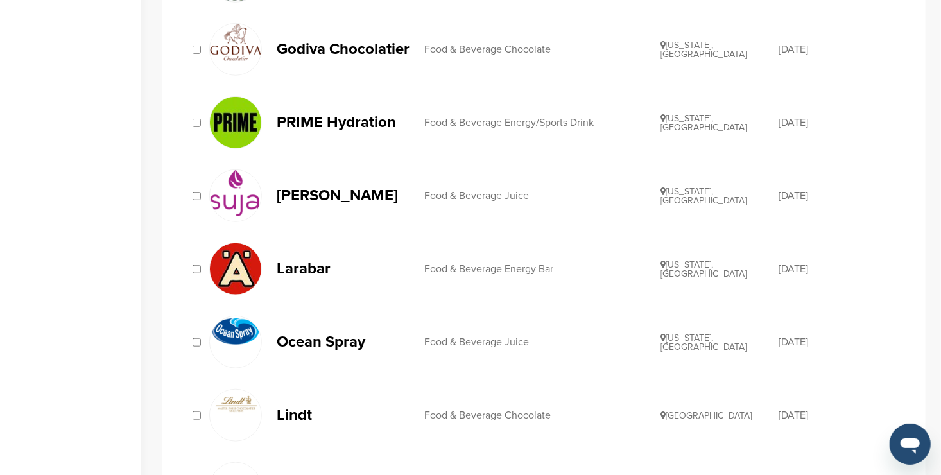
scroll to position [428, 0]
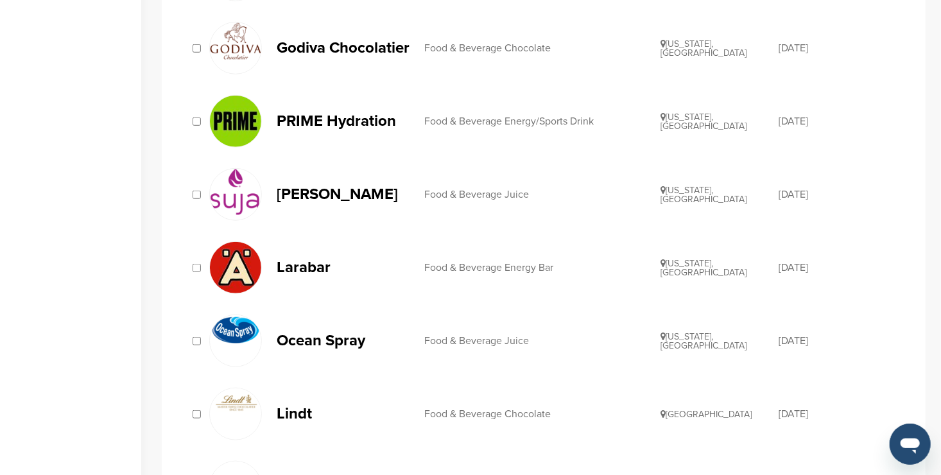
click at [300, 262] on p "Larabar" at bounding box center [344, 267] width 135 height 16
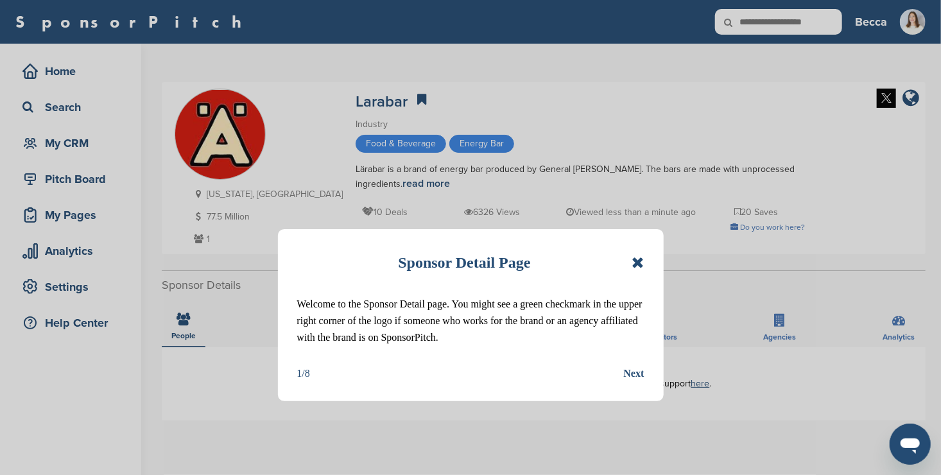
click at [640, 262] on icon at bounding box center [637, 262] width 12 height 15
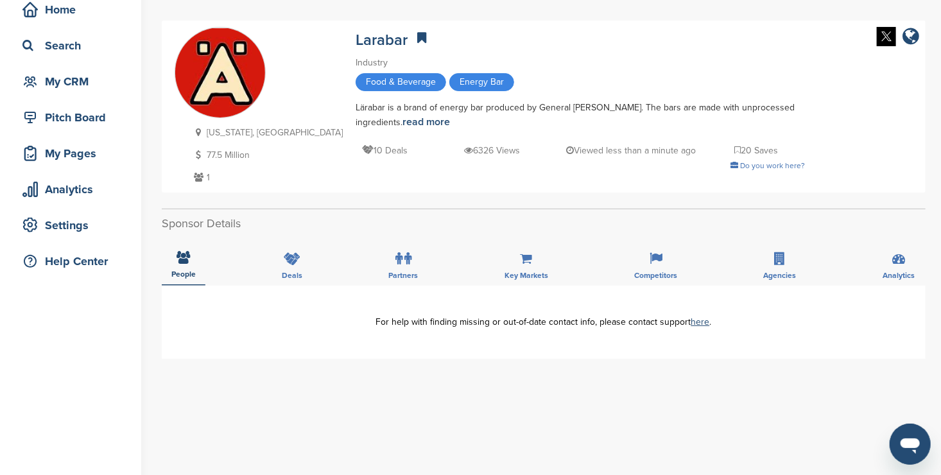
scroll to position [98, 0]
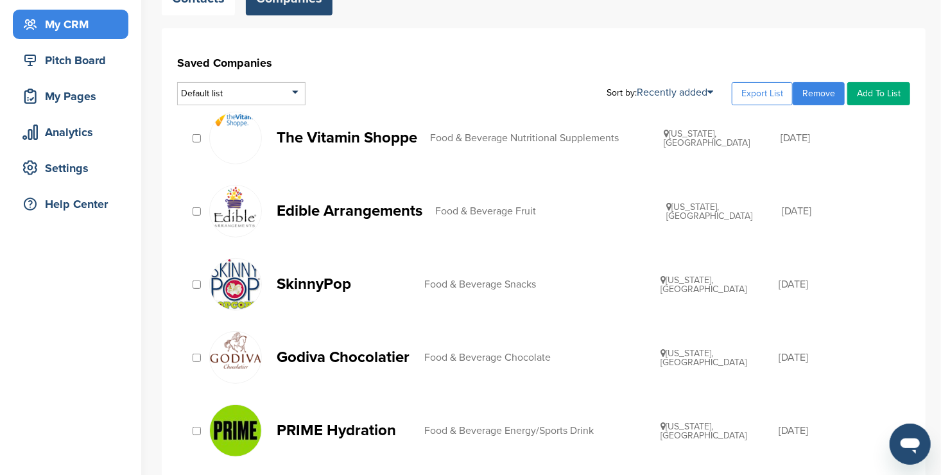
scroll to position [118, 0]
click at [806, 98] on link "Remove" at bounding box center [818, 94] width 52 height 23
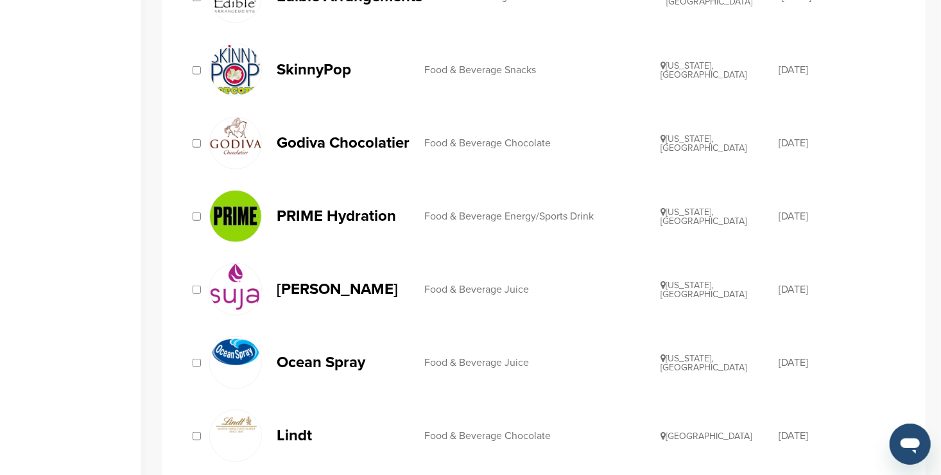
scroll to position [334, 0]
click at [324, 289] on p "[PERSON_NAME]" at bounding box center [344, 288] width 135 height 16
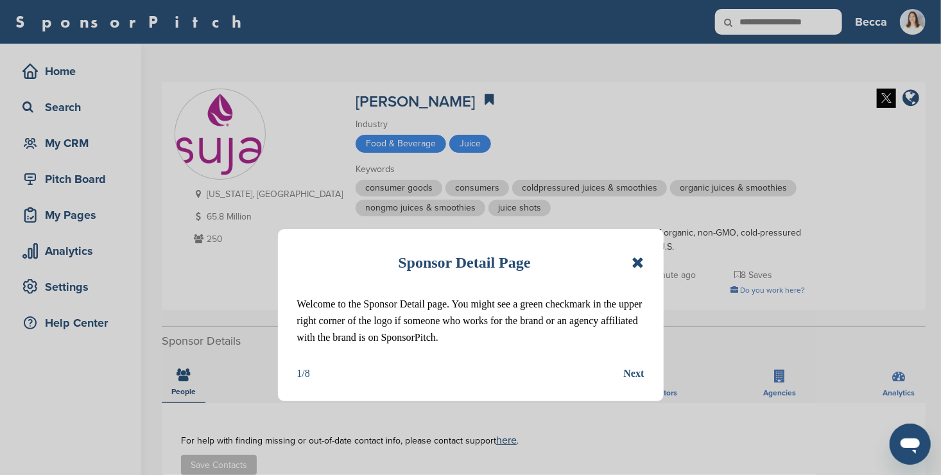
click at [635, 267] on icon at bounding box center [637, 262] width 12 height 15
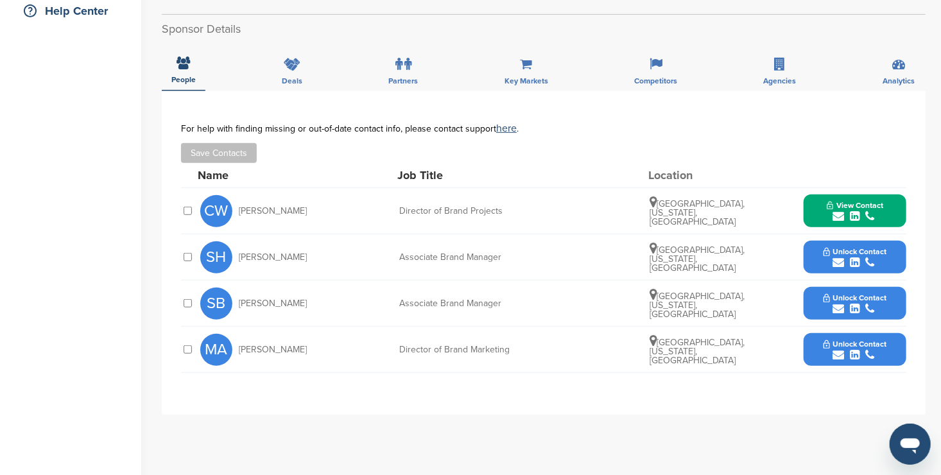
scroll to position [313, 0]
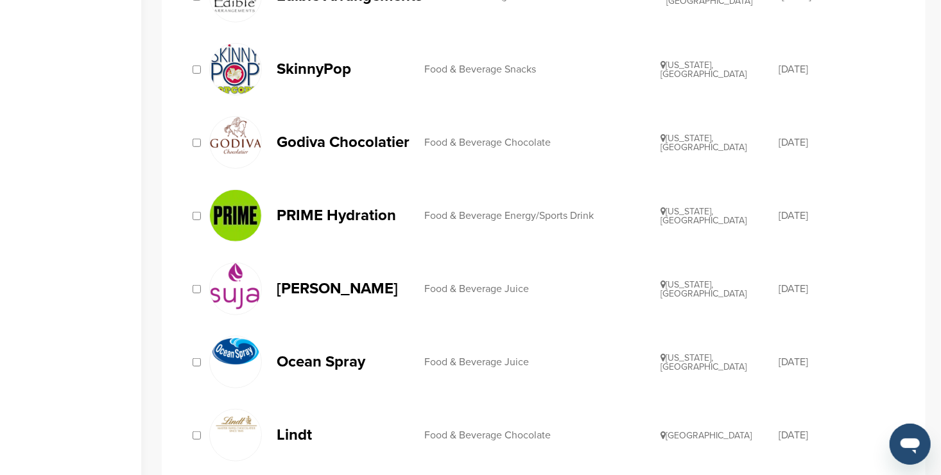
click at [360, 361] on p "Ocean Spray" at bounding box center [344, 361] width 135 height 16
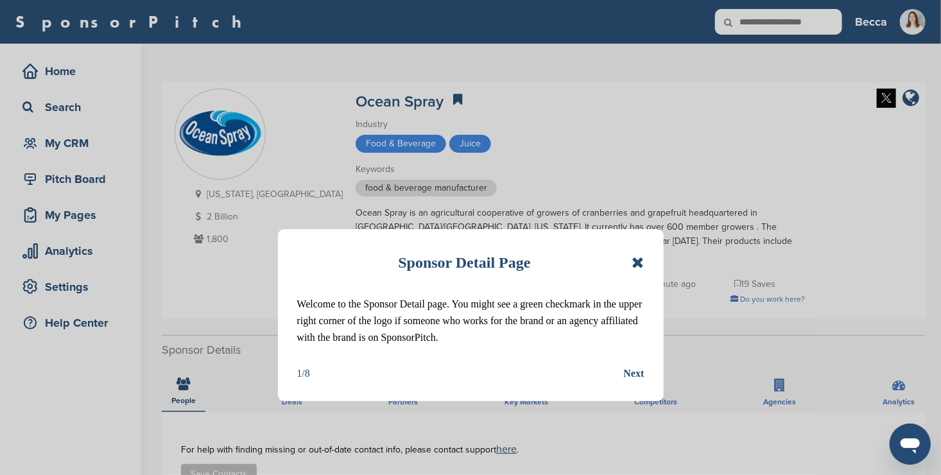
click at [635, 259] on icon at bounding box center [637, 262] width 12 height 15
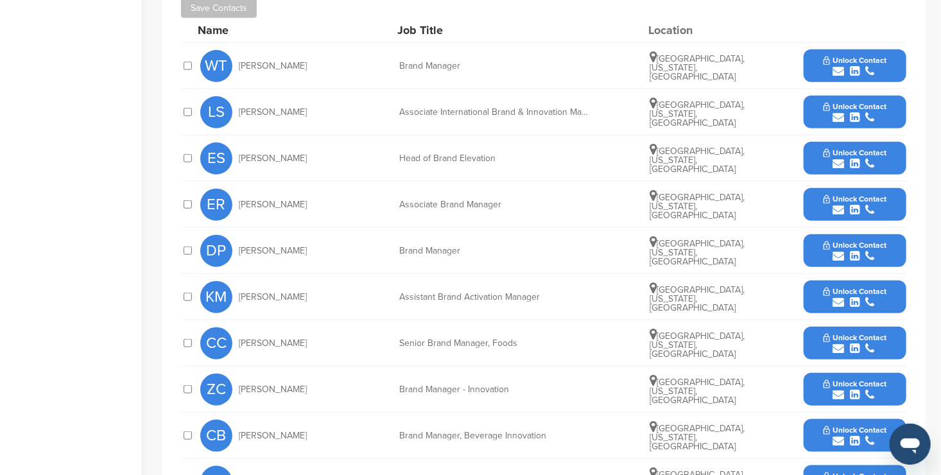
scroll to position [463, 0]
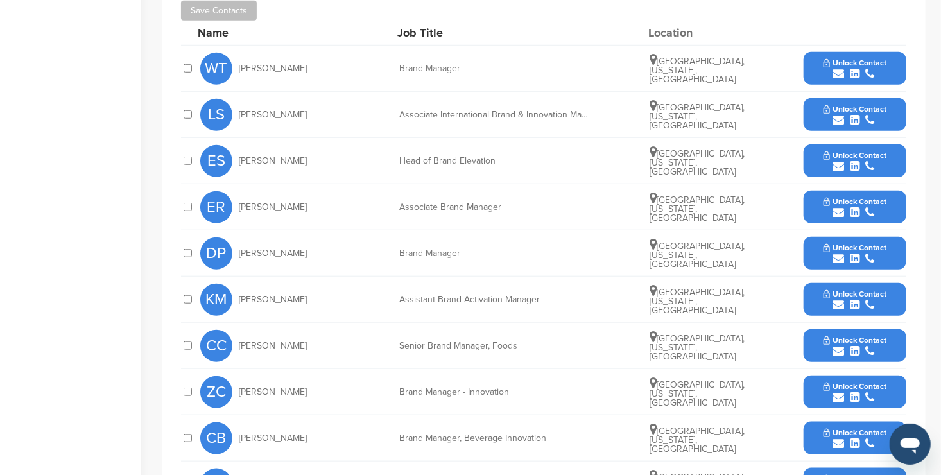
click at [813, 64] on button "Unlock Contact" at bounding box center [855, 68] width 94 height 38
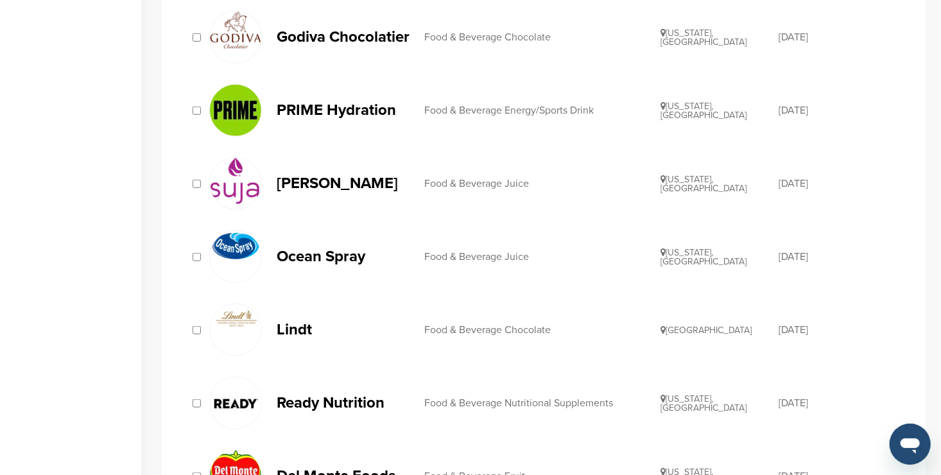
scroll to position [443, 0]
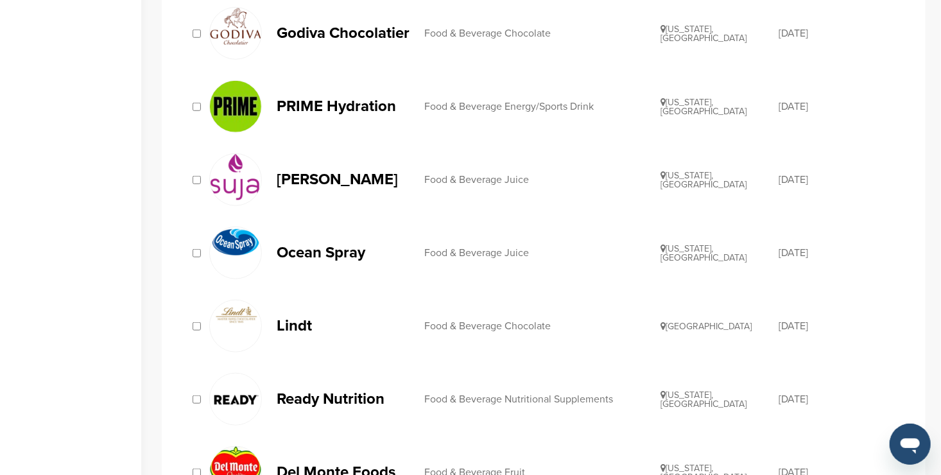
click at [299, 323] on p "Lindt" at bounding box center [344, 326] width 135 height 16
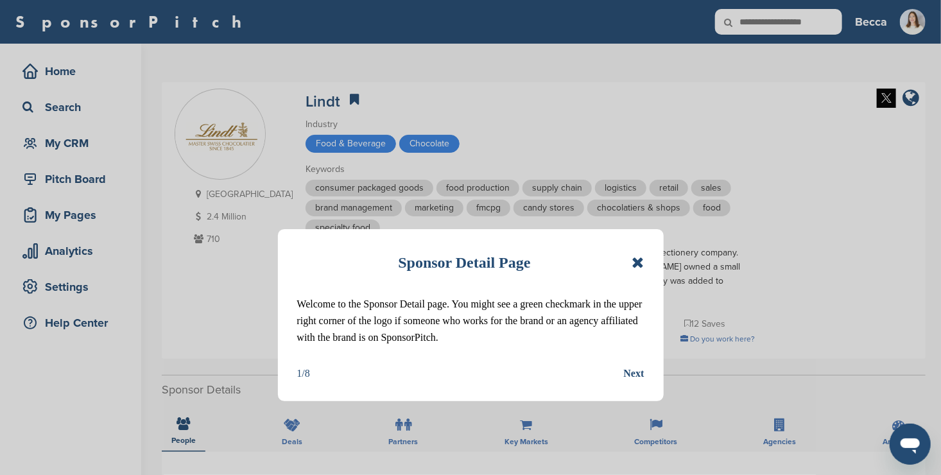
click at [640, 262] on icon at bounding box center [637, 262] width 12 height 15
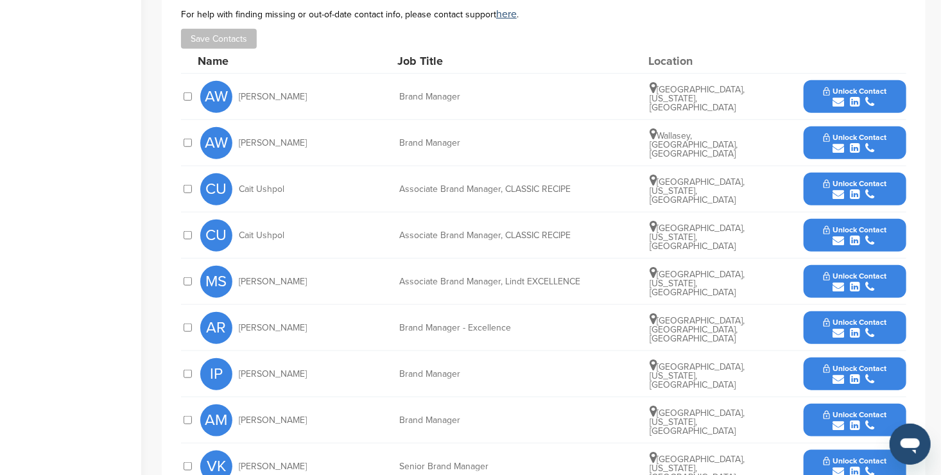
scroll to position [475, 0]
click at [813, 103] on button "Unlock Contact" at bounding box center [855, 97] width 94 height 38
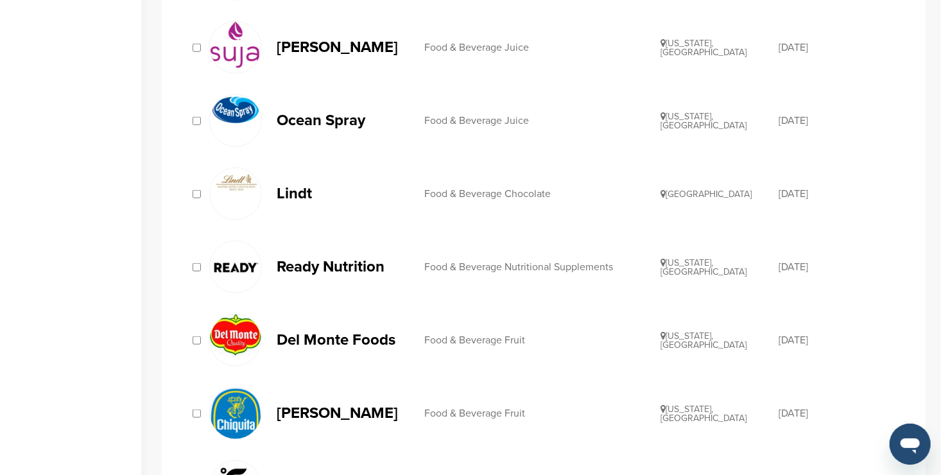
scroll to position [580, 0]
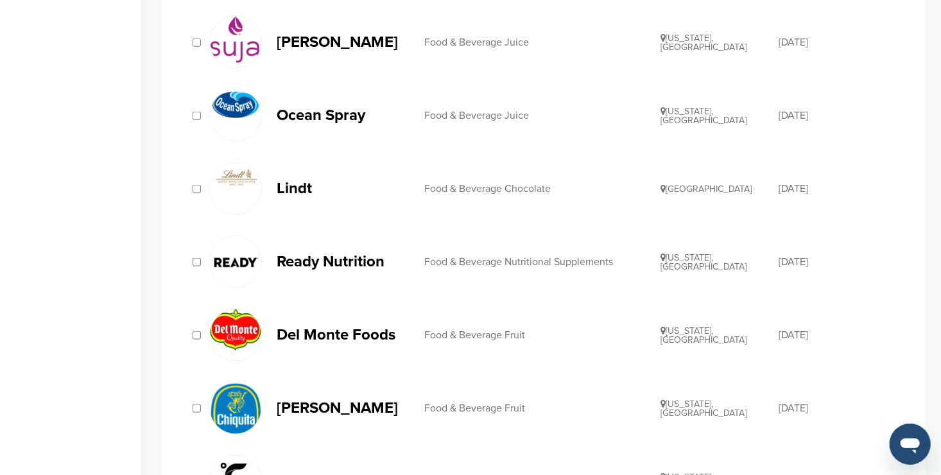
click at [350, 259] on p "Ready Nutrition" at bounding box center [344, 261] width 135 height 16
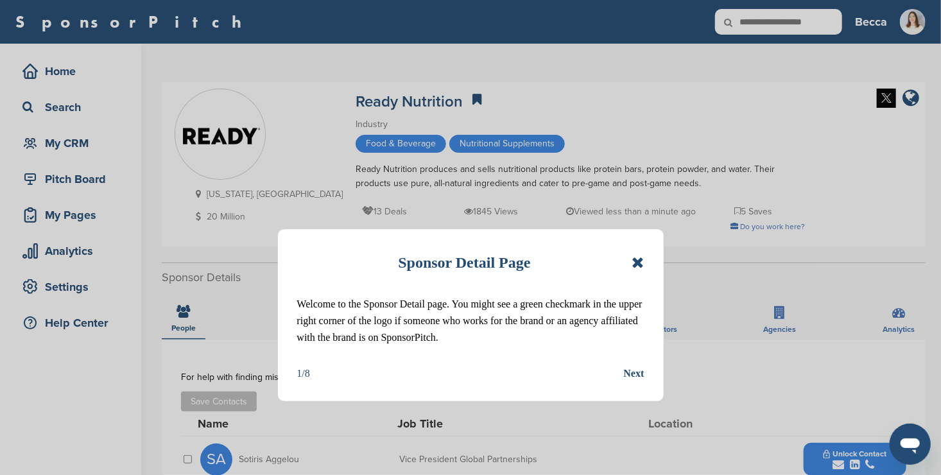
click at [638, 257] on icon at bounding box center [637, 262] width 12 height 15
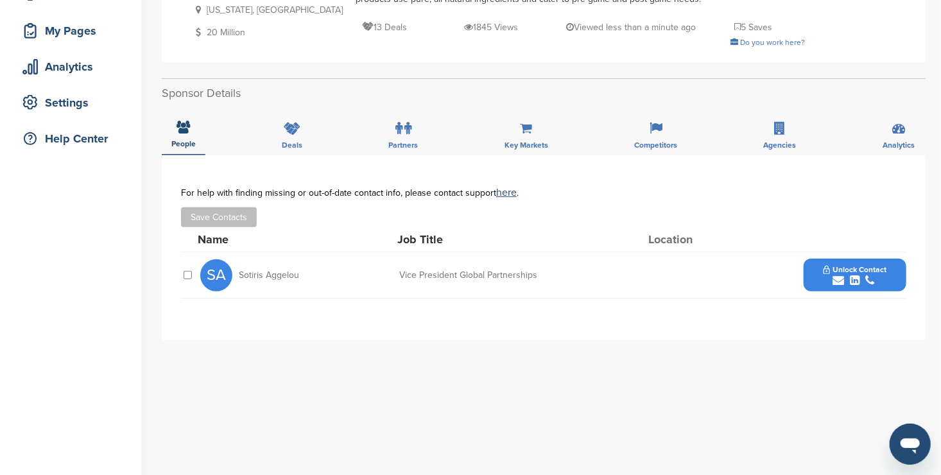
scroll to position [183, 0]
click at [813, 266] on button "Unlock Contact" at bounding box center [855, 276] width 94 height 38
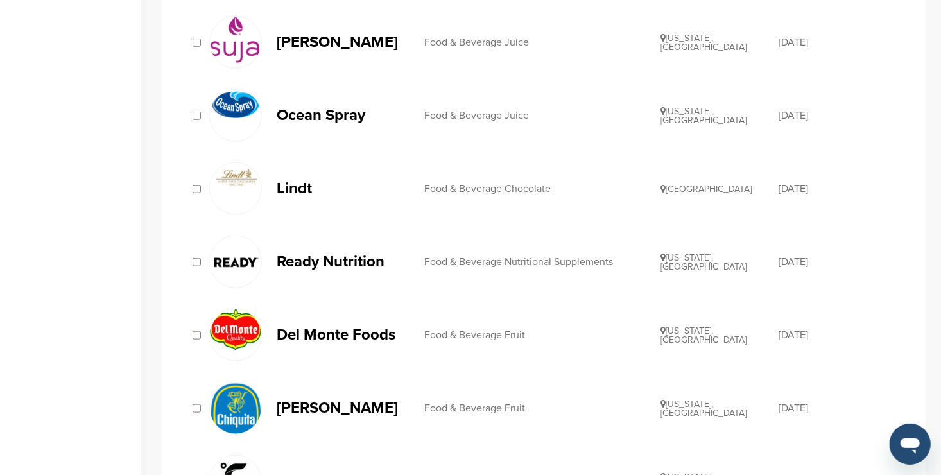
click at [374, 332] on p "Del Monte Foods" at bounding box center [344, 335] width 135 height 16
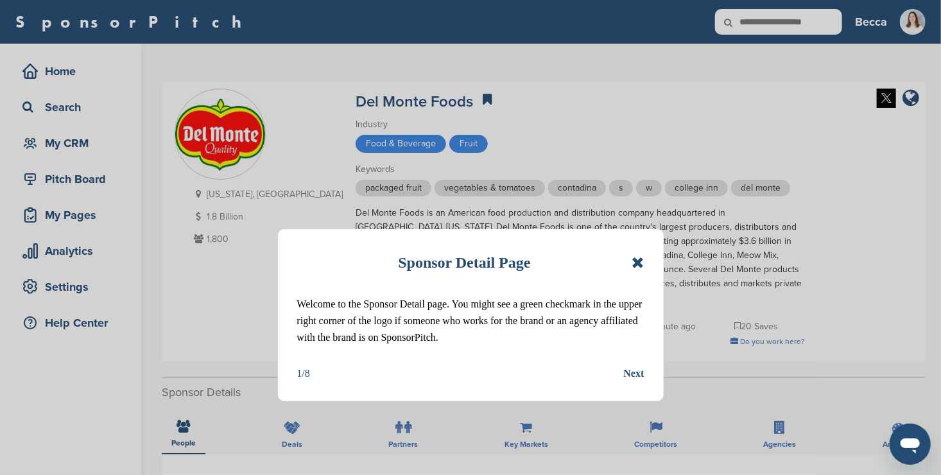
click at [637, 260] on icon at bounding box center [637, 262] width 12 height 15
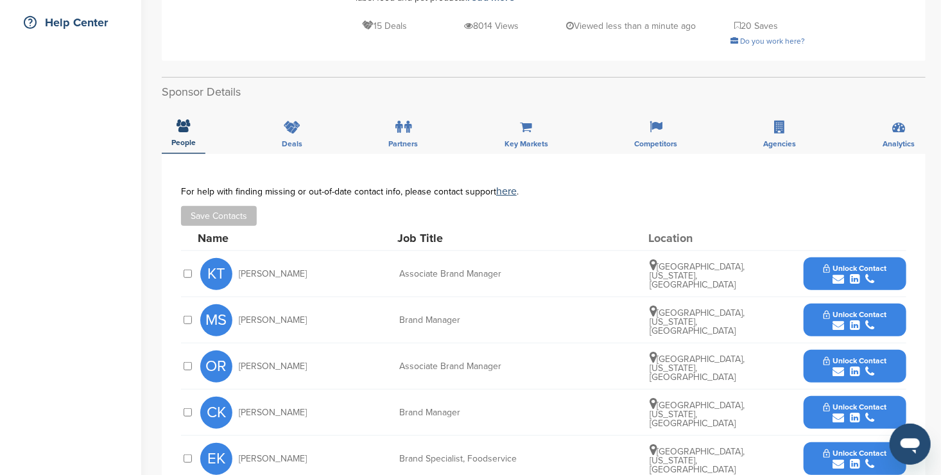
scroll to position [300, 0]
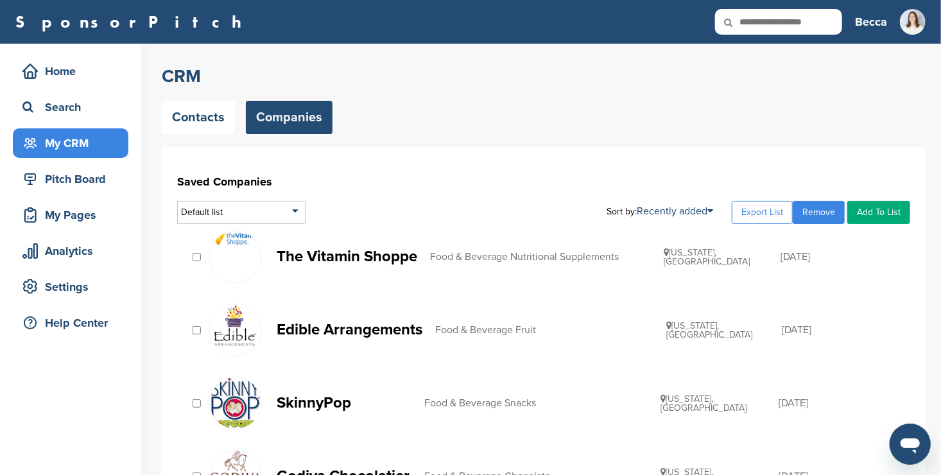
click at [822, 212] on link "Remove" at bounding box center [818, 212] width 52 height 23
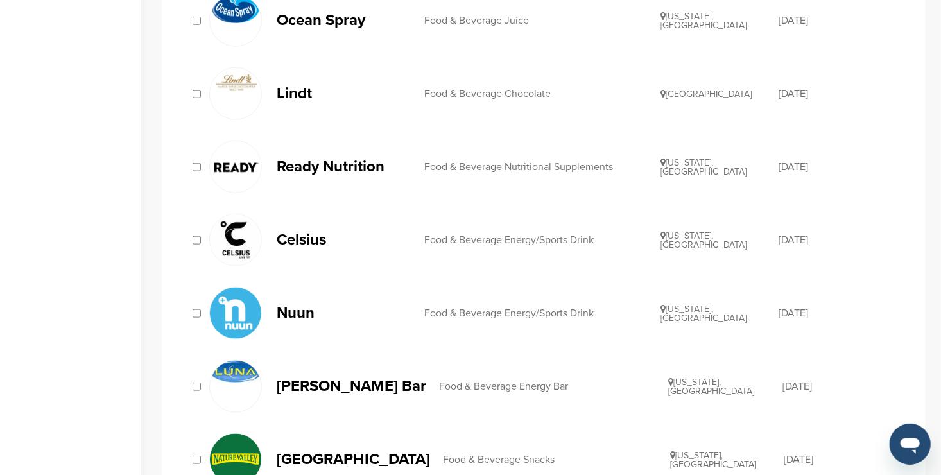
scroll to position [731, 0]
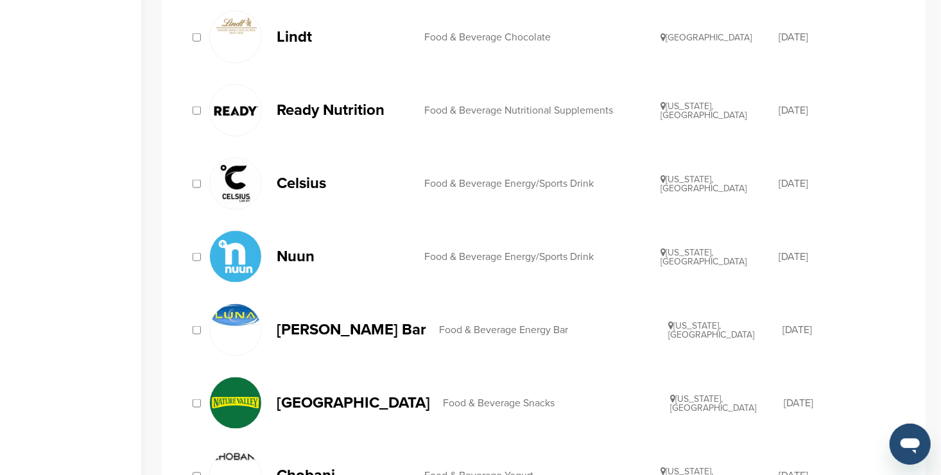
click at [312, 187] on p "Celsius" at bounding box center [344, 183] width 135 height 16
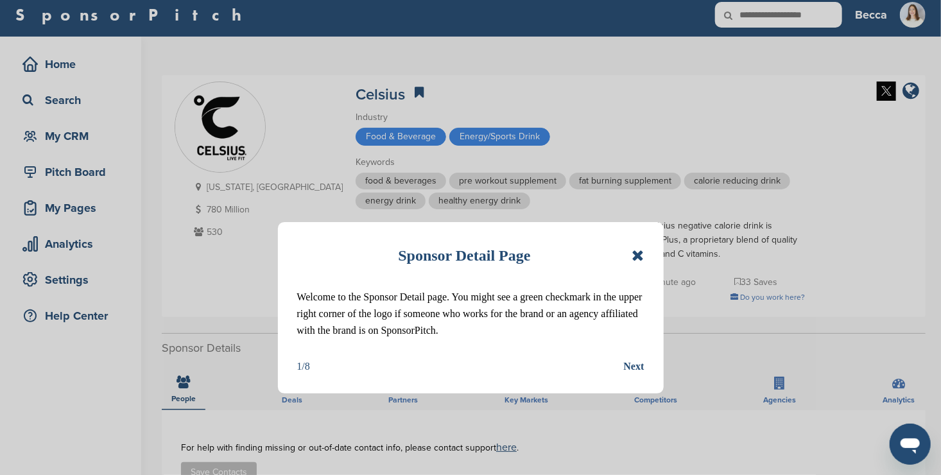
scroll to position [7, 0]
click at [640, 257] on icon at bounding box center [637, 255] width 12 height 15
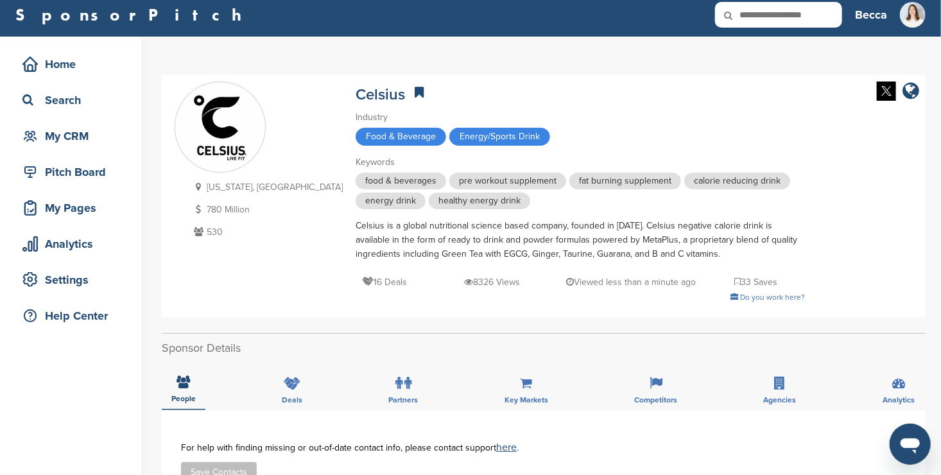
click at [640, 257] on div "Celsius is a global nutritional science based company, founded in [DATE]. Celsi…" at bounding box center [579, 240] width 449 height 42
